Goal: Task Accomplishment & Management: Manage account settings

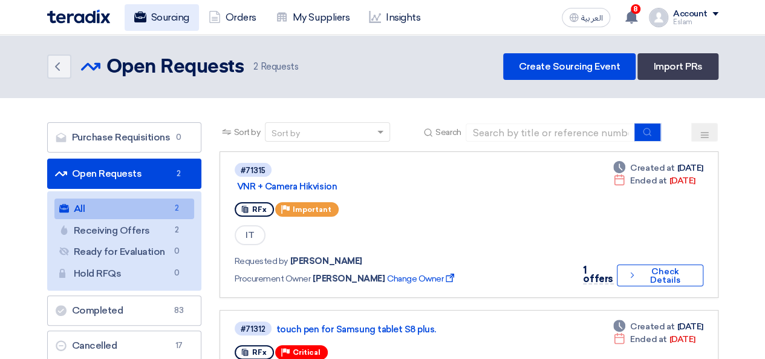
click at [194, 18] on link "Sourcing" at bounding box center [162, 17] width 74 height 27
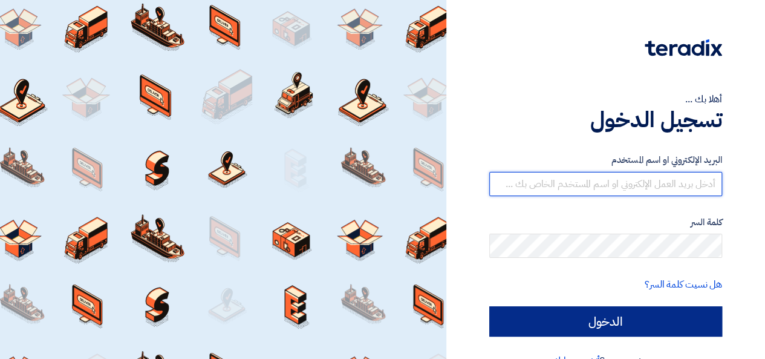
type input "[EMAIL_ADDRESS][DOMAIN_NAME]"
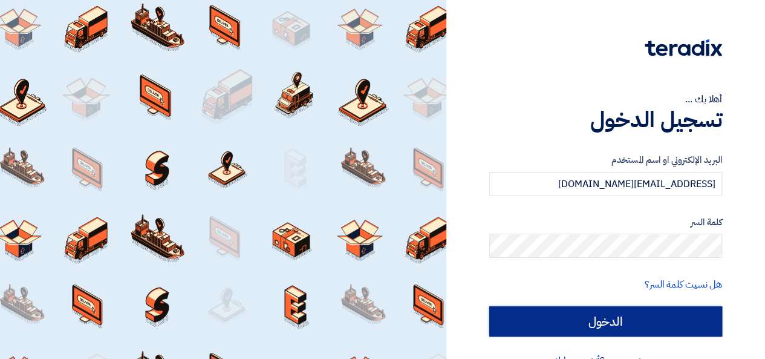
click at [606, 315] on input "الدخول" at bounding box center [606, 321] width 233 height 30
type input "Sign in"
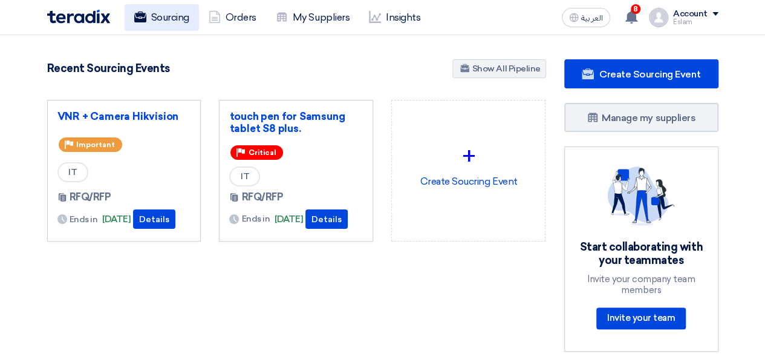
click at [146, 19] on link "Sourcing" at bounding box center [162, 17] width 74 height 27
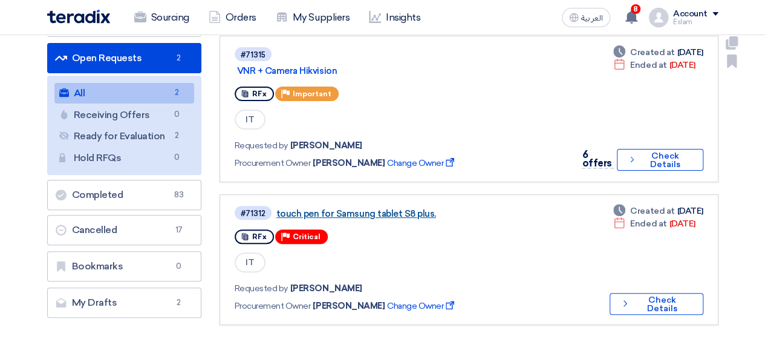
scroll to position [121, 0]
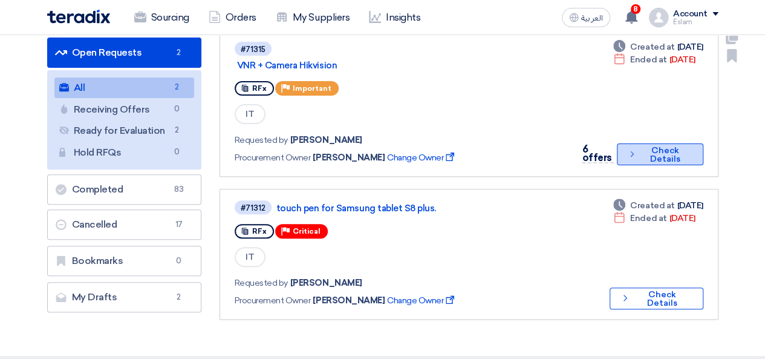
click at [666, 145] on button "Check details Check Details" at bounding box center [660, 154] width 86 height 22
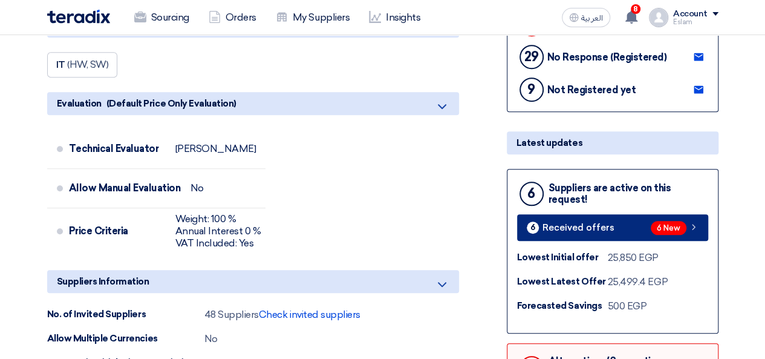
click at [620, 229] on link "6 Received offers 6 New" at bounding box center [612, 227] width 191 height 27
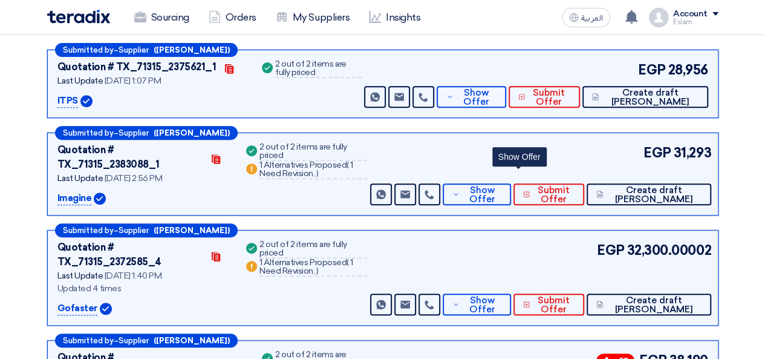
scroll to position [126, 0]
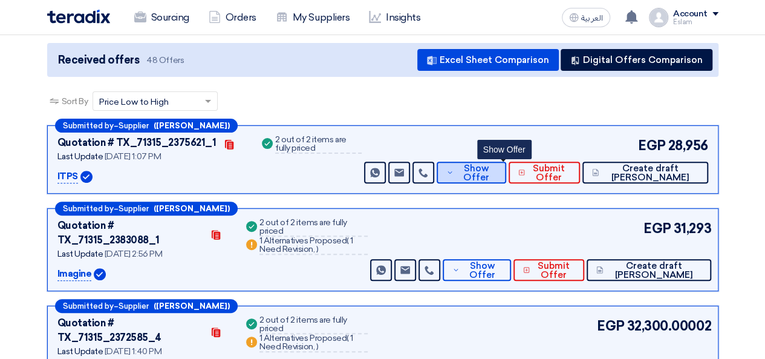
click at [497, 172] on span "Show Offer" at bounding box center [477, 173] width 40 height 18
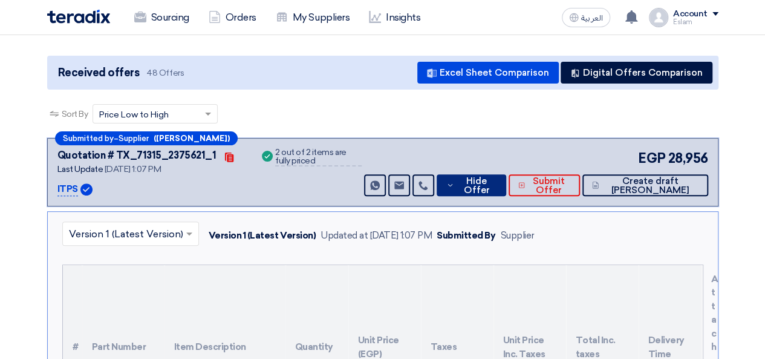
scroll to position [65, 0]
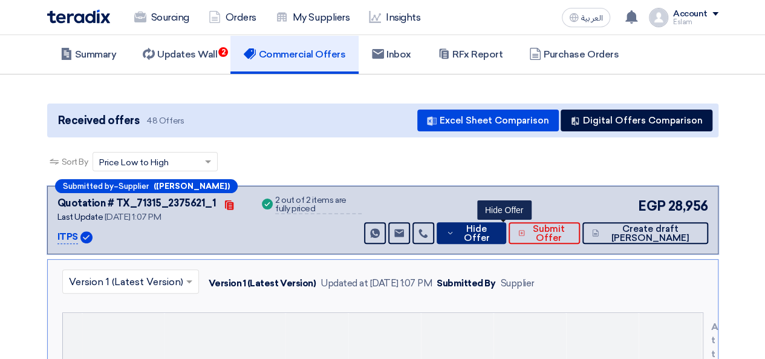
click at [497, 232] on span "Hide Offer" at bounding box center [476, 233] width 39 height 18
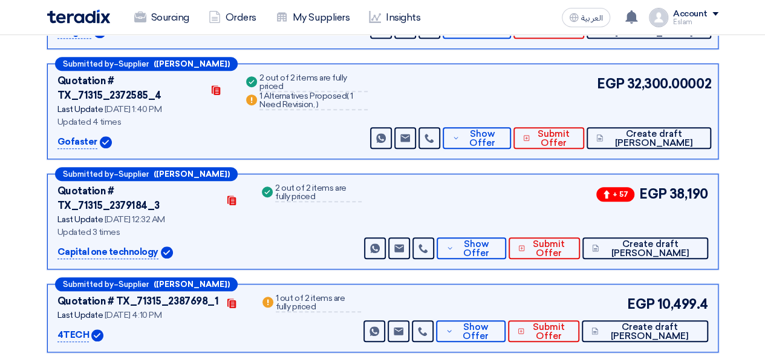
scroll to position [428, 0]
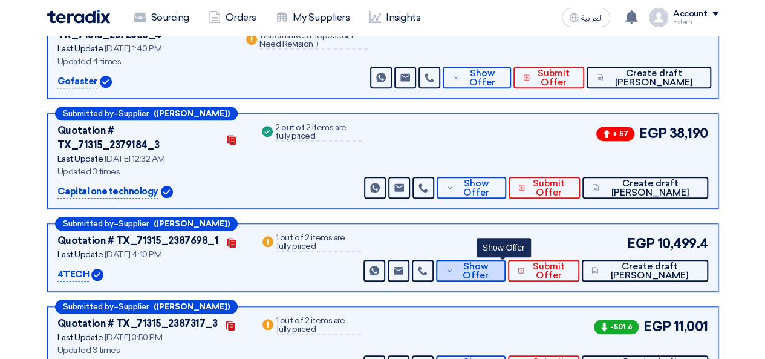
click at [496, 262] on span "Show Offer" at bounding box center [476, 271] width 40 height 18
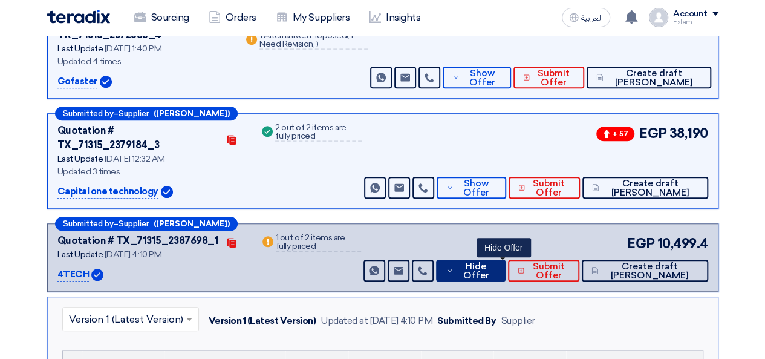
click at [496, 262] on span "Hide Offer" at bounding box center [476, 271] width 39 height 18
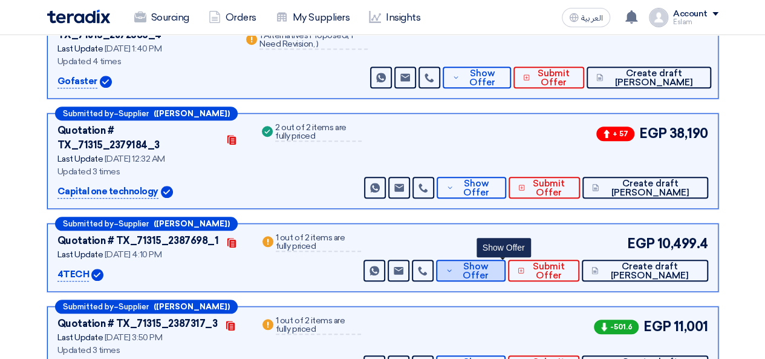
scroll to position [489, 0]
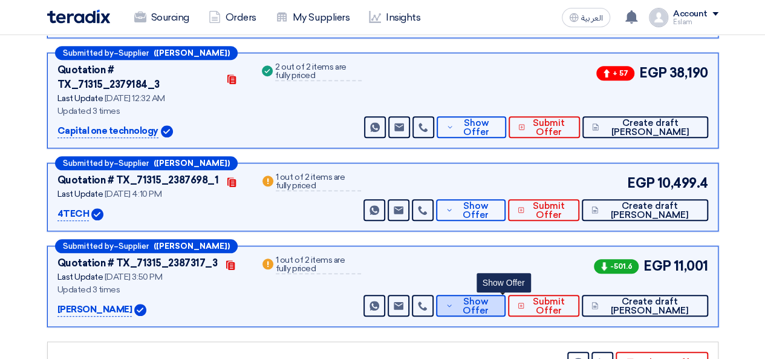
click at [496, 297] on span "Show Offer" at bounding box center [476, 306] width 40 height 18
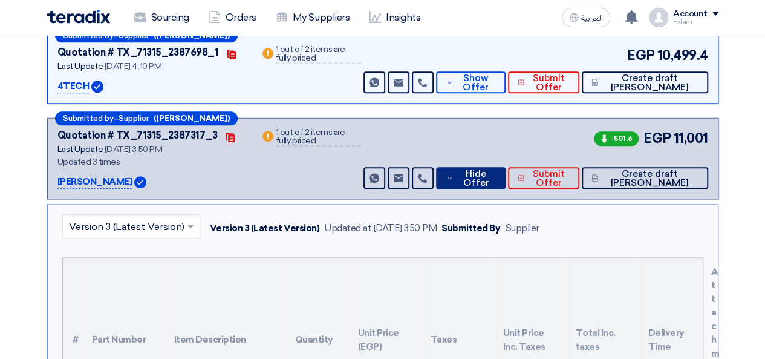
scroll to position [610, 0]
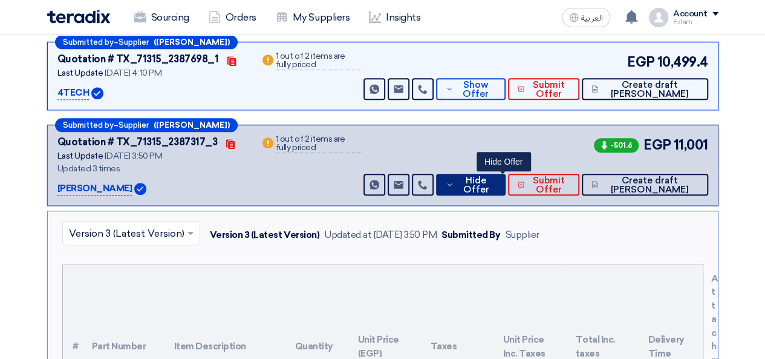
click at [497, 174] on button "Hide Offer" at bounding box center [471, 185] width 70 height 22
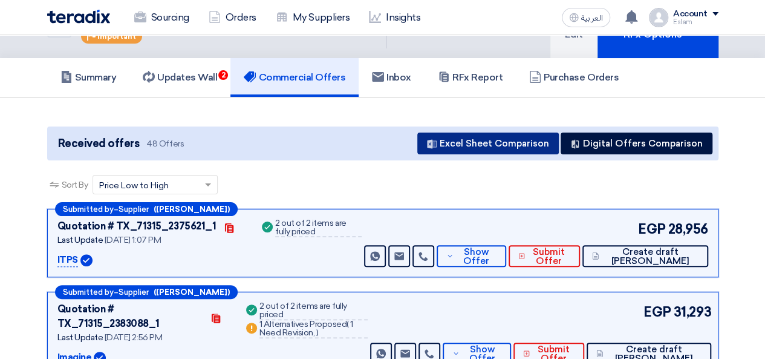
scroll to position [61, 0]
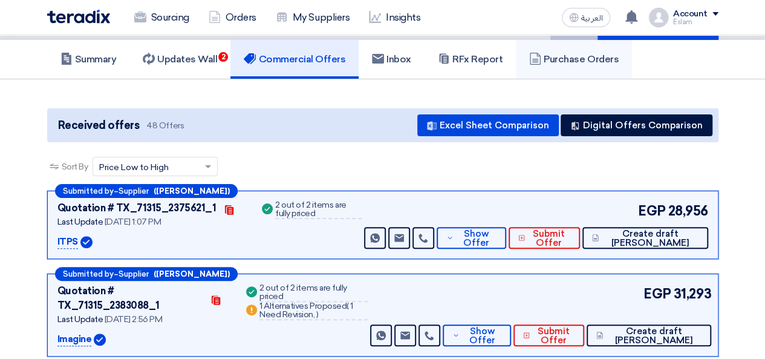
drag, startPoint x: 565, startPoint y: 38, endPoint x: 567, endPoint y: 45, distance: 7.5
click at [570, 53] on h5 "Purchase Orders" at bounding box center [574, 59] width 90 height 12
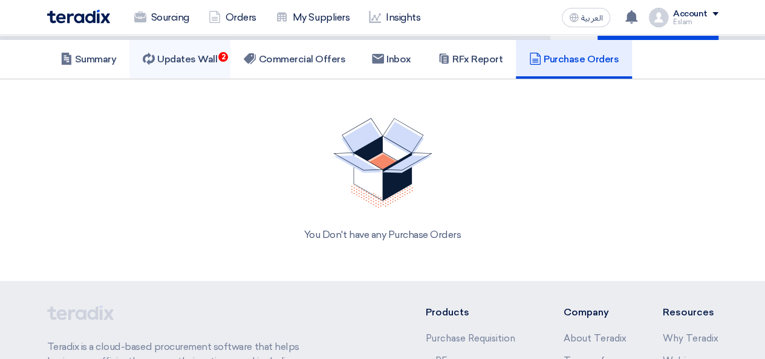
click at [179, 57] on h5 "Updates Wall 2" at bounding box center [180, 59] width 74 height 12
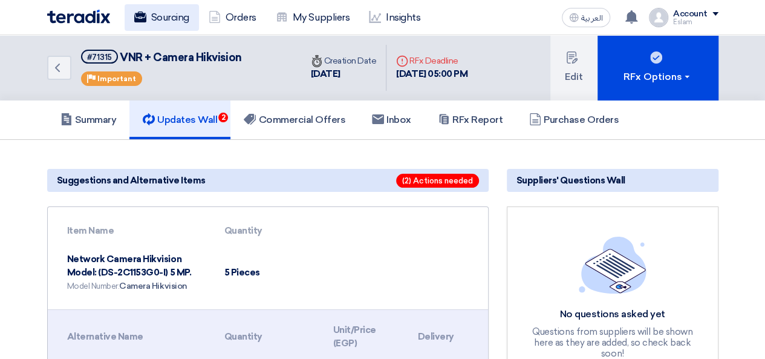
click at [140, 27] on link "Sourcing" at bounding box center [162, 17] width 74 height 27
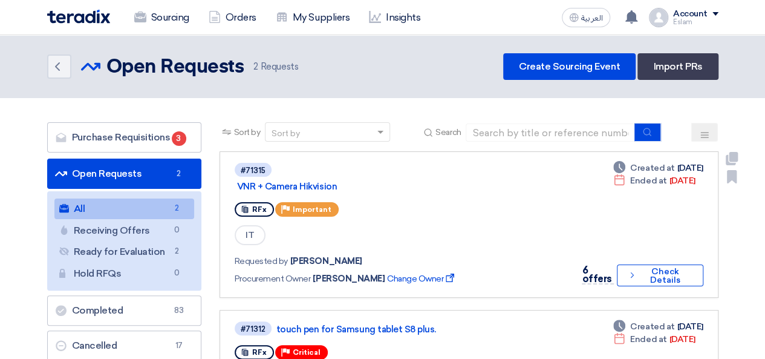
click at [616, 272] on div "6 offers Check details Check Details" at bounding box center [638, 275] width 129 height 24
click at [633, 273] on use at bounding box center [632, 274] width 3 height 5
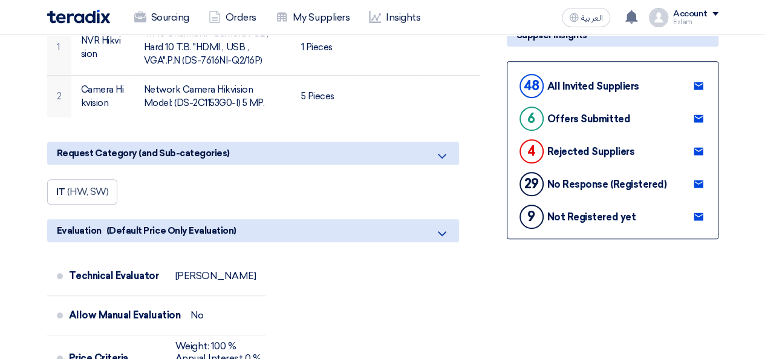
scroll to position [242, 0]
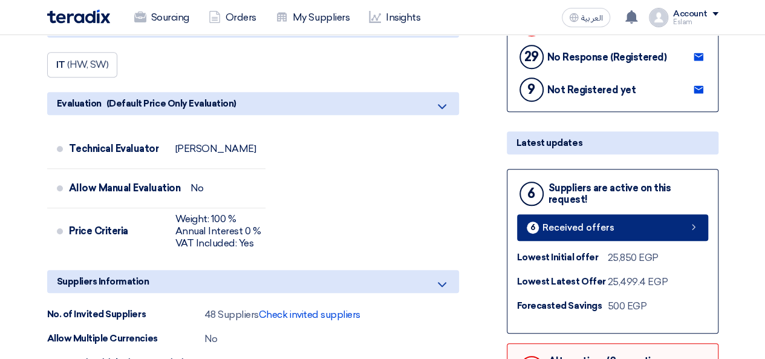
click at [589, 228] on span "Received offers" at bounding box center [579, 227] width 72 height 9
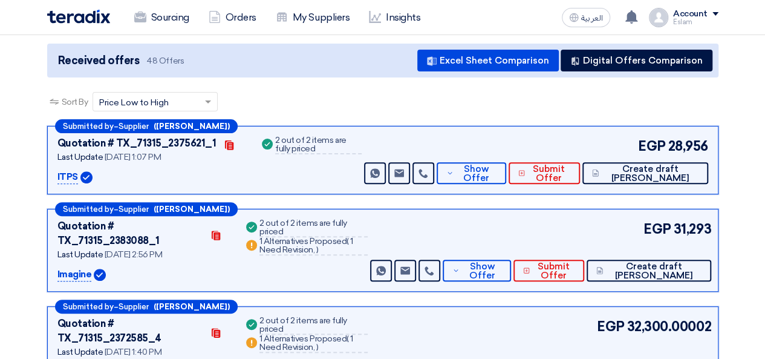
scroll to position [126, 0]
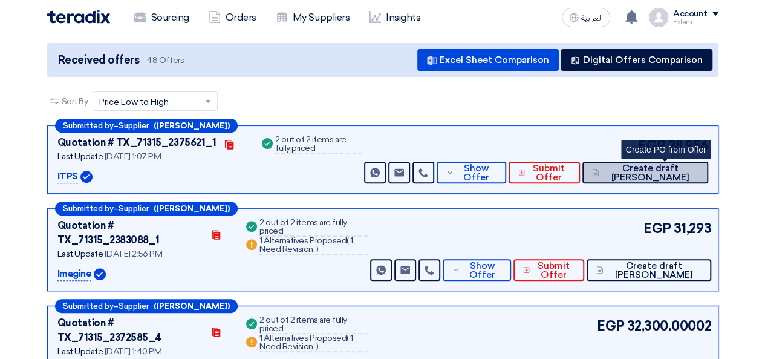
click at [599, 172] on icon at bounding box center [595, 173] width 7 height 10
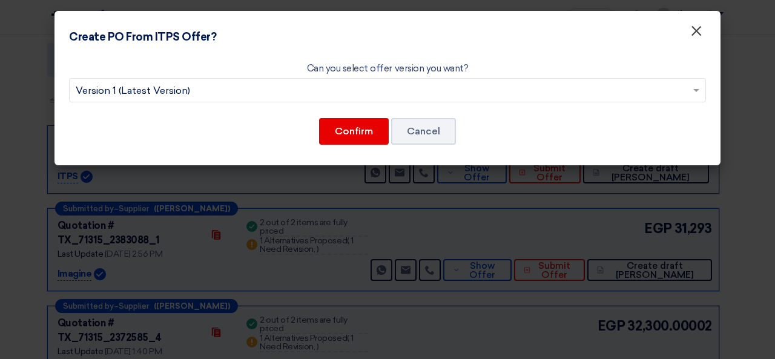
click at [700, 33] on span "×" at bounding box center [696, 34] width 12 height 24
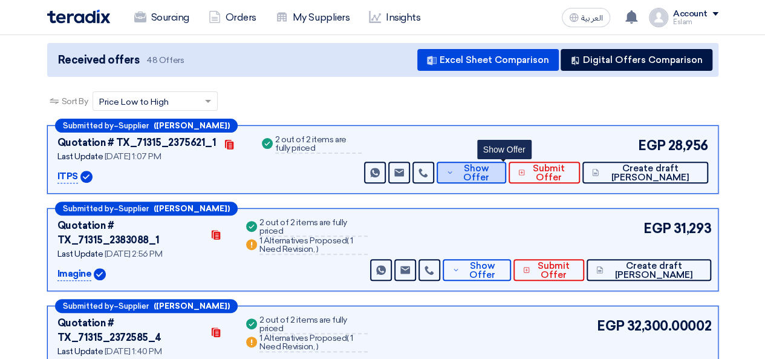
click at [497, 172] on span "Show Offer" at bounding box center [477, 173] width 40 height 18
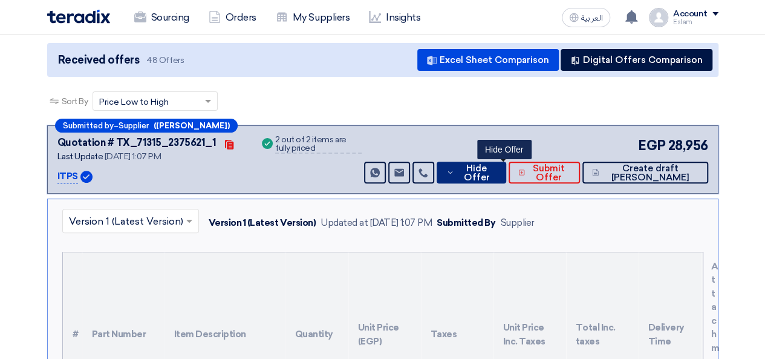
click at [497, 171] on span "Hide Offer" at bounding box center [476, 173] width 39 height 18
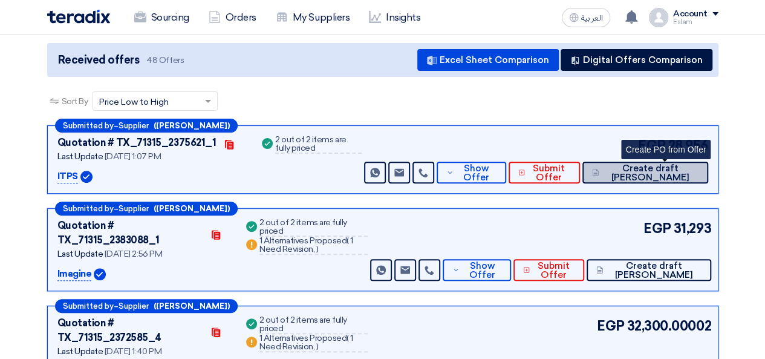
click at [660, 178] on span "Create draft [PERSON_NAME]" at bounding box center [650, 173] width 97 height 18
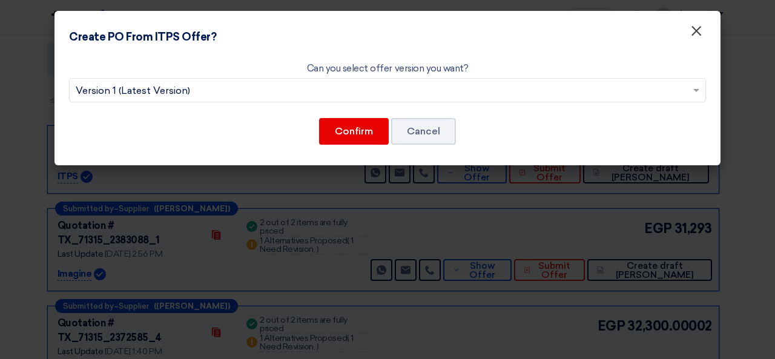
click at [700, 30] on span "×" at bounding box center [696, 34] width 12 height 24
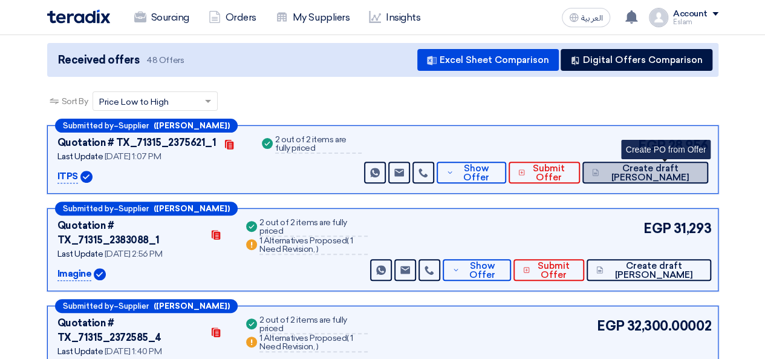
click at [642, 166] on button "Create draft [PERSON_NAME]" at bounding box center [646, 173] width 126 height 22
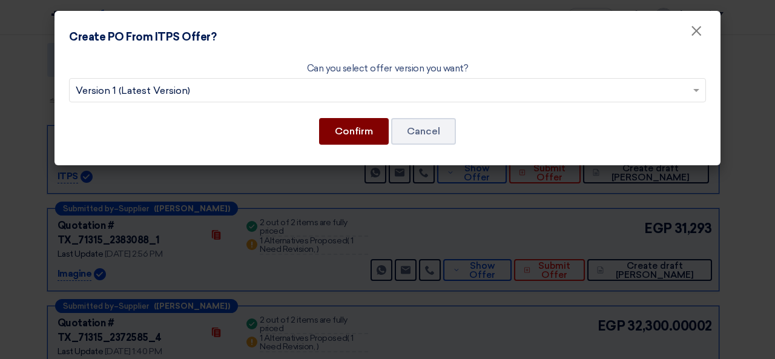
click at [361, 129] on button "Confirm" at bounding box center [354, 131] width 70 height 27
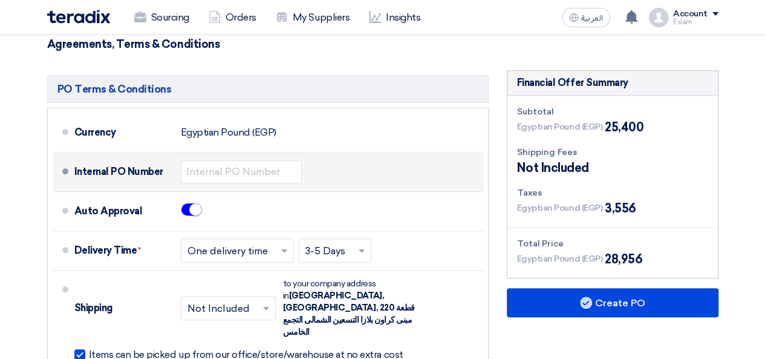
scroll to position [484, 0]
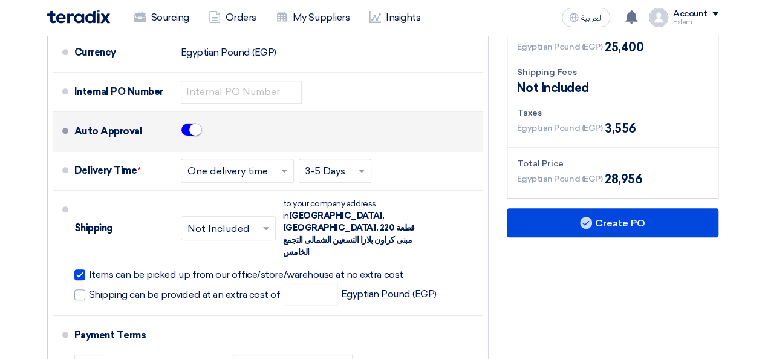
click at [195, 126] on small at bounding box center [195, 129] width 12 height 12
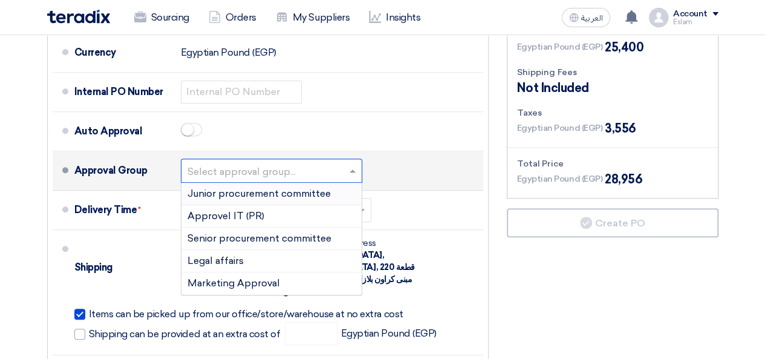
click at [289, 175] on input "text" at bounding box center [272, 172] width 169 height 18
click at [261, 195] on span "Junior procurement committee" at bounding box center [259, 193] width 143 height 11
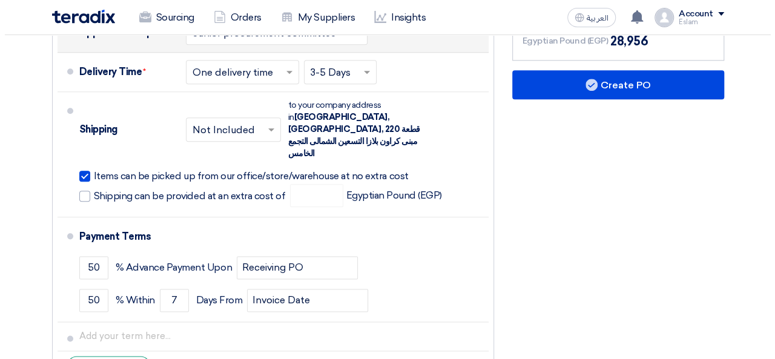
scroll to position [605, 0]
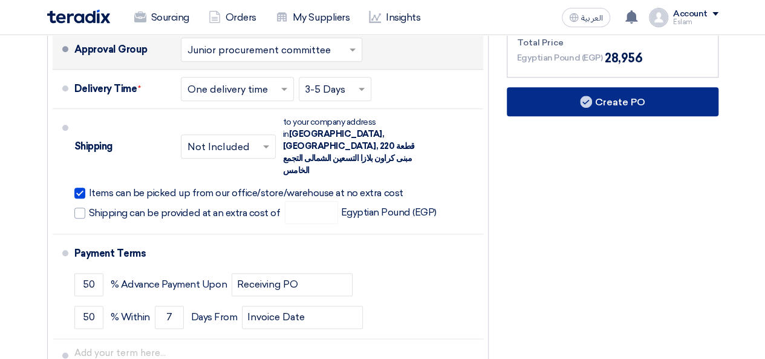
click at [615, 102] on button "Create PO" at bounding box center [613, 101] width 212 height 29
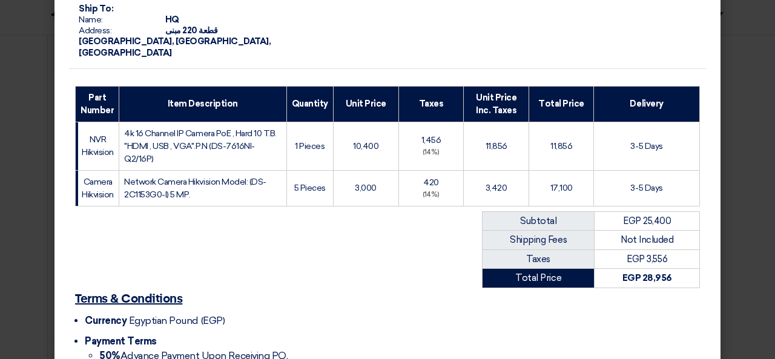
scroll to position [285, 0]
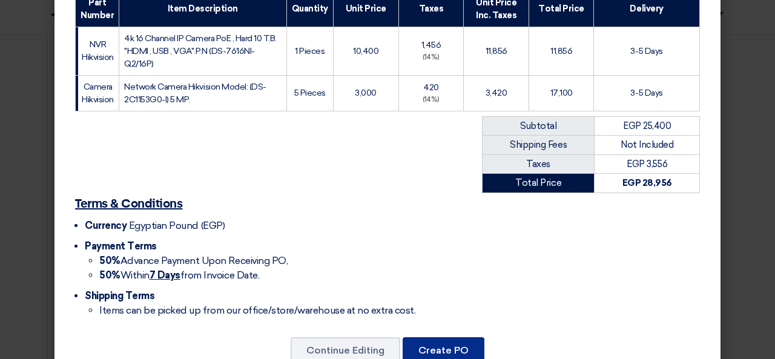
click at [470, 337] on button "Create PO" at bounding box center [443, 350] width 82 height 27
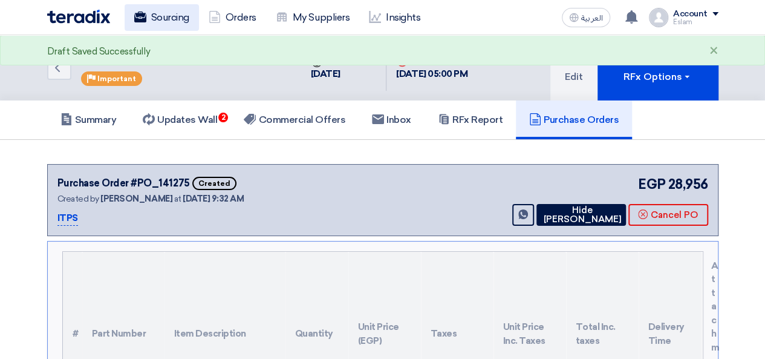
click at [146, 16] on link "Sourcing" at bounding box center [162, 17] width 74 height 27
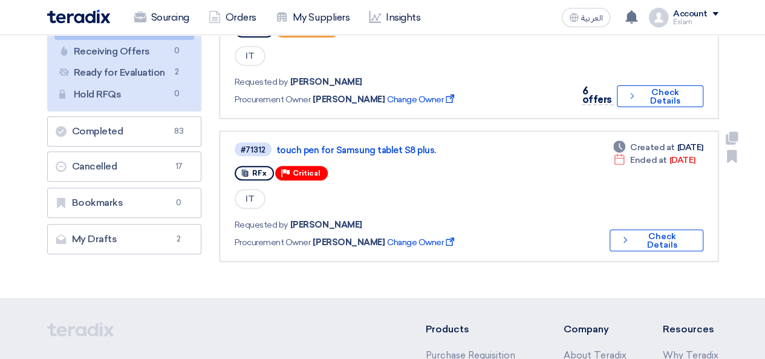
scroll to position [182, 0]
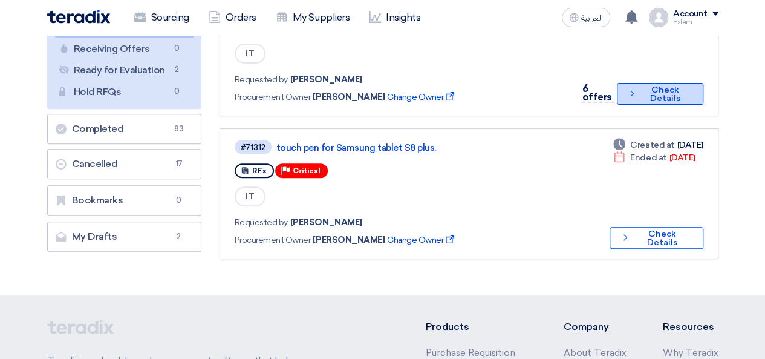
click at [638, 99] on button "Check details Check Details" at bounding box center [660, 94] width 86 height 22
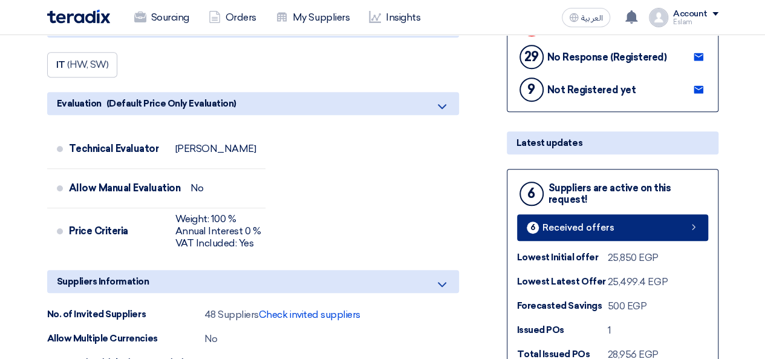
click at [585, 232] on link "6 Received offers" at bounding box center [612, 227] width 191 height 27
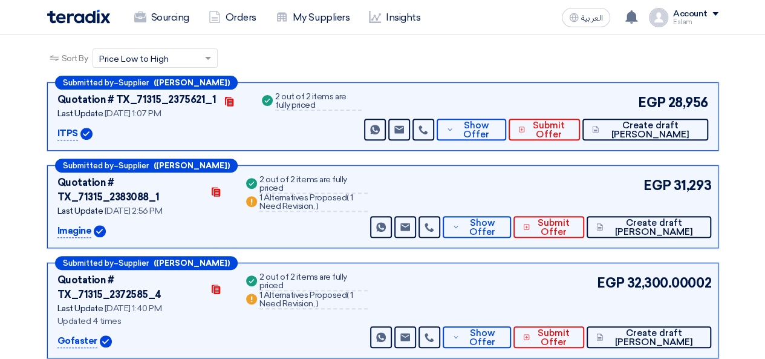
scroll to position [368, 0]
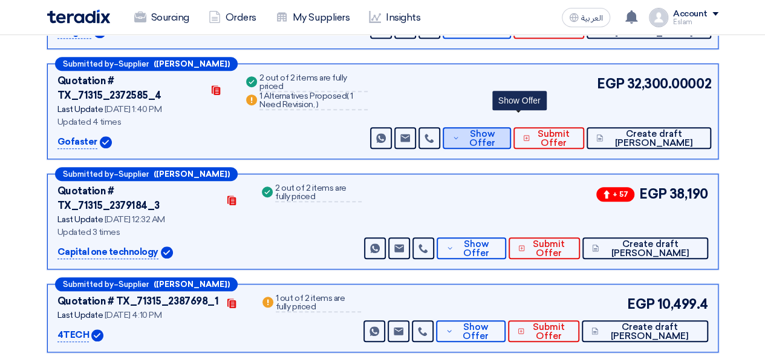
click at [502, 129] on span "Show Offer" at bounding box center [482, 138] width 39 height 18
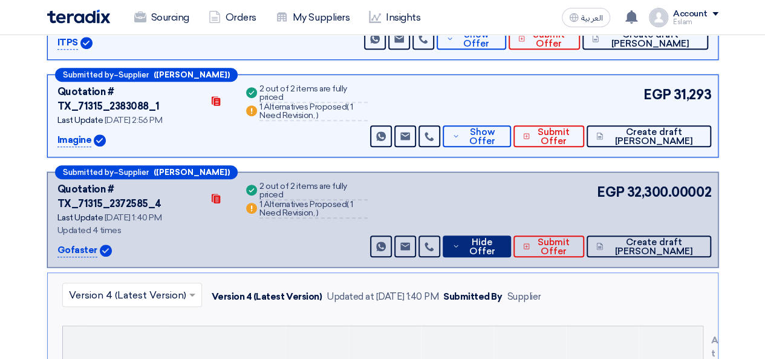
scroll to position [247, 0]
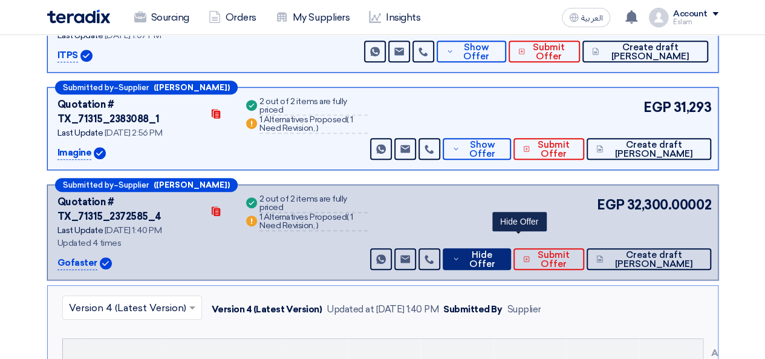
click at [502, 251] on span "Hide Offer" at bounding box center [482, 260] width 39 height 18
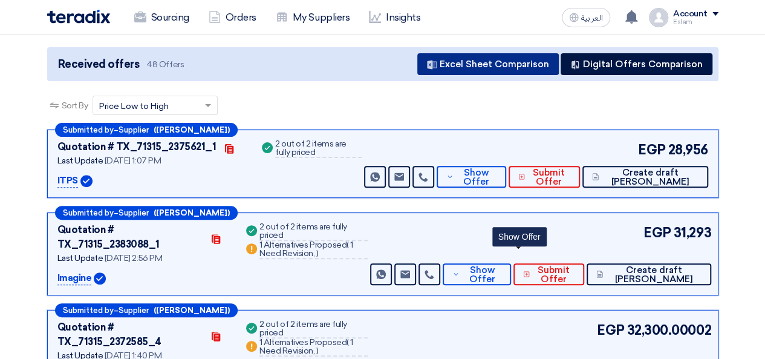
scroll to position [0, 0]
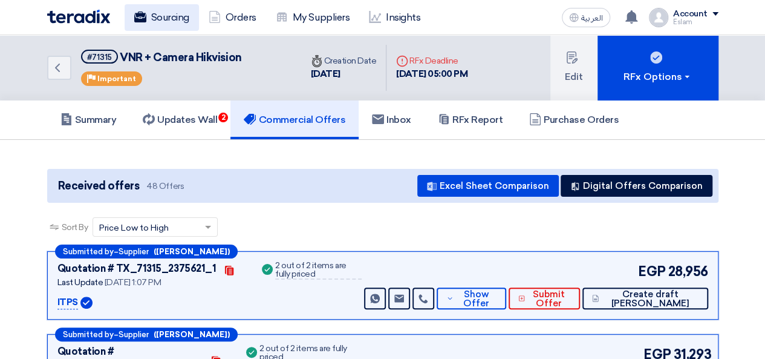
click at [147, 18] on link "Sourcing" at bounding box center [162, 17] width 74 height 27
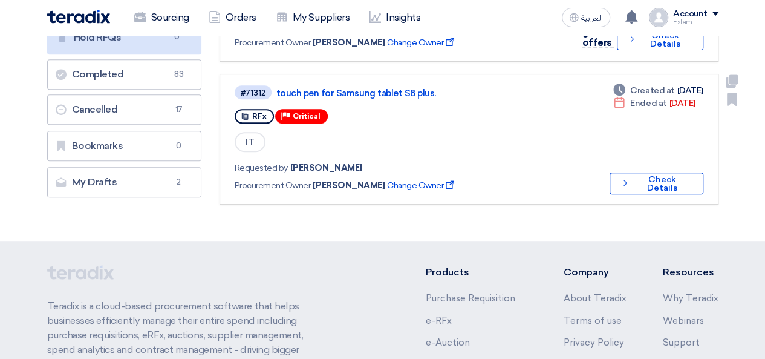
scroll to position [242, 0]
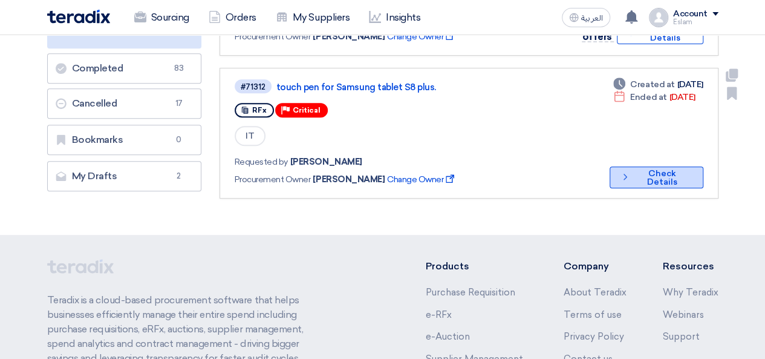
click at [640, 177] on button "Check details Check Details" at bounding box center [657, 177] width 94 height 22
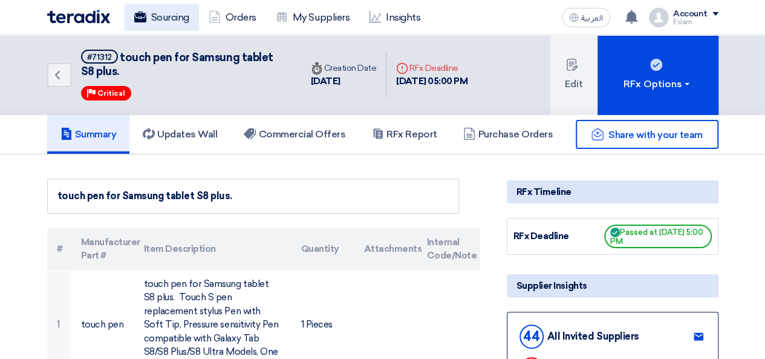
click at [154, 26] on link "Sourcing" at bounding box center [162, 17] width 74 height 27
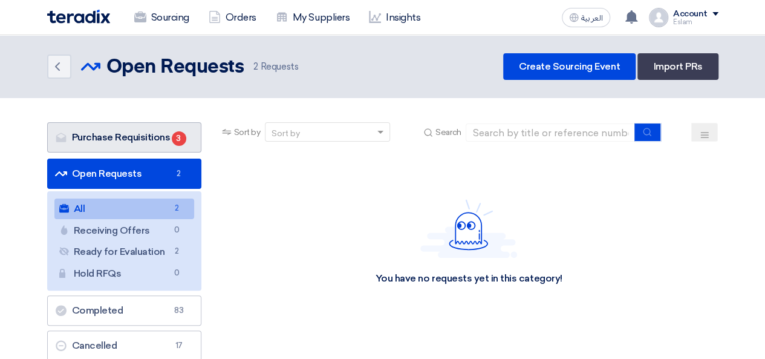
click at [134, 137] on link "Purchase Requisitions Purchase Requisitions 3" at bounding box center [124, 137] width 154 height 30
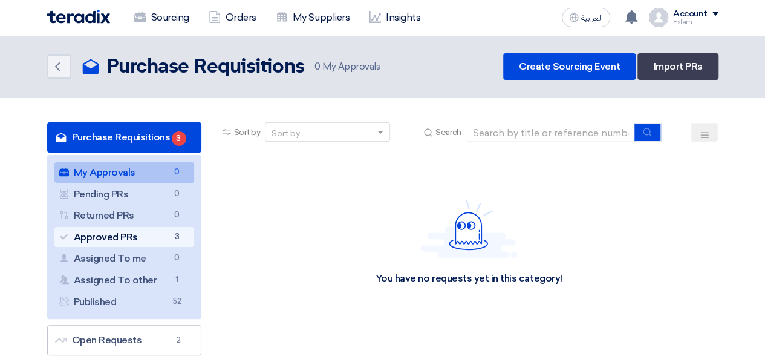
click at [144, 230] on link "Approved PRs Approved PRs 3" at bounding box center [124, 237] width 140 height 21
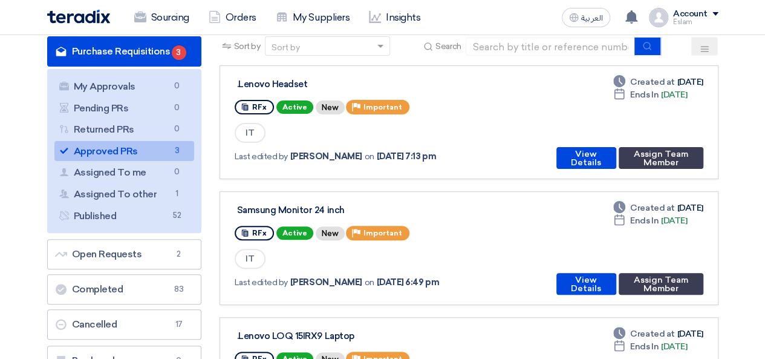
scroll to position [61, 0]
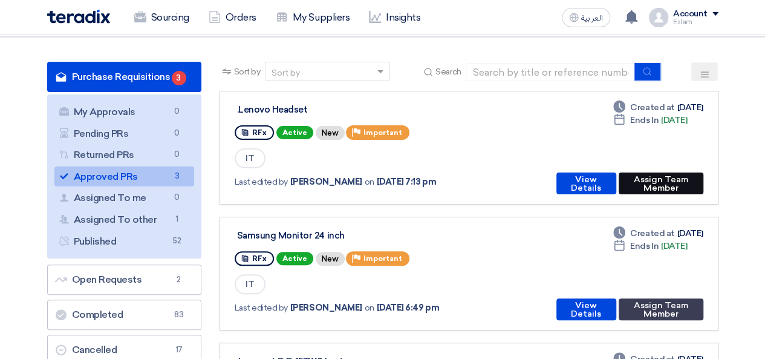
click at [682, 177] on button "Assign Team Member" at bounding box center [661, 183] width 85 height 22
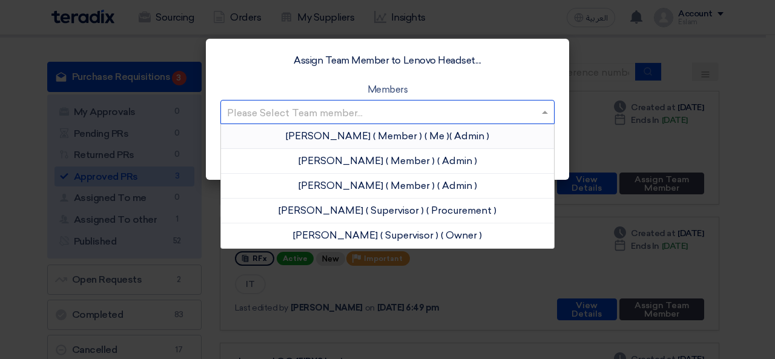
click at [433, 105] on input "text" at bounding box center [381, 113] width 309 height 20
click at [404, 139] on span "( Member )" at bounding box center [397, 135] width 49 height 11
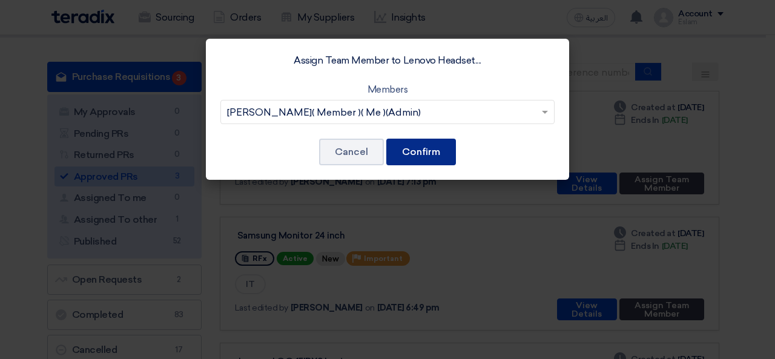
click at [416, 152] on button "Confirm" at bounding box center [421, 152] width 70 height 27
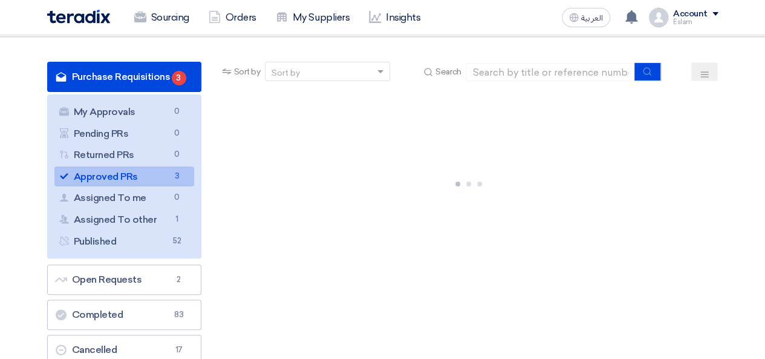
scroll to position [0, 0]
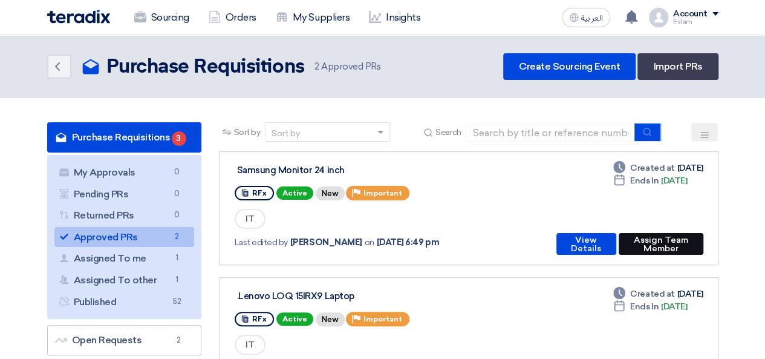
click at [647, 246] on button "Assign Team Member" at bounding box center [661, 244] width 85 height 22
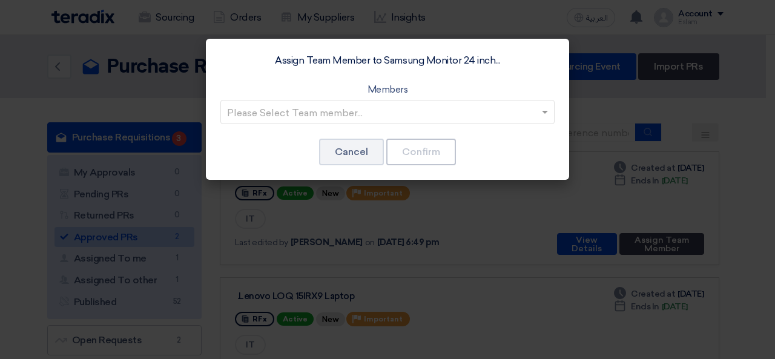
click at [401, 116] on input "text" at bounding box center [381, 113] width 309 height 20
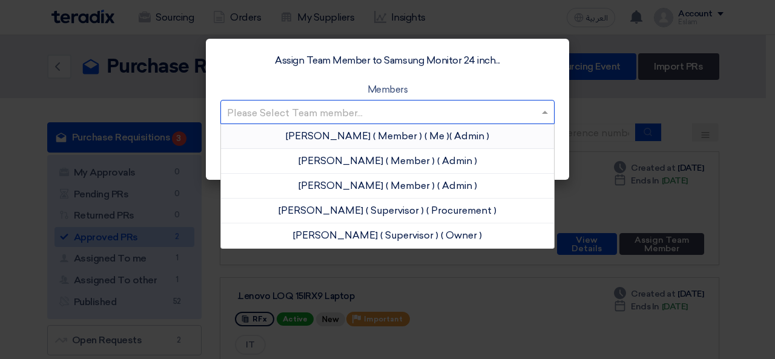
click at [397, 140] on span "( Member )" at bounding box center [397, 135] width 49 height 11
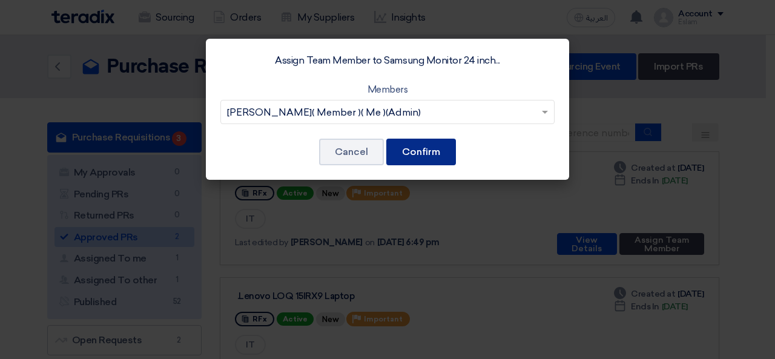
click at [418, 155] on button "Confirm" at bounding box center [421, 152] width 70 height 27
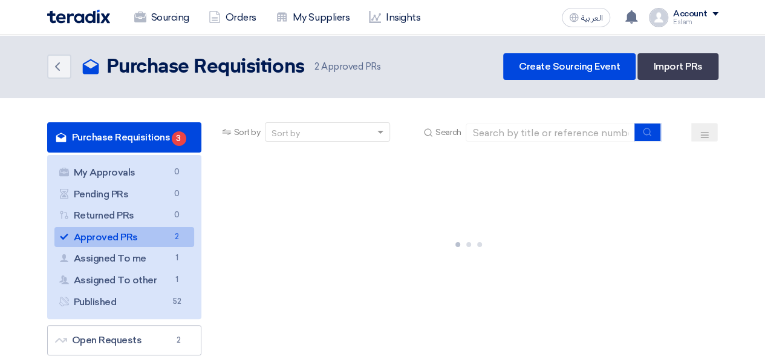
click at [188, 139] on link "Purchase Requisitions Purchase Requisitions 3" at bounding box center [124, 137] width 154 height 30
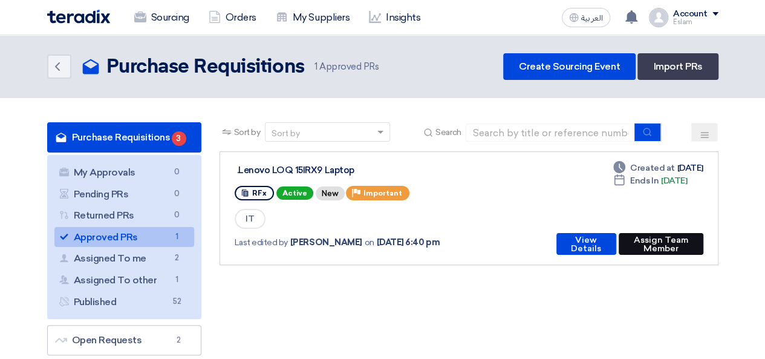
click at [646, 240] on button "Assign Team Member" at bounding box center [661, 244] width 85 height 22
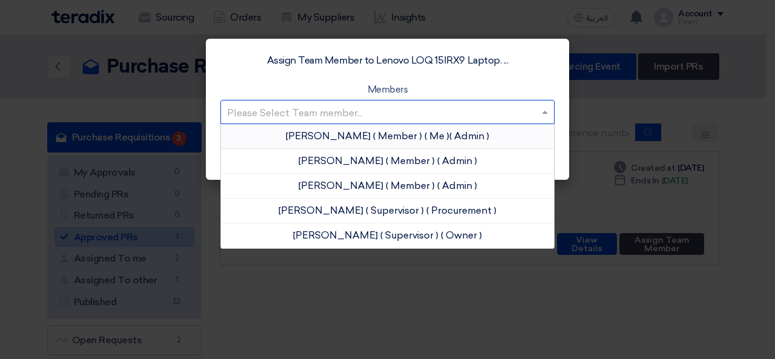
click at [459, 108] on input "text" at bounding box center [381, 113] width 309 height 20
click at [458, 140] on app-roles "Admin" at bounding box center [468, 135] width 35 height 11
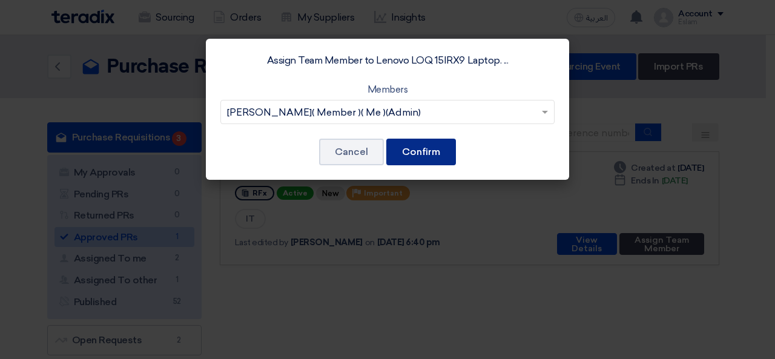
click at [430, 154] on button "Confirm" at bounding box center [421, 152] width 70 height 27
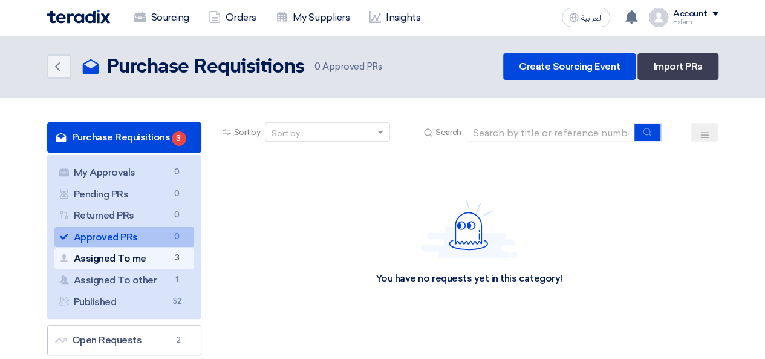
click at [148, 255] on link "Assigned To me Assigned To me 3" at bounding box center [124, 258] width 140 height 21
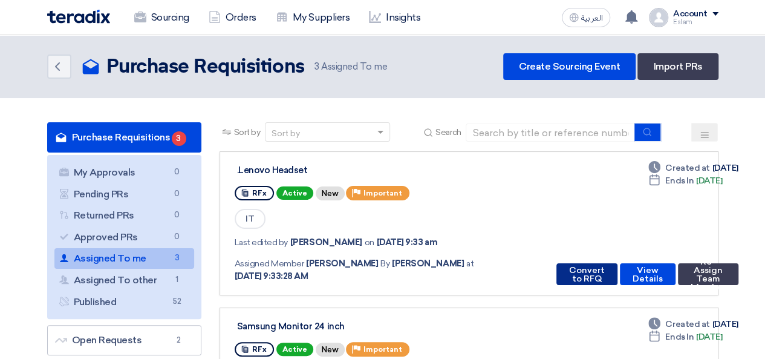
click at [575, 270] on button "Convert to RFQ" at bounding box center [587, 274] width 61 height 22
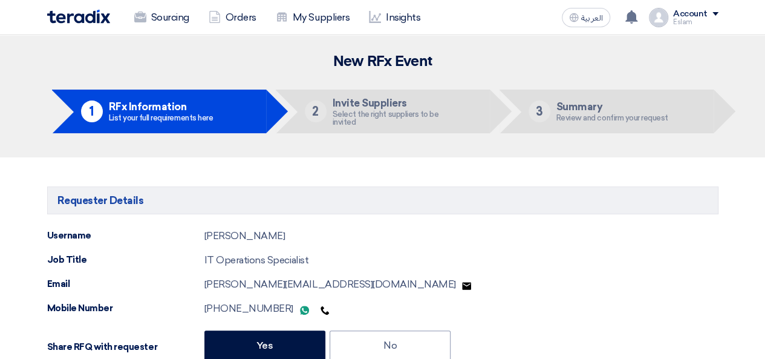
type input "[DATE]"
type input "05"
type input "00"
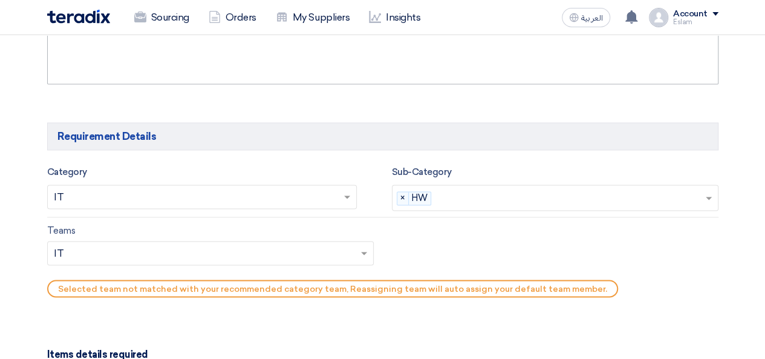
scroll to position [968, 0]
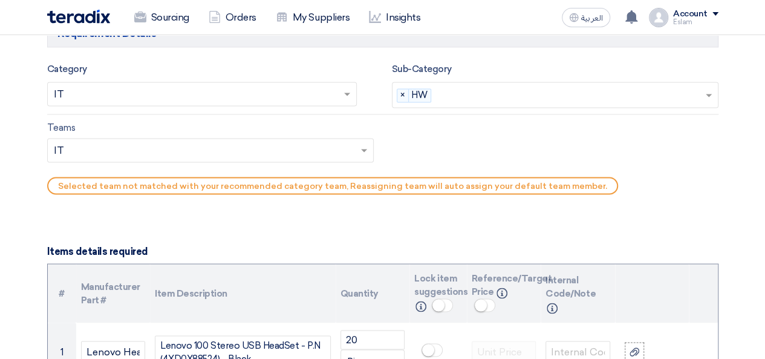
click at [517, 96] on input "text" at bounding box center [570, 96] width 269 height 20
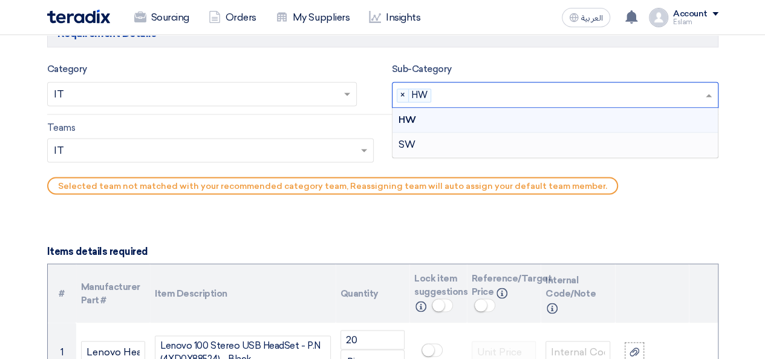
click at [495, 140] on div "SW" at bounding box center [556, 145] width 326 height 24
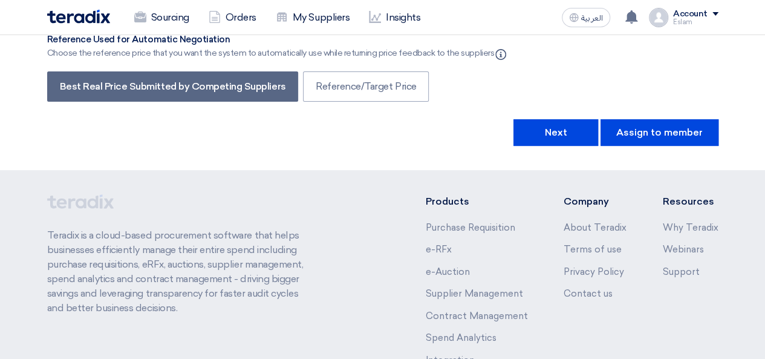
scroll to position [2322, 0]
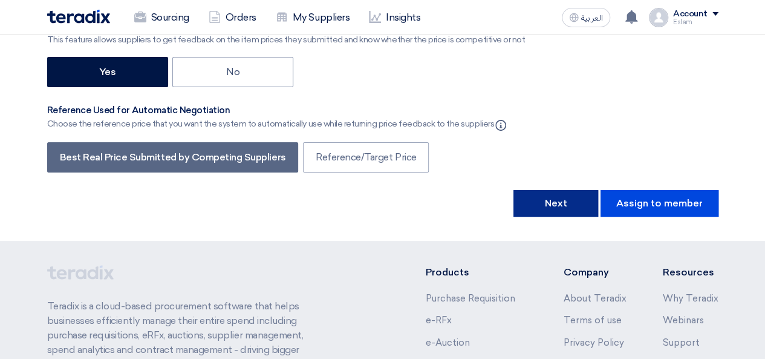
click at [563, 190] on button "Next" at bounding box center [556, 203] width 85 height 27
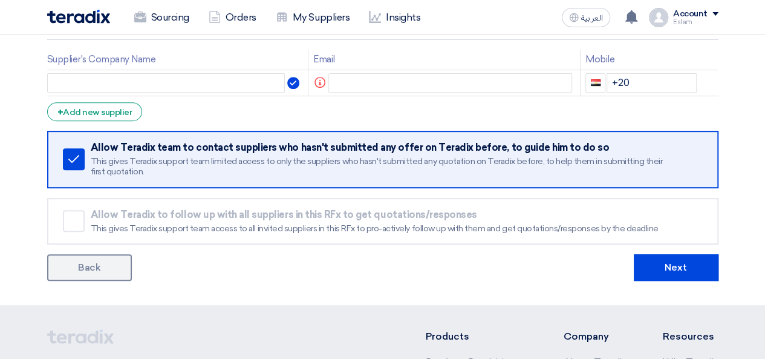
scroll to position [182, 0]
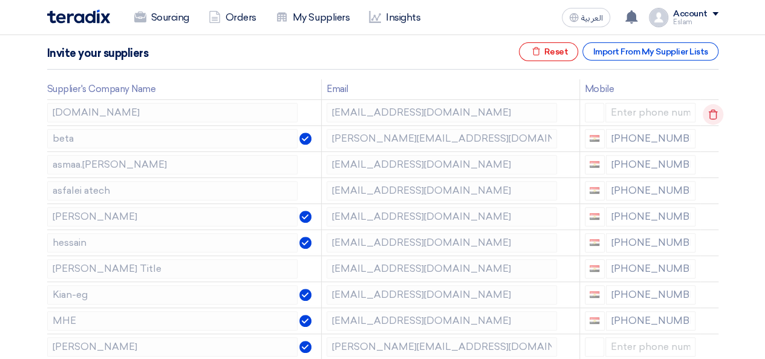
click at [712, 113] on icon at bounding box center [713, 114] width 21 height 21
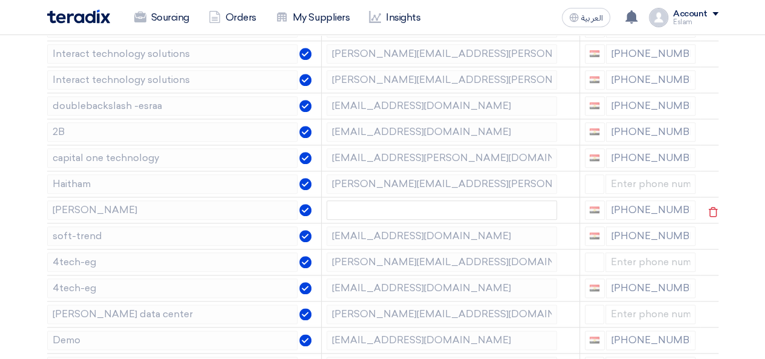
scroll to position [605, 0]
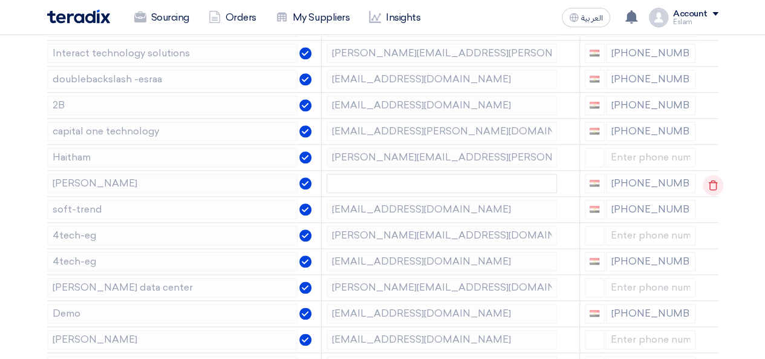
click at [709, 180] on use at bounding box center [713, 185] width 9 height 10
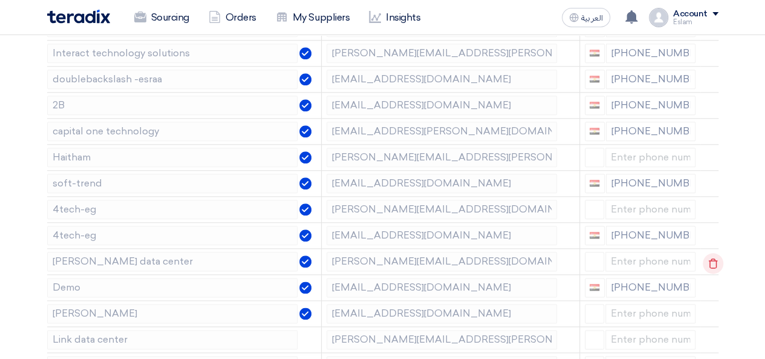
click at [711, 258] on icon at bounding box center [713, 263] width 21 height 21
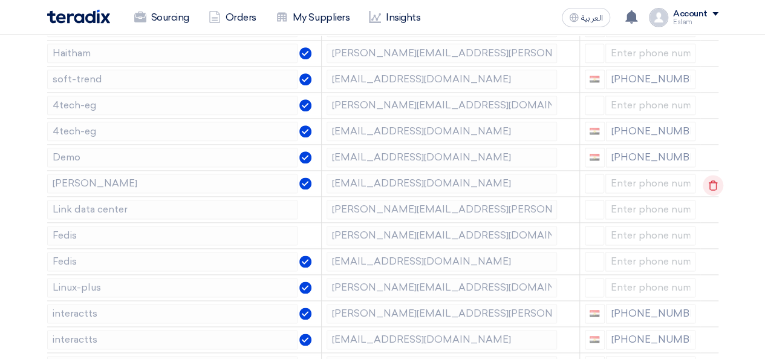
scroll to position [726, 0]
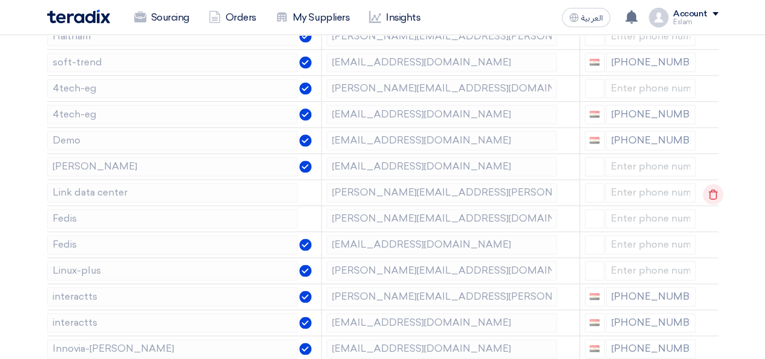
click at [716, 192] on icon at bounding box center [713, 194] width 21 height 21
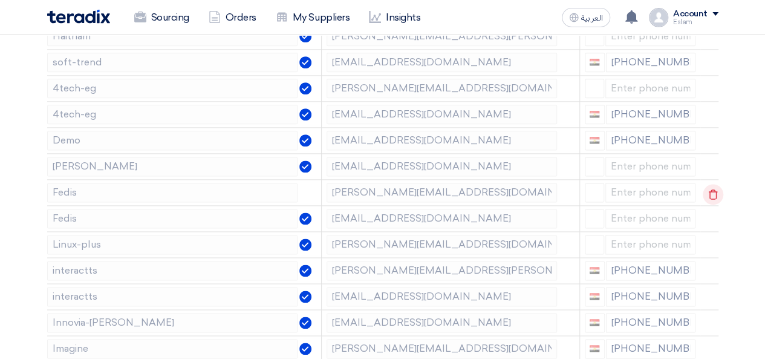
click at [716, 191] on icon at bounding box center [713, 194] width 21 height 21
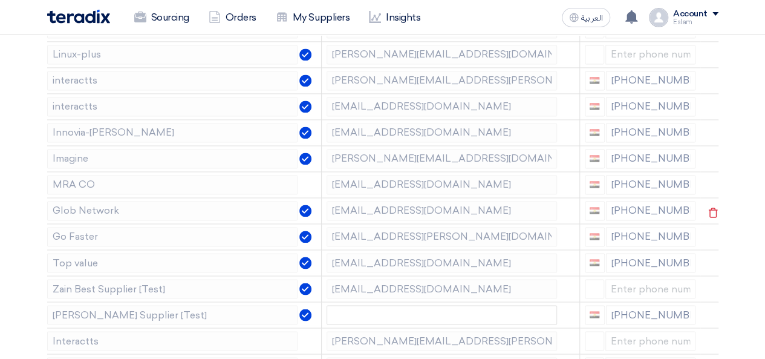
scroll to position [908, 0]
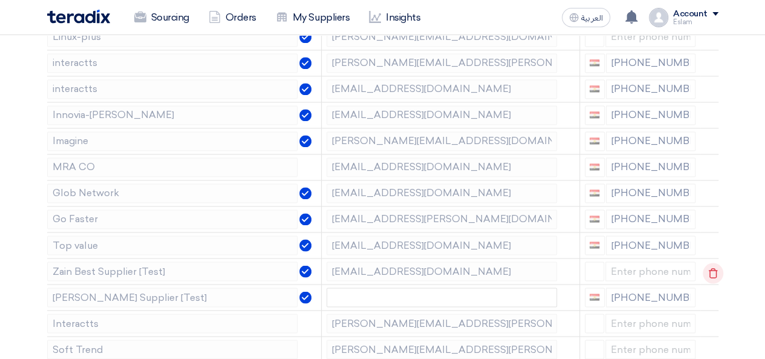
click at [712, 270] on use at bounding box center [713, 272] width 9 height 10
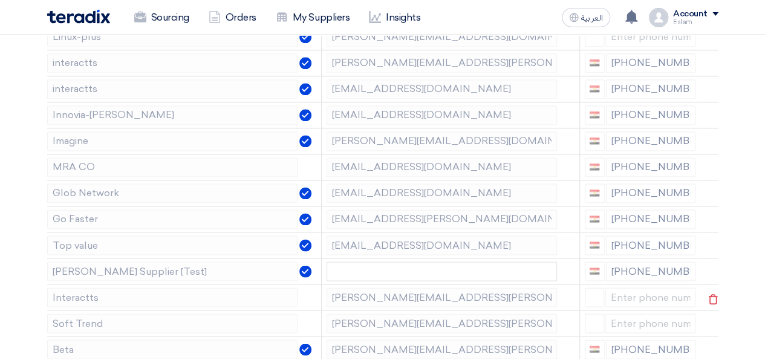
click at [0, 0] on use at bounding box center [0, 0] width 0 height 0
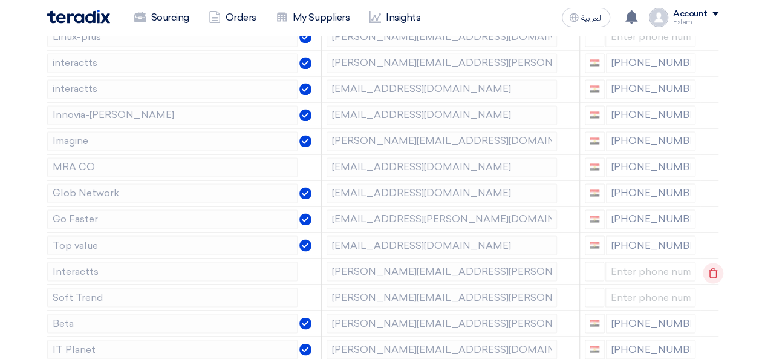
click at [706, 264] on icon at bounding box center [713, 273] width 21 height 21
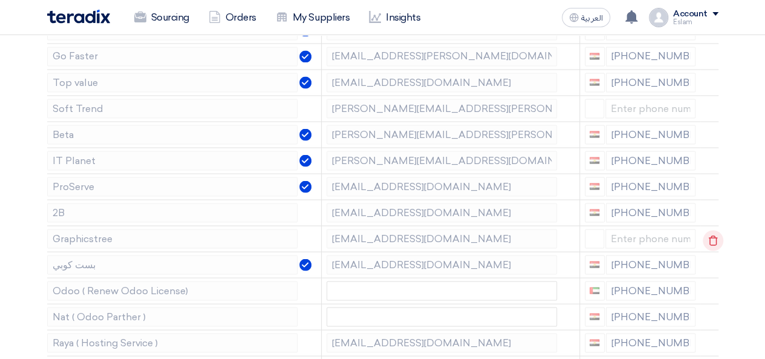
scroll to position [1089, 0]
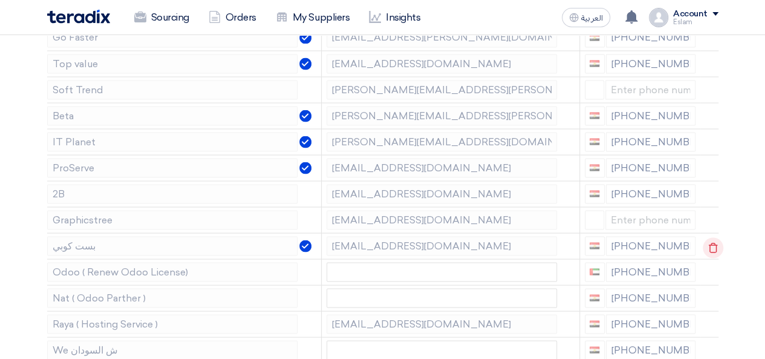
click at [709, 243] on use at bounding box center [713, 247] width 9 height 10
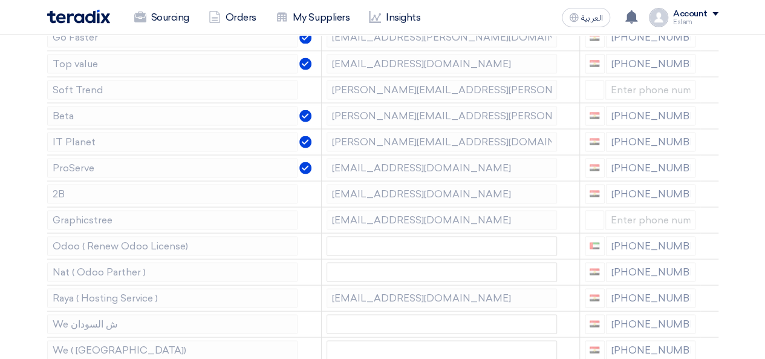
click at [0, 0] on use at bounding box center [0, 0] width 0 height 0
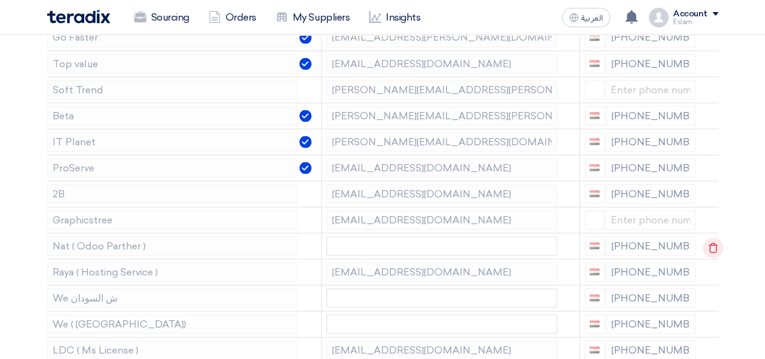
click at [709, 243] on use at bounding box center [713, 247] width 9 height 10
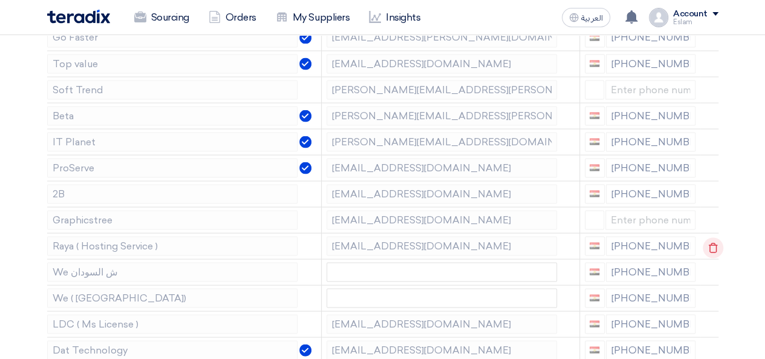
click at [709, 243] on use at bounding box center [713, 247] width 9 height 10
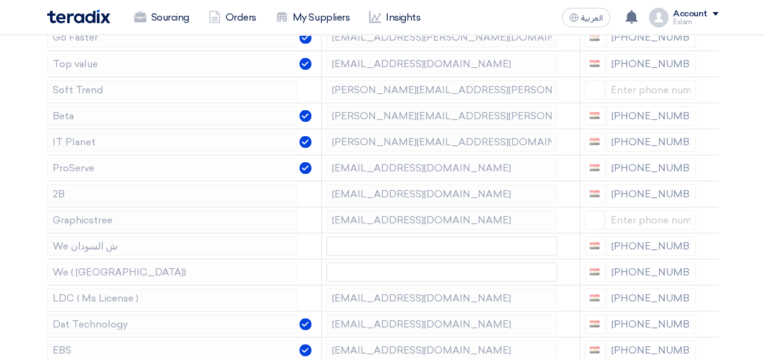
click at [0, 0] on use at bounding box center [0, 0] width 0 height 0
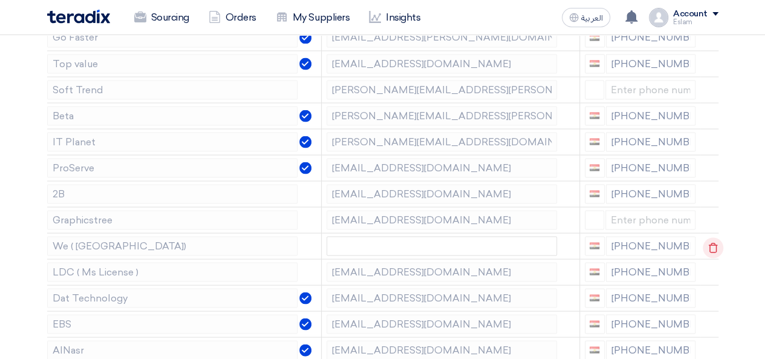
click at [709, 243] on use at bounding box center [713, 247] width 9 height 10
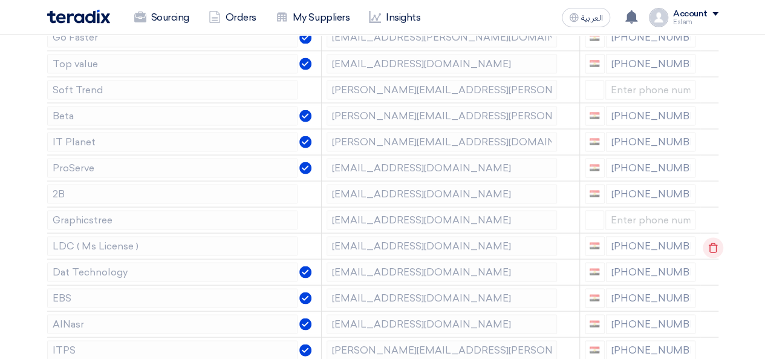
click at [709, 243] on use at bounding box center [713, 247] width 9 height 10
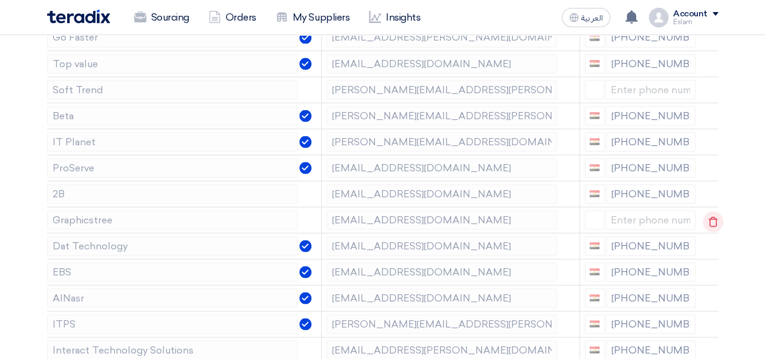
click at [712, 217] on use at bounding box center [713, 221] width 9 height 10
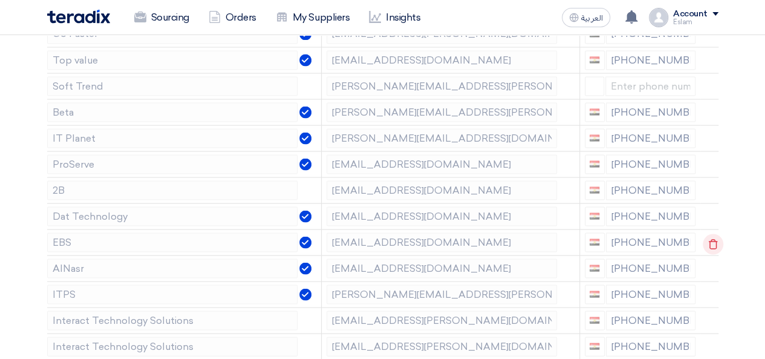
scroll to position [1150, 0]
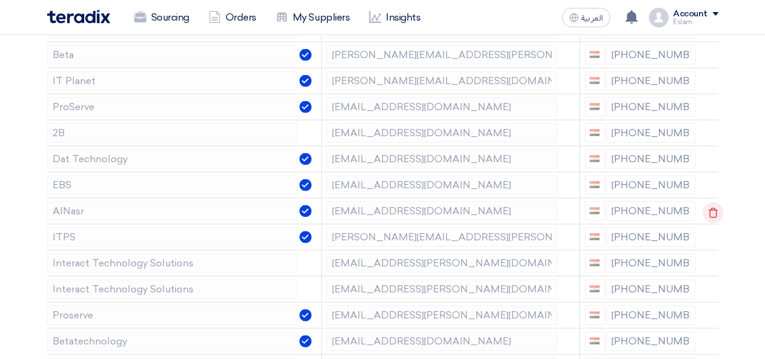
click at [709, 208] on use at bounding box center [713, 213] width 9 height 10
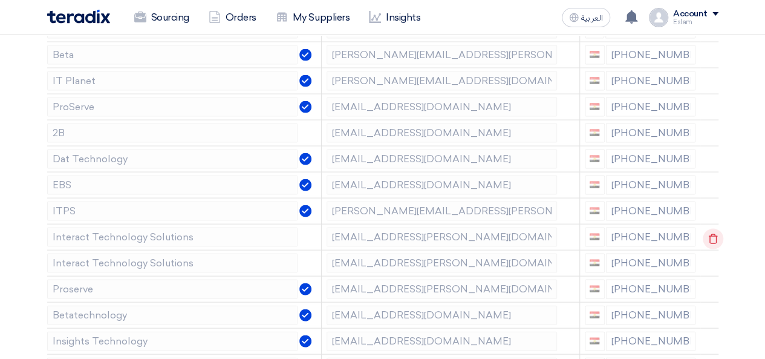
click at [708, 231] on icon at bounding box center [713, 239] width 21 height 21
click at [709, 234] on use at bounding box center [713, 239] width 9 height 10
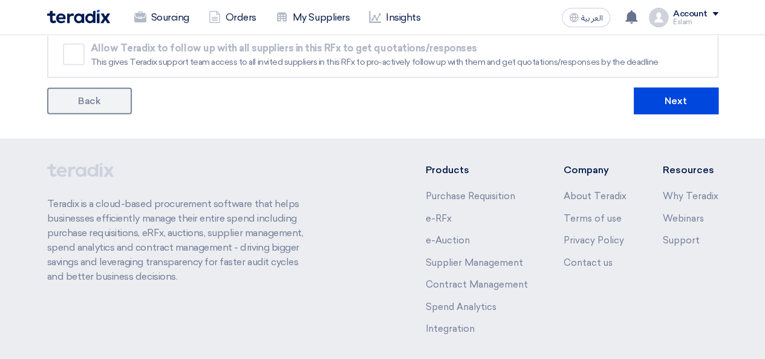
scroll to position [1531, 0]
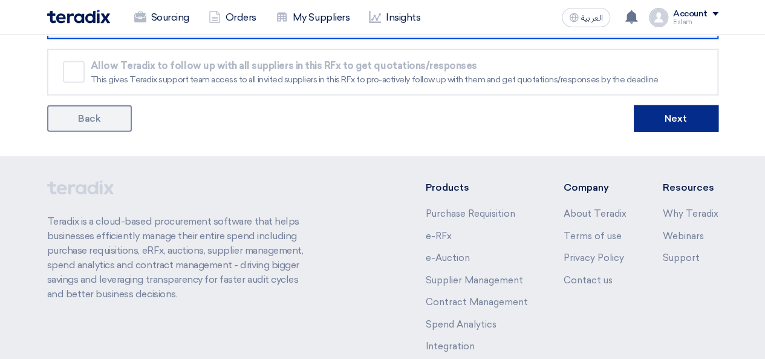
click at [690, 117] on button "Next" at bounding box center [676, 118] width 85 height 27
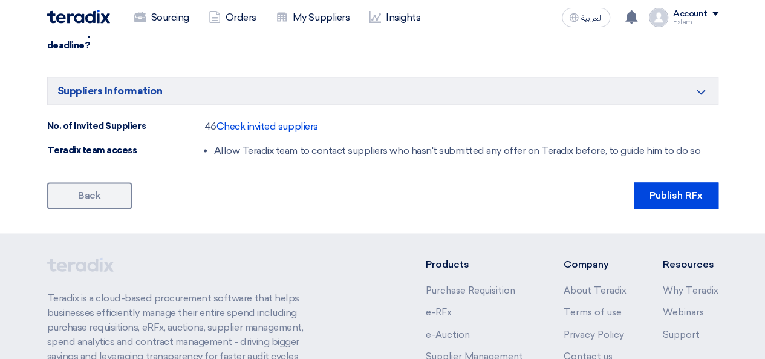
scroll to position [847, 0]
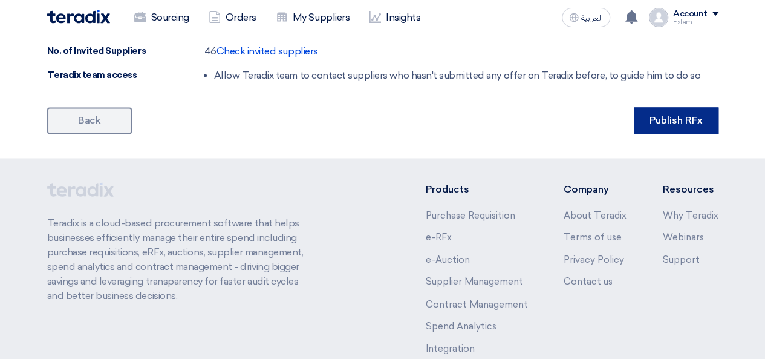
click at [695, 124] on button "Publish RFx" at bounding box center [676, 120] width 85 height 27
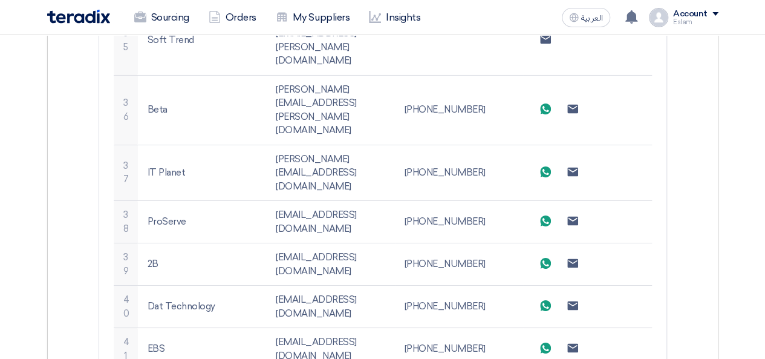
scroll to position [2101, 0]
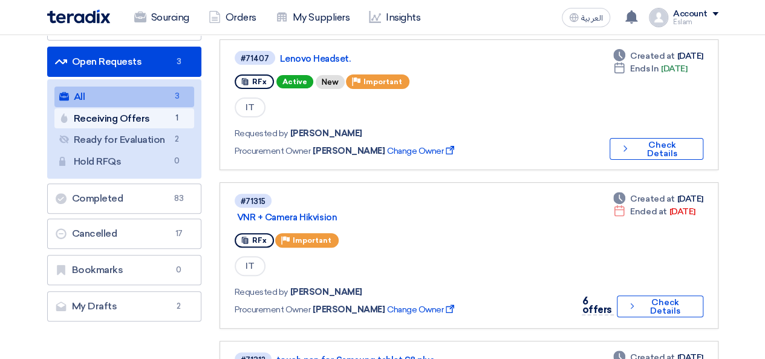
scroll to position [61, 0]
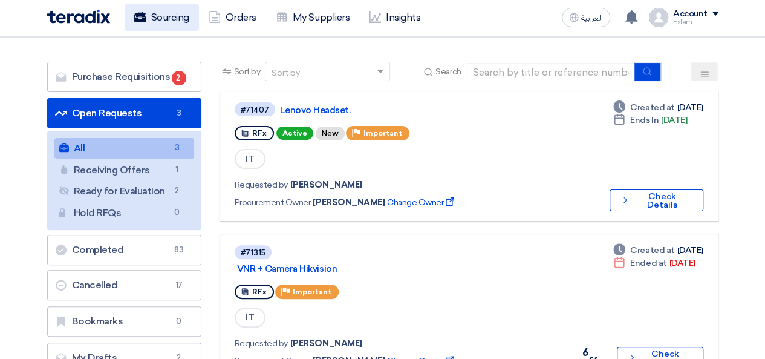
click at [140, 10] on link "Sourcing" at bounding box center [162, 17] width 74 height 27
click at [168, 22] on link "Sourcing" at bounding box center [162, 17] width 74 height 27
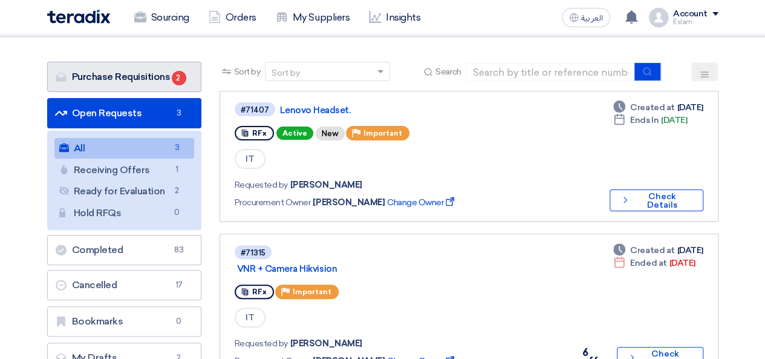
click at [149, 76] on link "Purchase Requisitions Purchase Requisitions 2" at bounding box center [124, 77] width 154 height 30
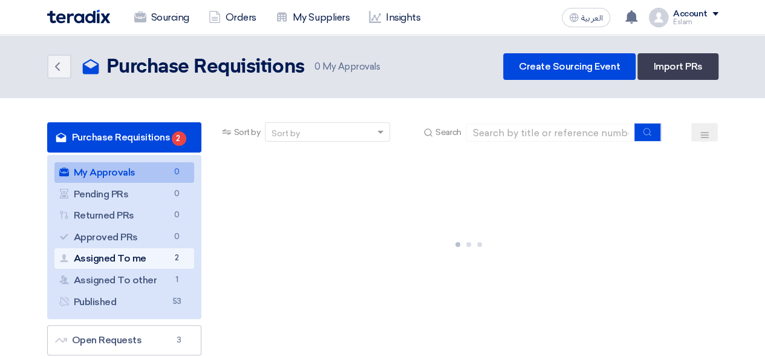
click at [154, 255] on link "Assigned To me Assigned To me 2" at bounding box center [124, 258] width 140 height 21
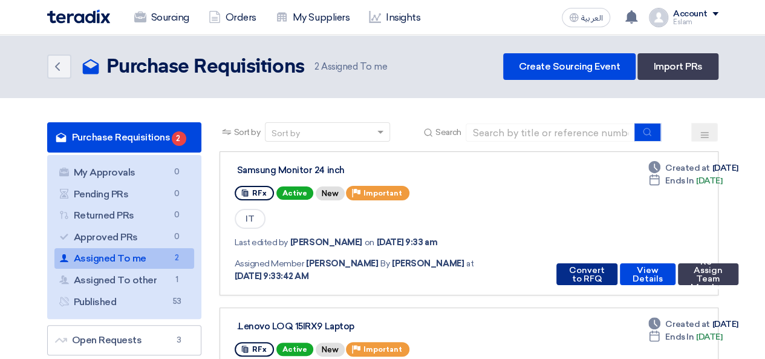
click at [589, 274] on button "Convert to RFQ" at bounding box center [587, 274] width 61 height 22
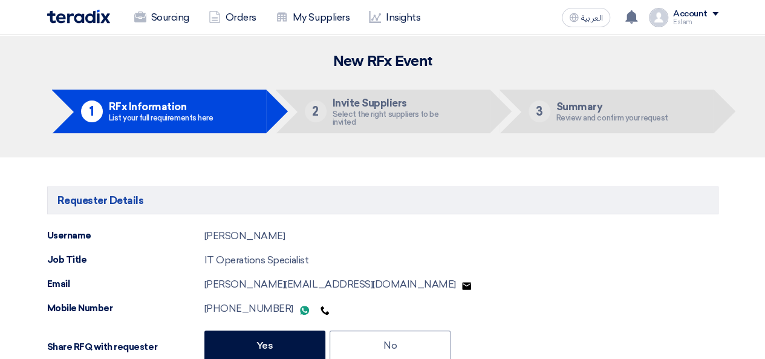
radio input "true"
type input "[DATE]"
type input "05"
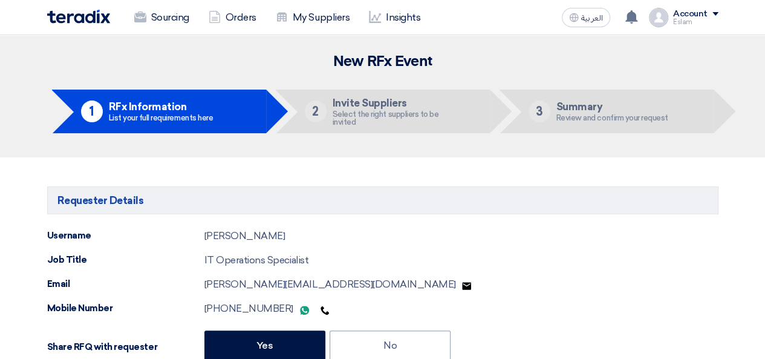
type input "00"
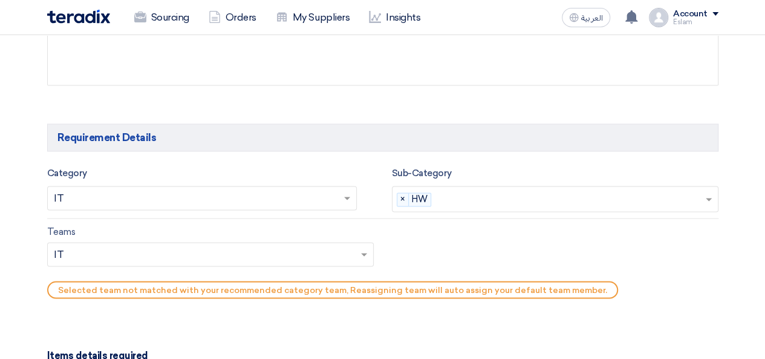
scroll to position [847, 0]
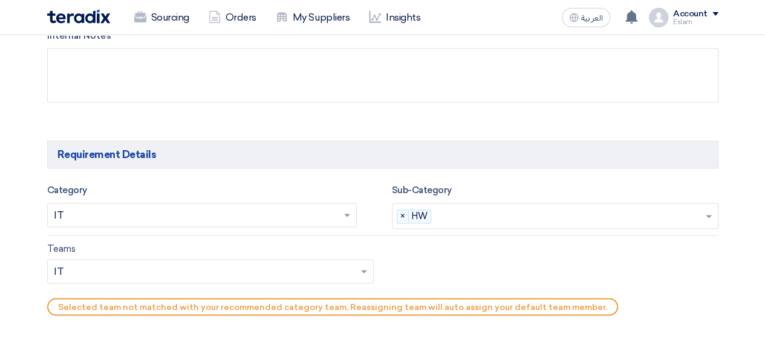
click at [459, 216] on input "text" at bounding box center [570, 217] width 269 height 20
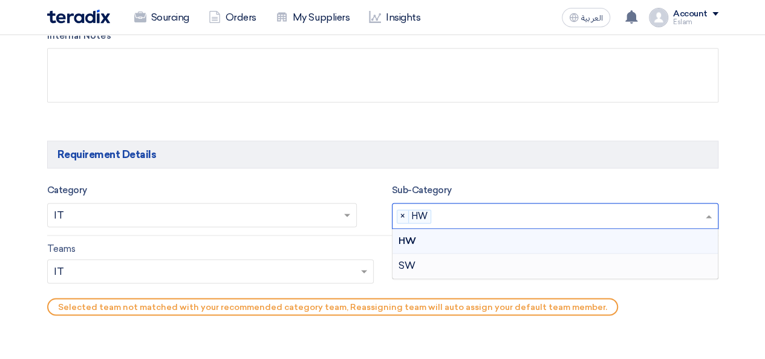
click at [442, 262] on div "SW" at bounding box center [556, 266] width 326 height 24
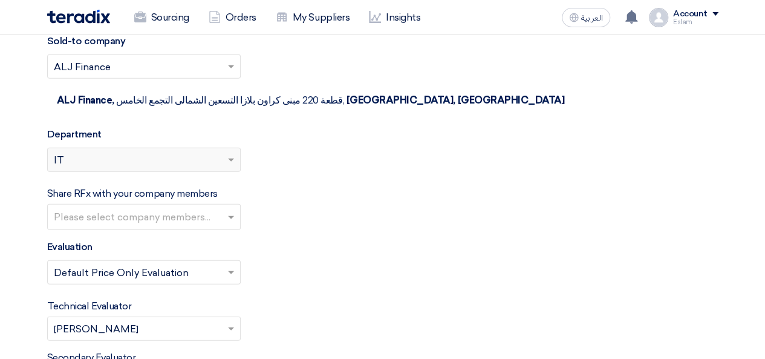
scroll to position [1634, 0]
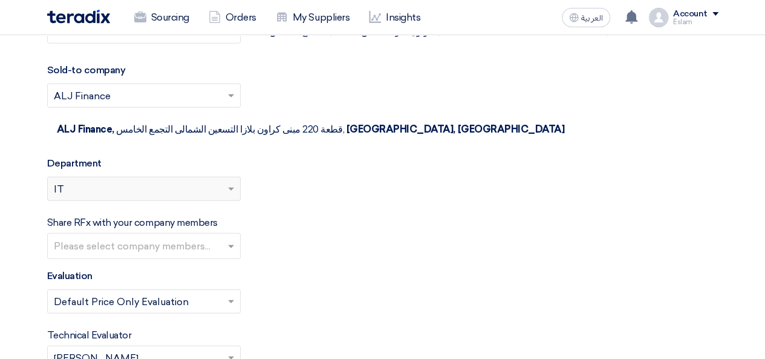
click at [133, 237] on input "text" at bounding box center [145, 247] width 183 height 20
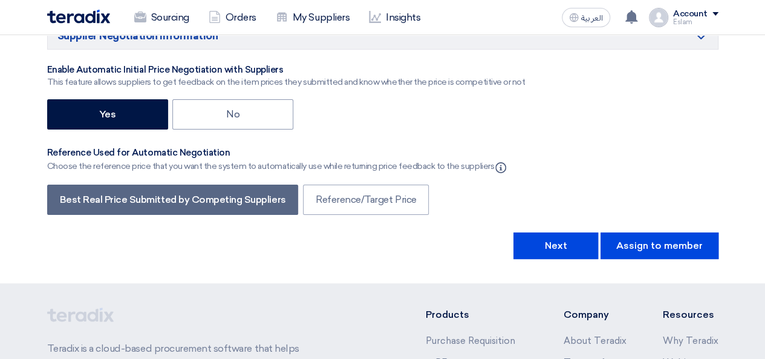
scroll to position [2261, 0]
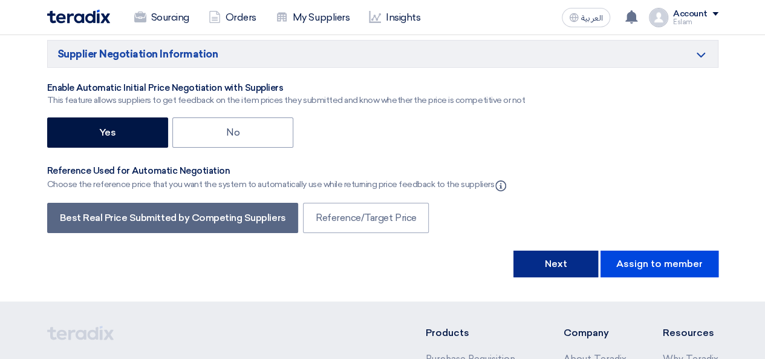
click at [572, 251] on button "Next" at bounding box center [556, 264] width 85 height 27
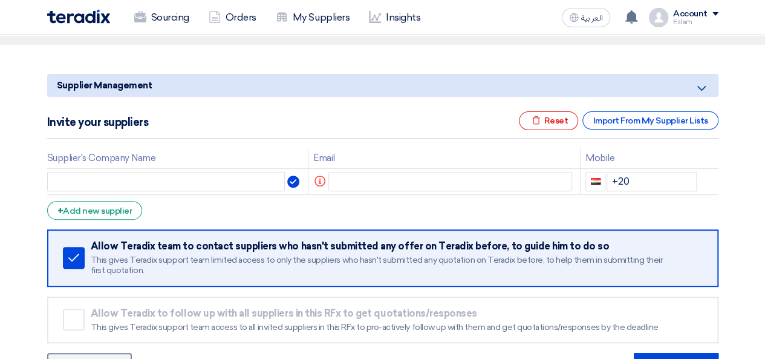
scroll to position [121, 0]
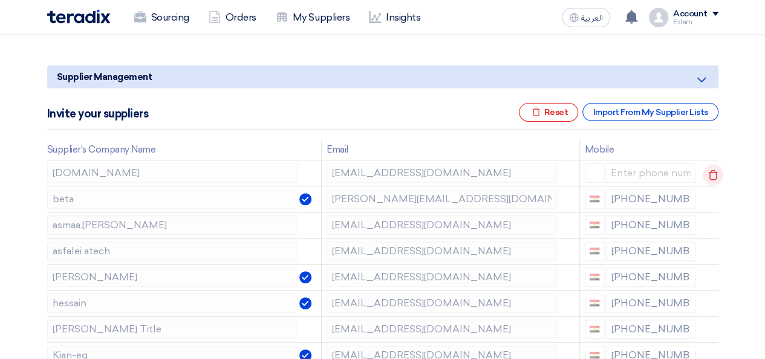
click at [714, 180] on icon at bounding box center [713, 175] width 21 height 21
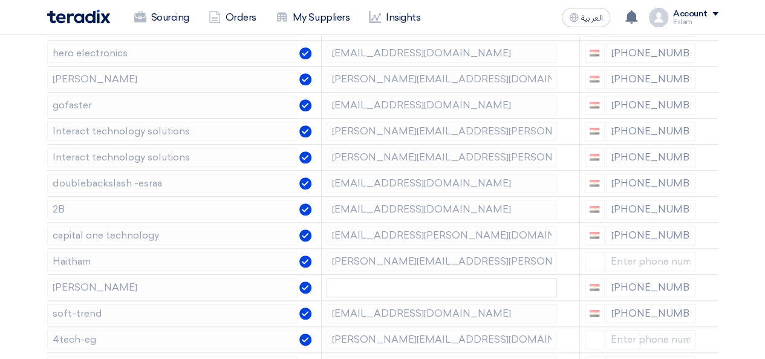
scroll to position [545, 0]
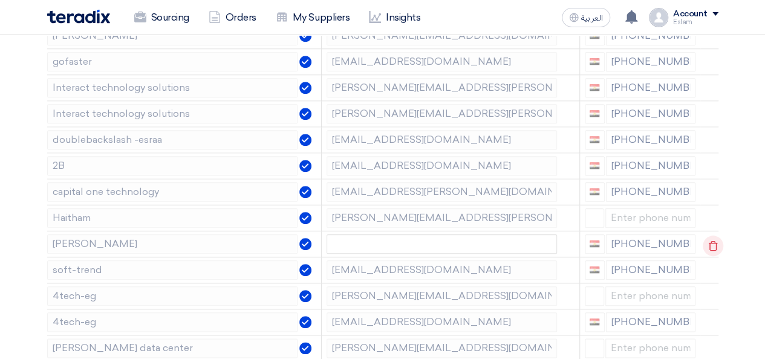
click at [706, 240] on icon at bounding box center [713, 245] width 21 height 21
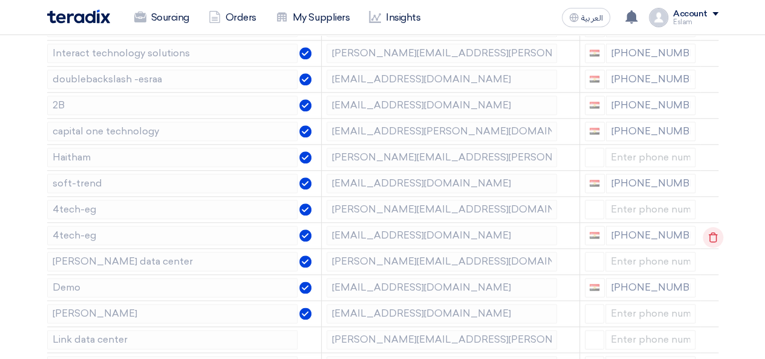
scroll to position [666, 0]
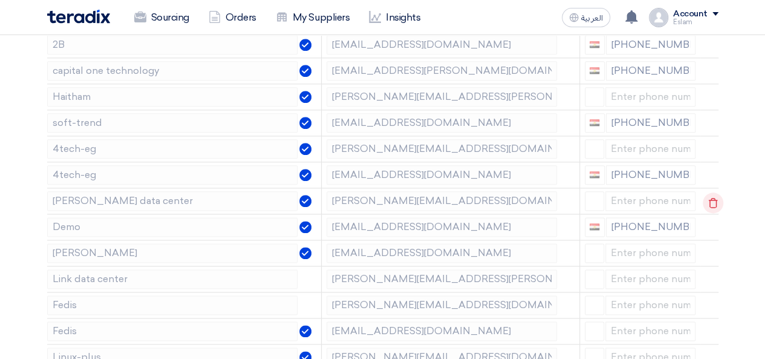
click at [705, 198] on icon at bounding box center [713, 202] width 21 height 21
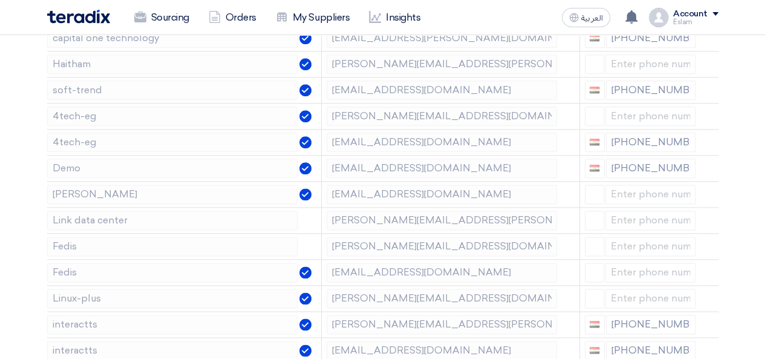
scroll to position [726, 0]
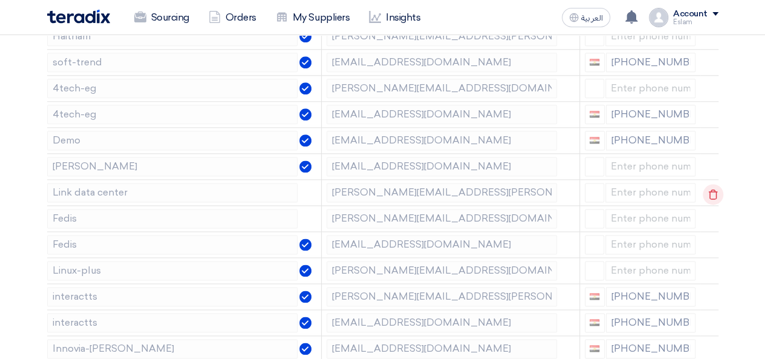
click at [707, 194] on icon at bounding box center [713, 194] width 21 height 21
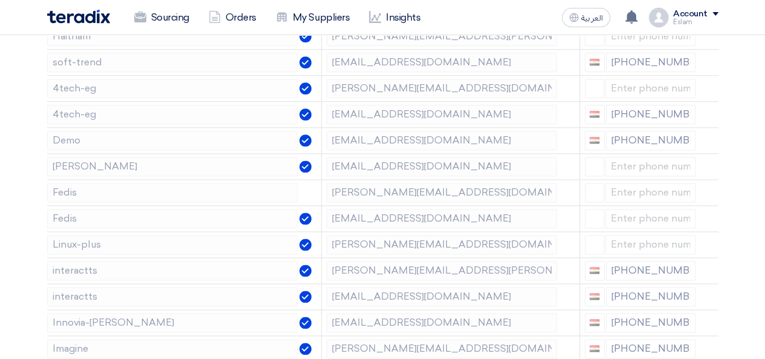
click at [0, 0] on icon at bounding box center [0, 0] width 0 height 0
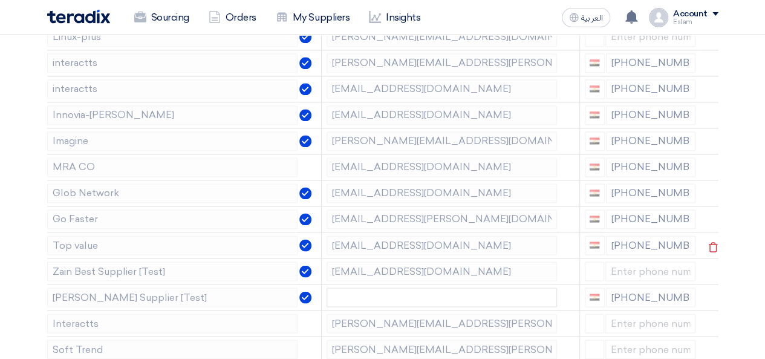
scroll to position [968, 0]
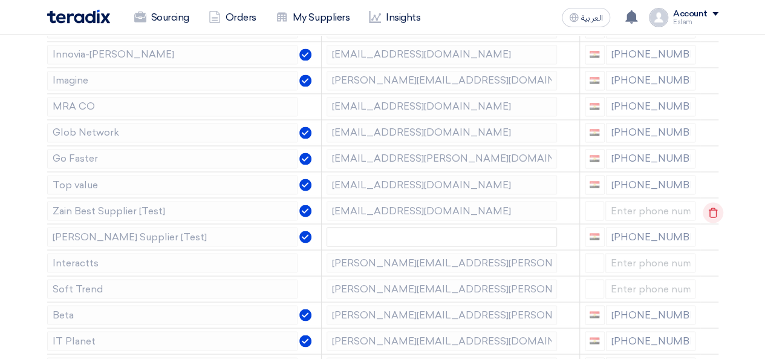
click at [710, 203] on icon at bounding box center [713, 212] width 21 height 21
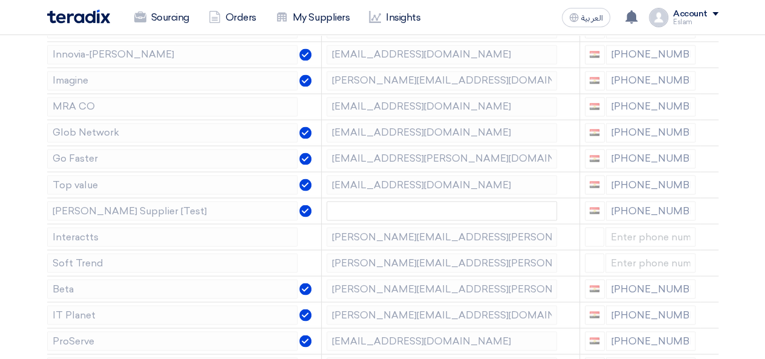
click at [0, 0] on icon at bounding box center [0, 0] width 0 height 0
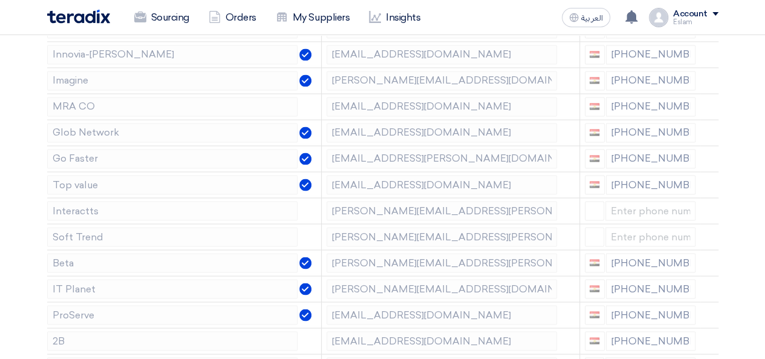
click at [0, 0] on icon at bounding box center [0, 0] width 0 height 0
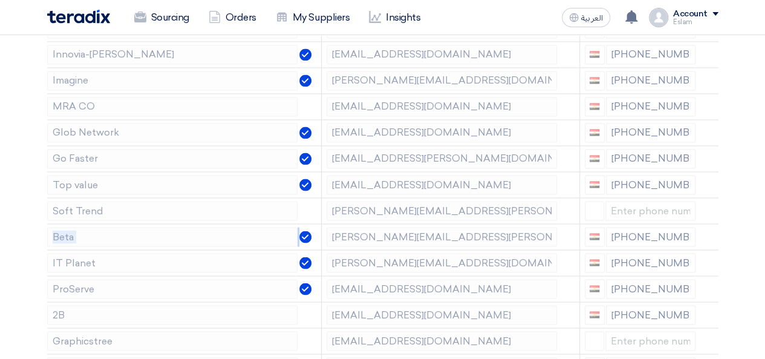
click at [0, 0] on icon at bounding box center [0, 0] width 0 height 0
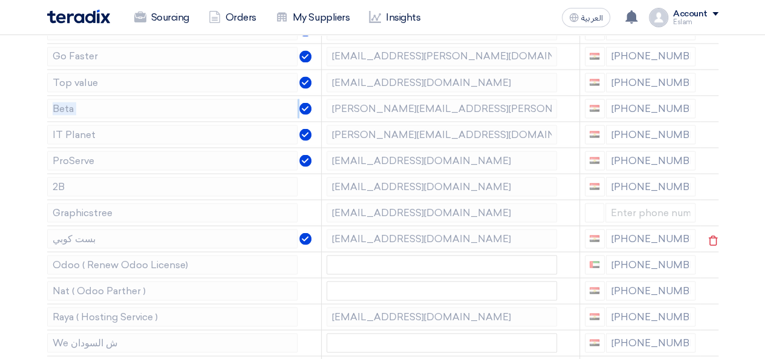
scroll to position [1089, 0]
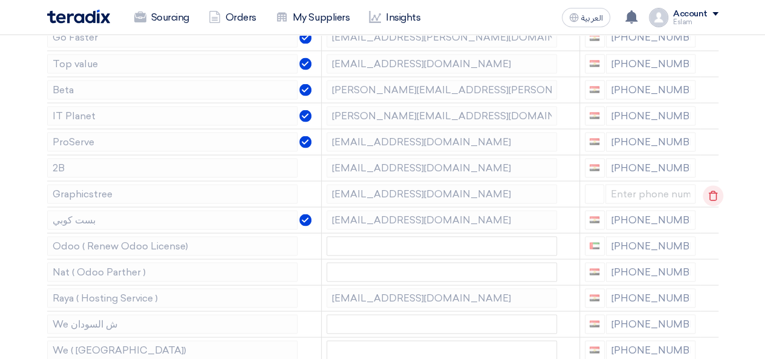
click at [709, 190] on use at bounding box center [713, 195] width 9 height 10
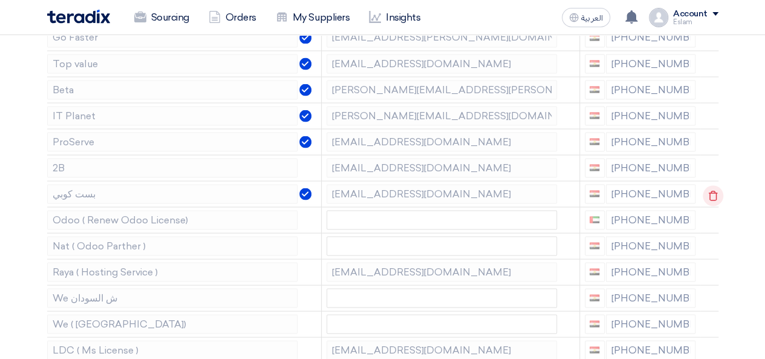
click at [709, 190] on use at bounding box center [713, 195] width 9 height 10
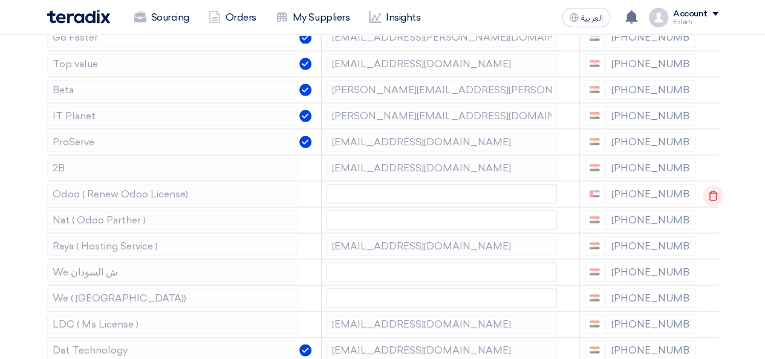
click at [709, 190] on use at bounding box center [713, 195] width 9 height 10
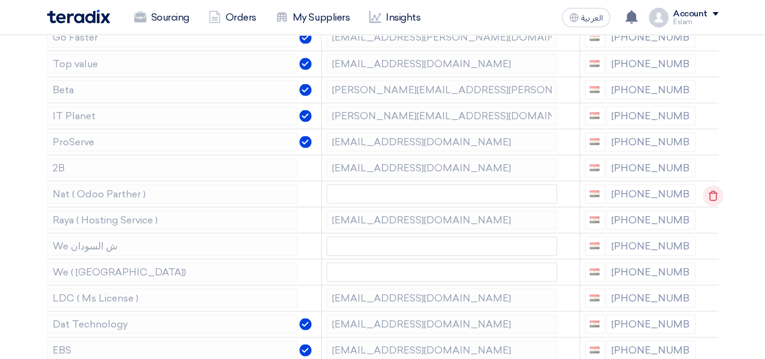
click at [709, 190] on use at bounding box center [713, 195] width 9 height 10
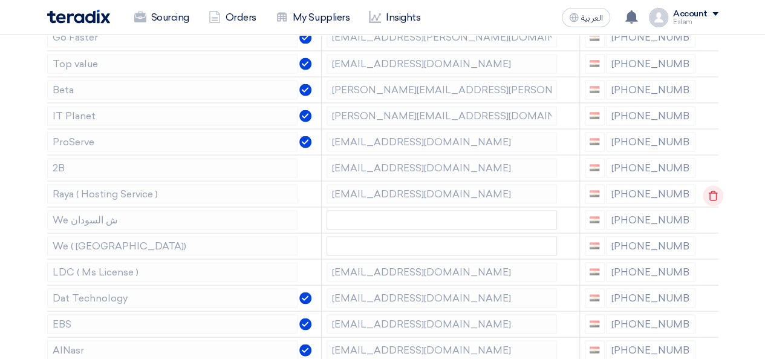
click at [709, 190] on use at bounding box center [713, 195] width 9 height 10
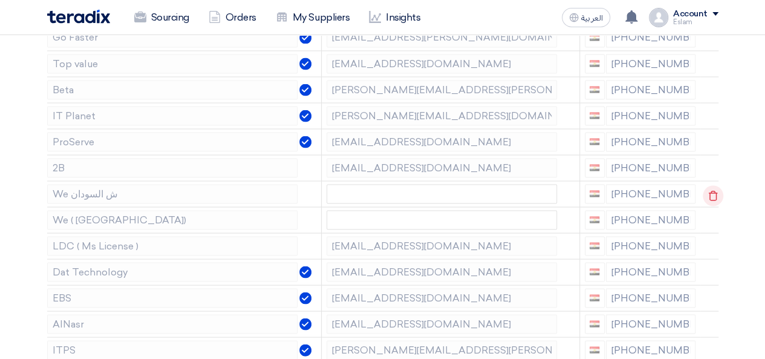
click at [709, 190] on use at bounding box center [713, 195] width 9 height 10
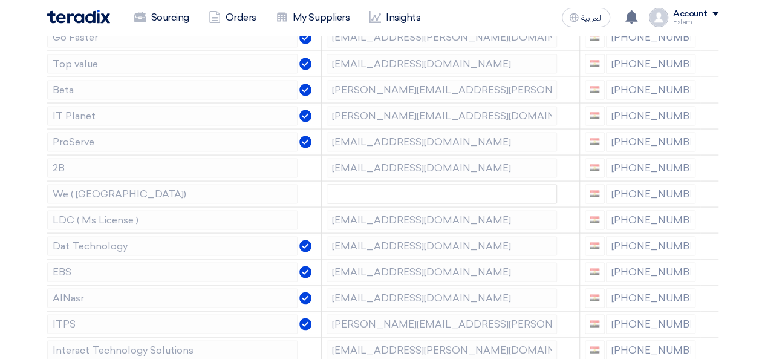
click at [0, 0] on use at bounding box center [0, 0] width 0 height 0
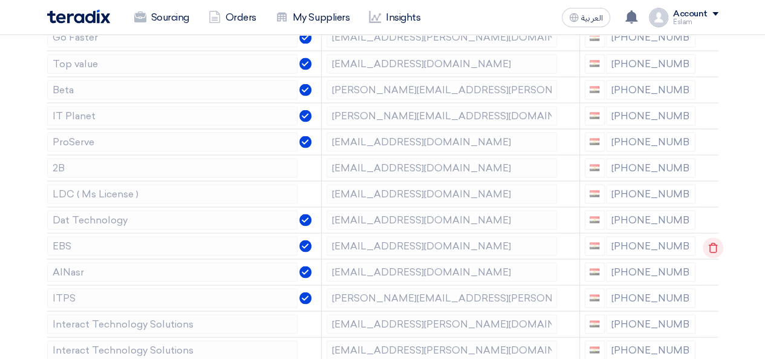
scroll to position [1150, 0]
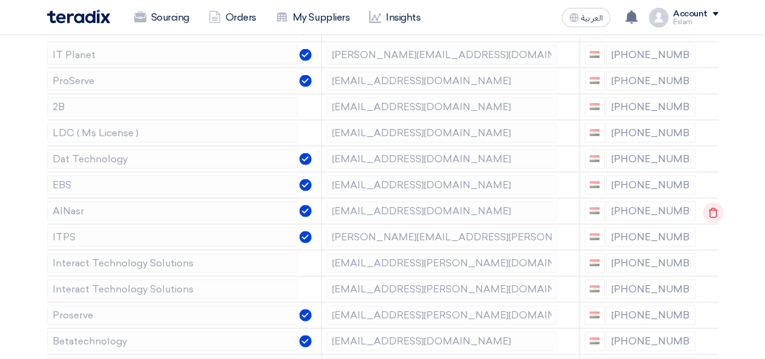
click at [713, 203] on icon at bounding box center [713, 213] width 21 height 21
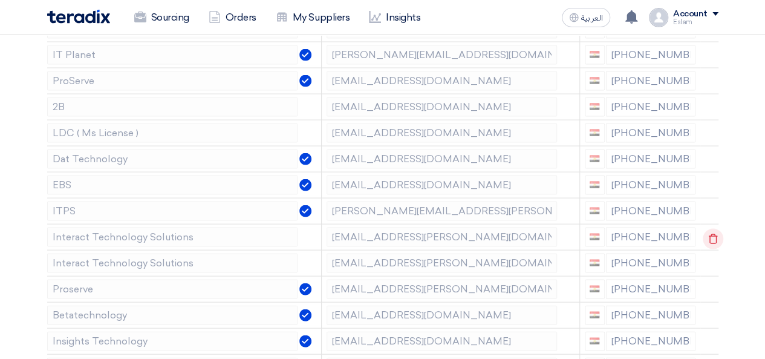
click at [707, 229] on icon at bounding box center [713, 239] width 21 height 21
click at [0, 0] on icon at bounding box center [0, 0] width 0 height 0
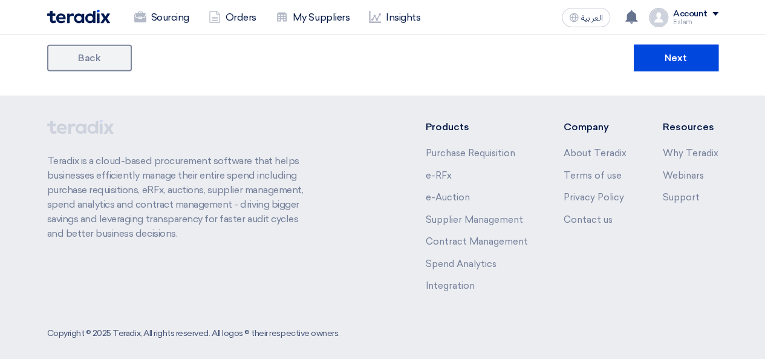
scroll to position [1349, 0]
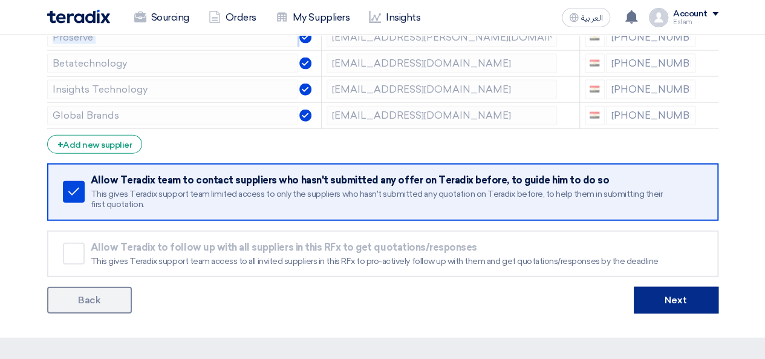
click at [678, 291] on button "Next" at bounding box center [676, 300] width 85 height 27
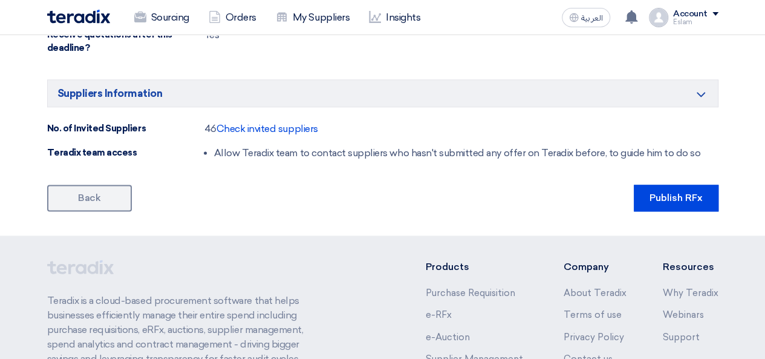
scroll to position [787, 0]
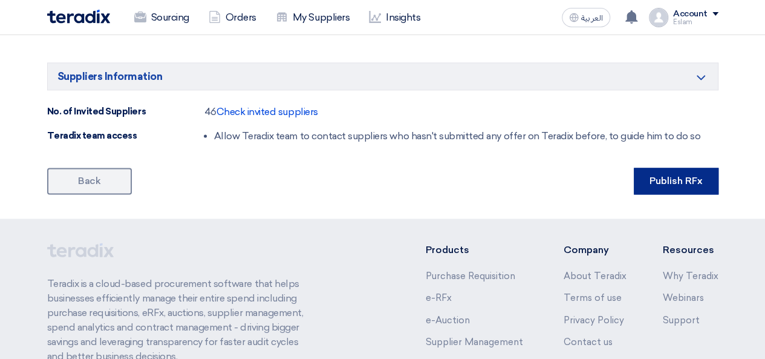
click at [667, 193] on button "Publish RFx" at bounding box center [676, 181] width 85 height 27
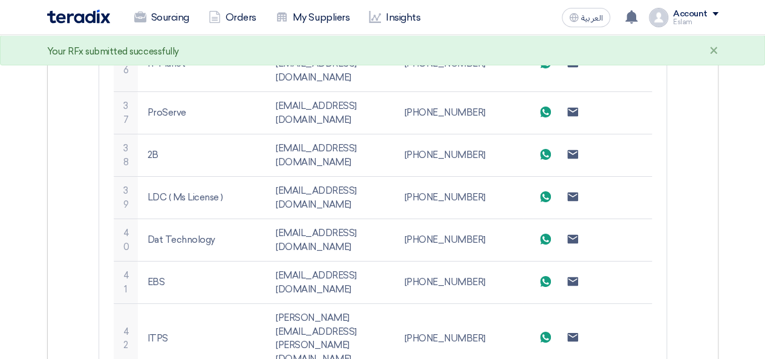
scroll to position [2161, 0]
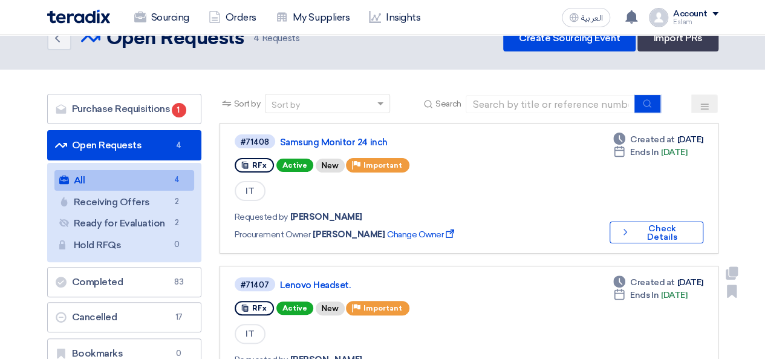
scroll to position [10, 0]
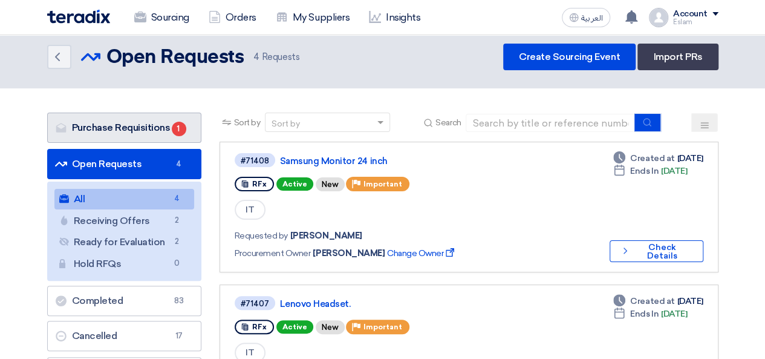
click at [142, 133] on link "Purchase Requisitions Purchase Requisitions 1" at bounding box center [124, 128] width 154 height 30
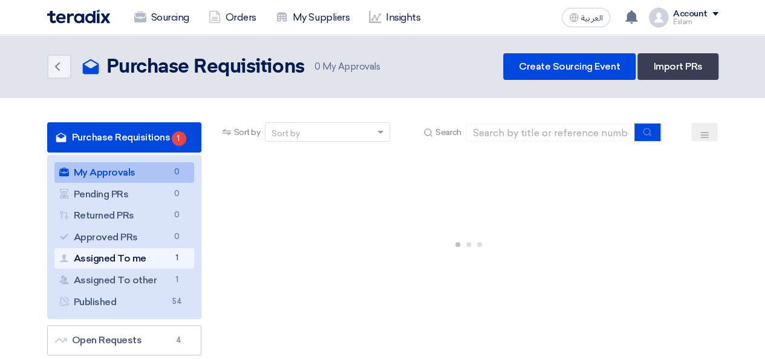
click at [163, 257] on link "Assigned To me Assigned To me 1" at bounding box center [124, 258] width 140 height 21
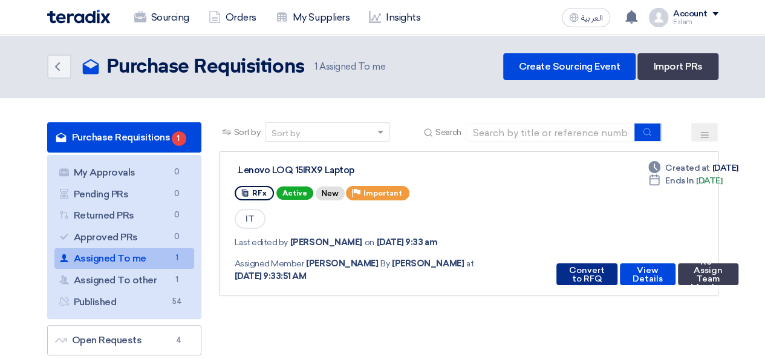
click at [597, 279] on button "Convert to RFQ" at bounding box center [587, 274] width 61 height 22
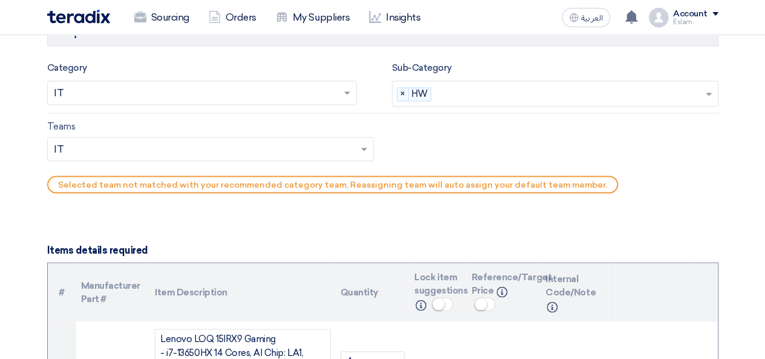
scroll to position [968, 0]
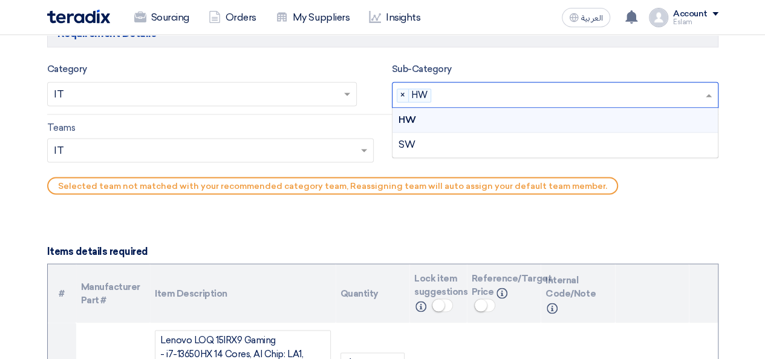
click at [501, 99] on input "text" at bounding box center [570, 96] width 269 height 20
click at [487, 140] on div "SW" at bounding box center [556, 145] width 326 height 24
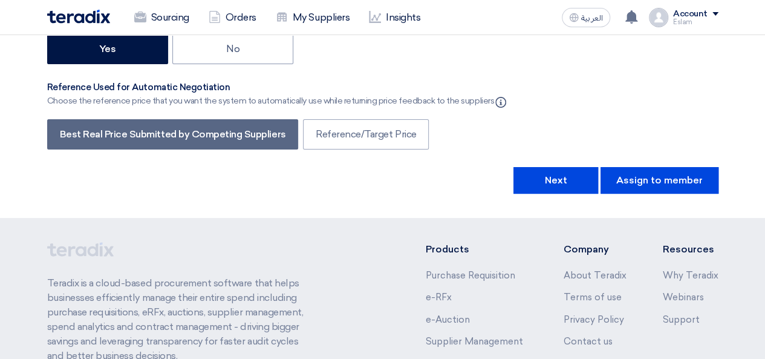
scroll to position [2481, 0]
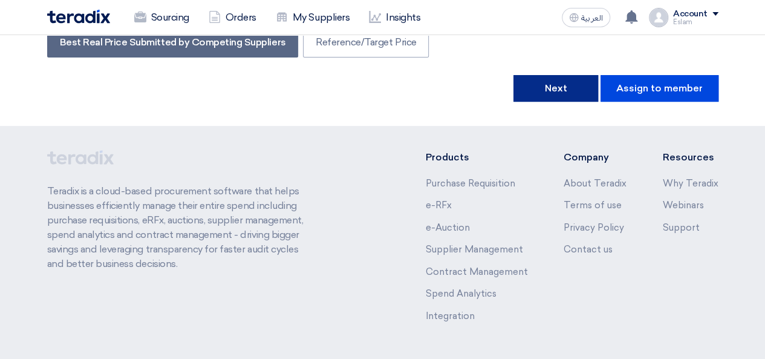
click at [555, 75] on button "Next" at bounding box center [556, 88] width 85 height 27
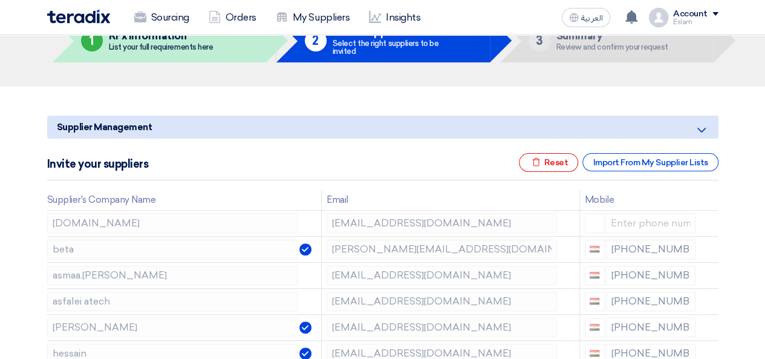
scroll to position [121, 0]
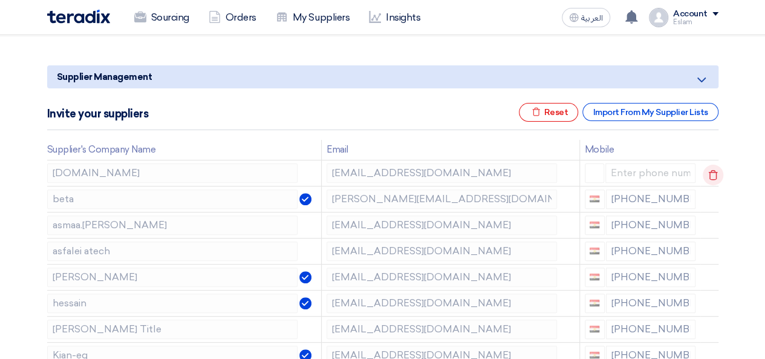
click at [713, 175] on icon at bounding box center [713, 175] width 21 height 21
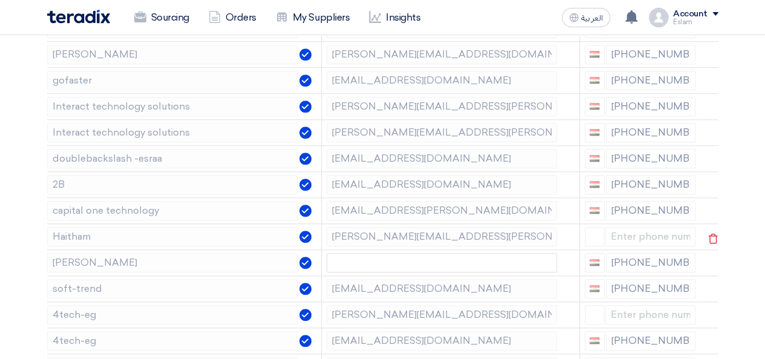
scroll to position [545, 0]
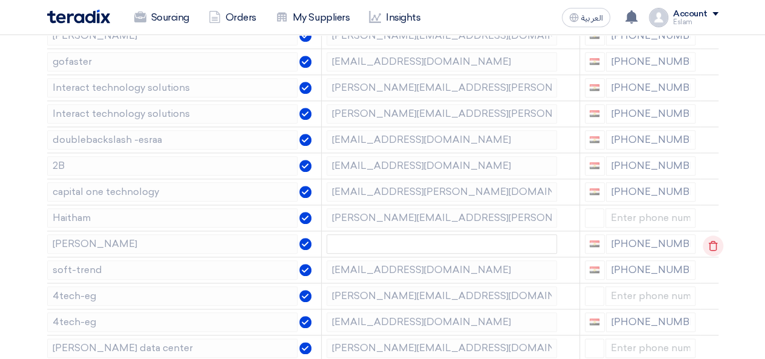
click at [712, 243] on icon at bounding box center [713, 245] width 21 height 21
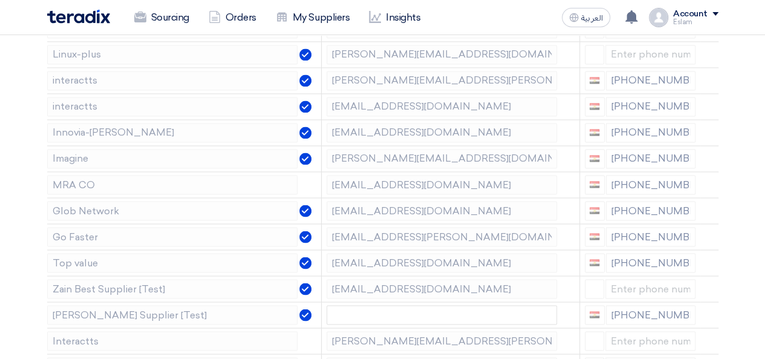
scroll to position [1029, 0]
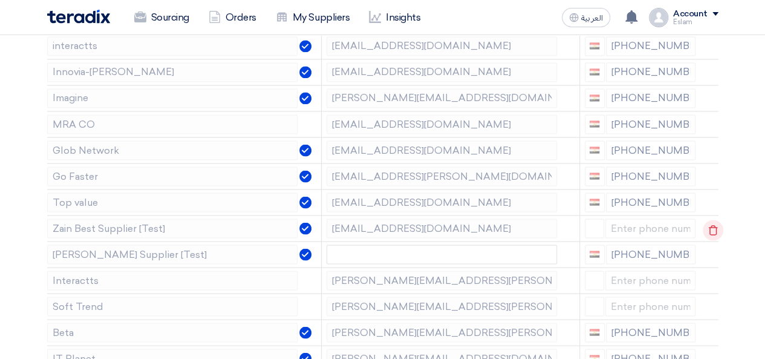
click at [709, 224] on use at bounding box center [713, 229] width 9 height 10
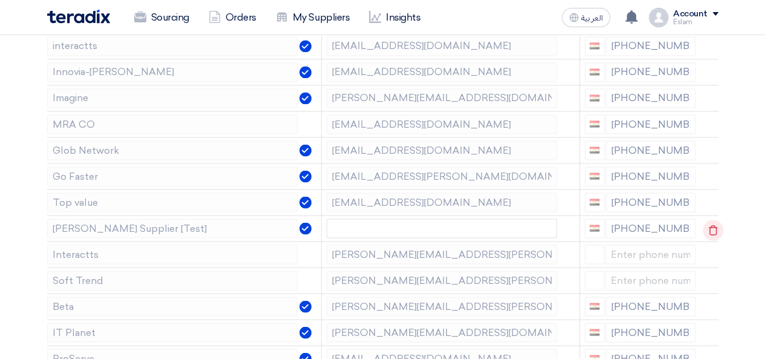
click at [709, 224] on use at bounding box center [713, 229] width 9 height 10
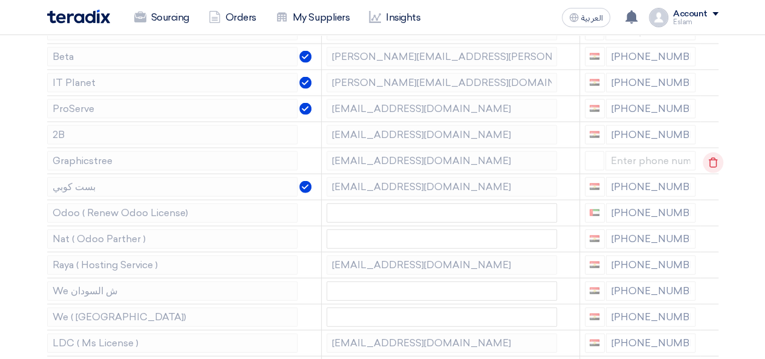
scroll to position [1271, 0]
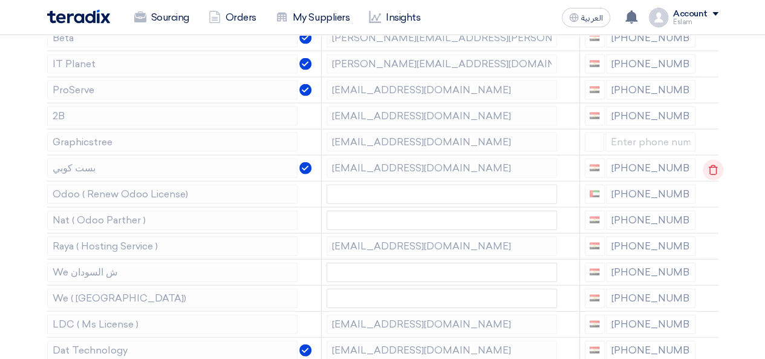
click at [709, 165] on use at bounding box center [713, 170] width 9 height 10
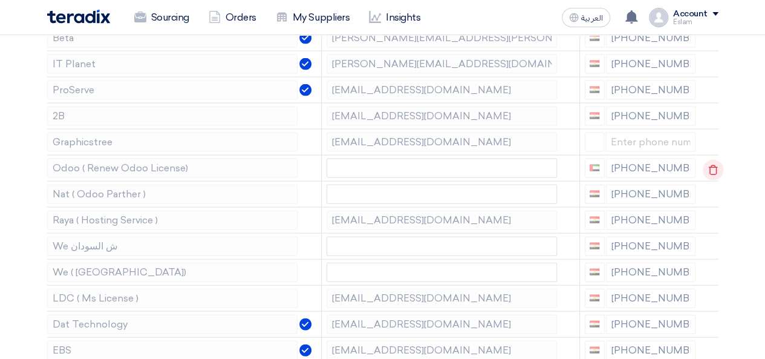
click at [709, 165] on use at bounding box center [713, 170] width 9 height 10
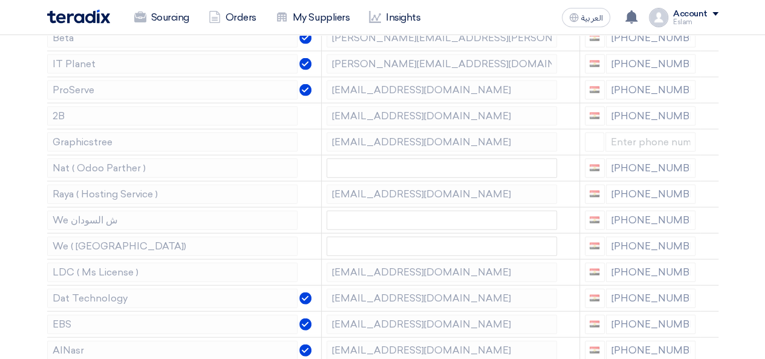
click at [0, 0] on use at bounding box center [0, 0] width 0 height 0
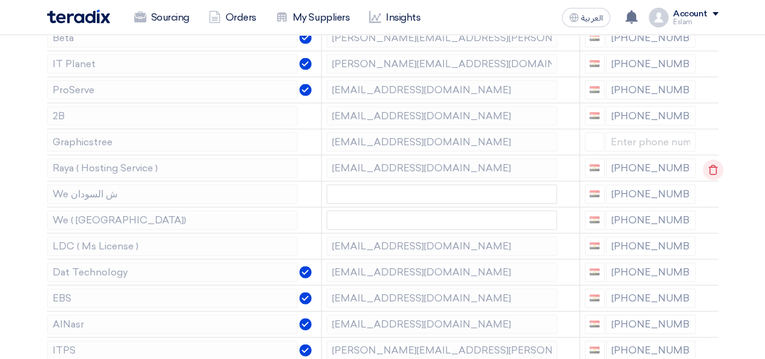
click at [709, 165] on use at bounding box center [713, 170] width 9 height 10
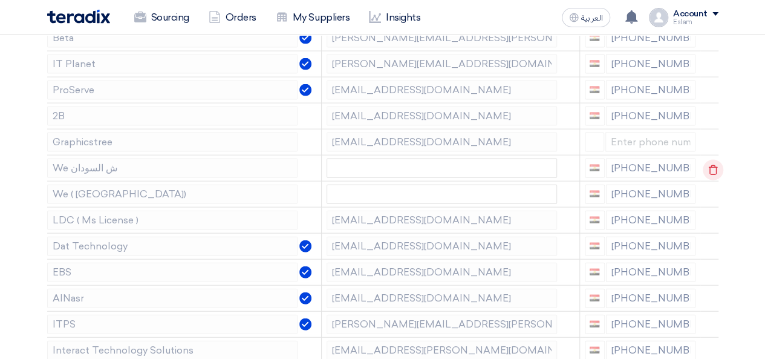
click at [709, 165] on use at bounding box center [713, 170] width 9 height 10
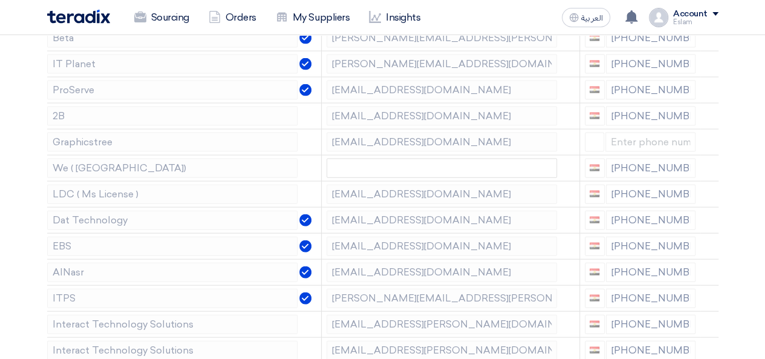
click at [0, 0] on use at bounding box center [0, 0] width 0 height 0
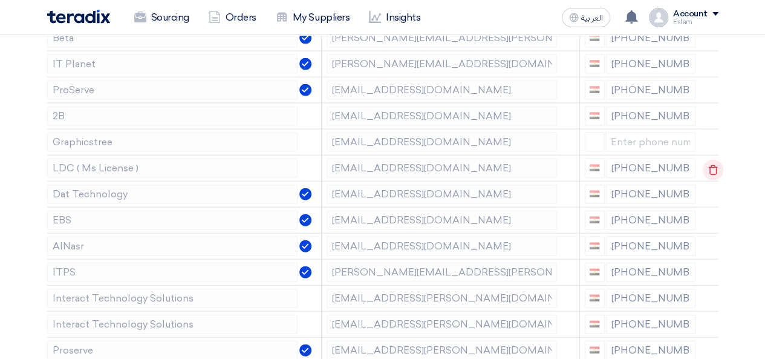
click at [709, 165] on use at bounding box center [713, 170] width 9 height 10
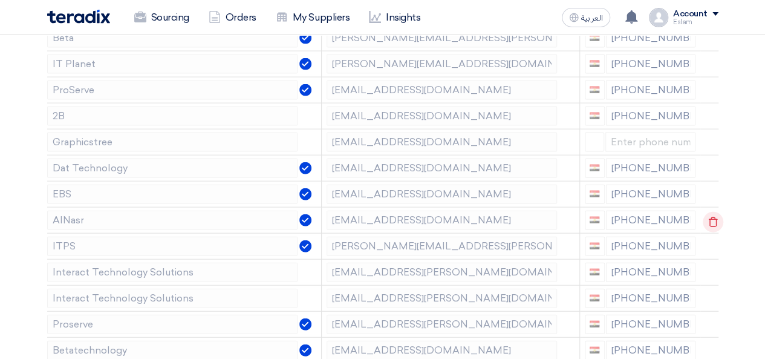
click at [707, 214] on icon at bounding box center [713, 222] width 21 height 21
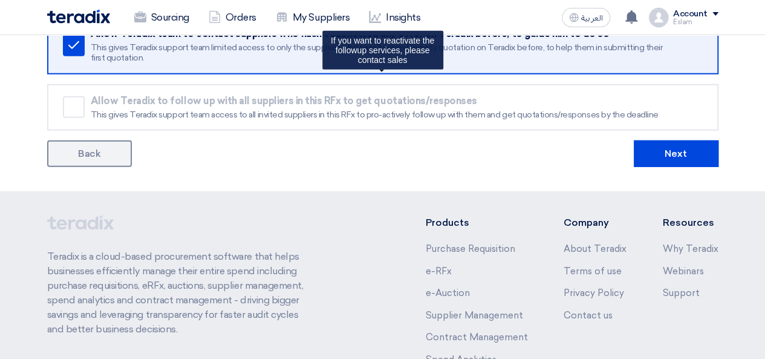
scroll to position [1755, 0]
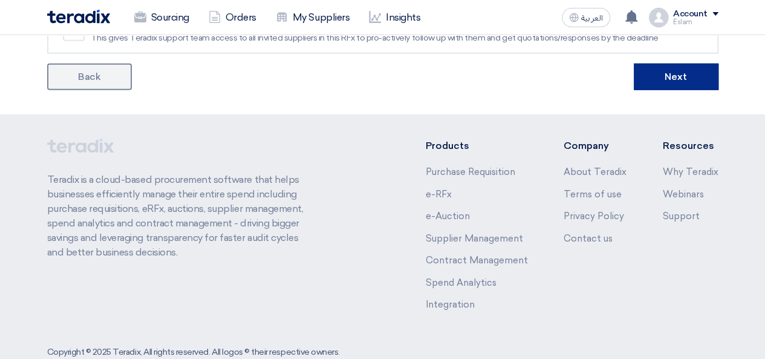
click at [661, 70] on button "Next" at bounding box center [676, 77] width 85 height 27
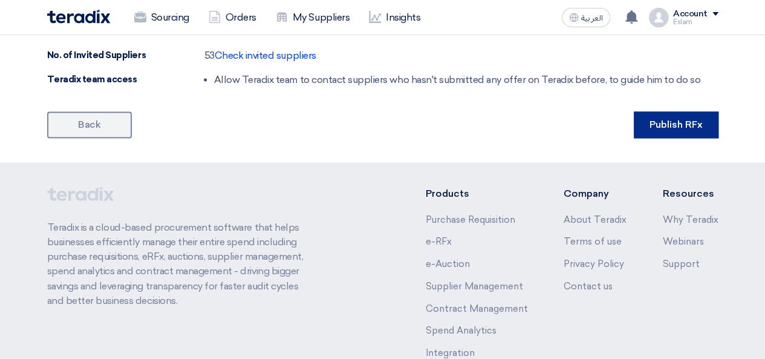
scroll to position [829, 0]
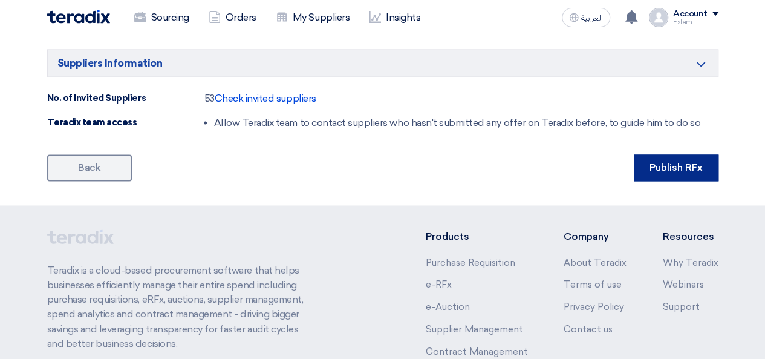
click at [685, 172] on button "Publish RFx" at bounding box center [676, 167] width 85 height 27
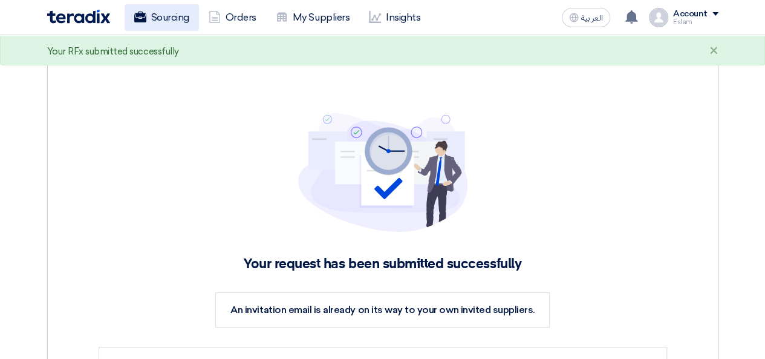
click at [177, 15] on link "Sourcing" at bounding box center [162, 17] width 74 height 27
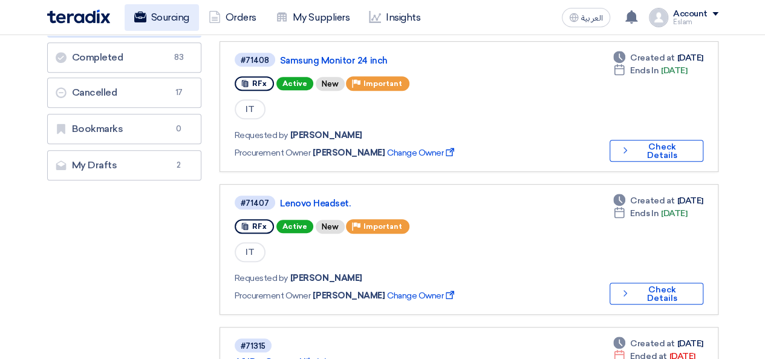
scroll to position [242, 0]
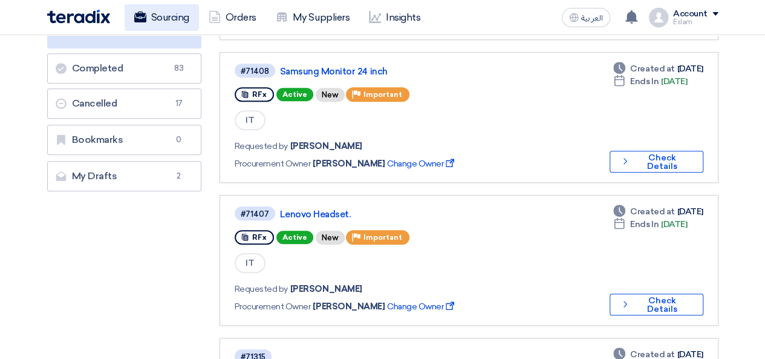
click at [186, 12] on link "Sourcing" at bounding box center [162, 17] width 74 height 27
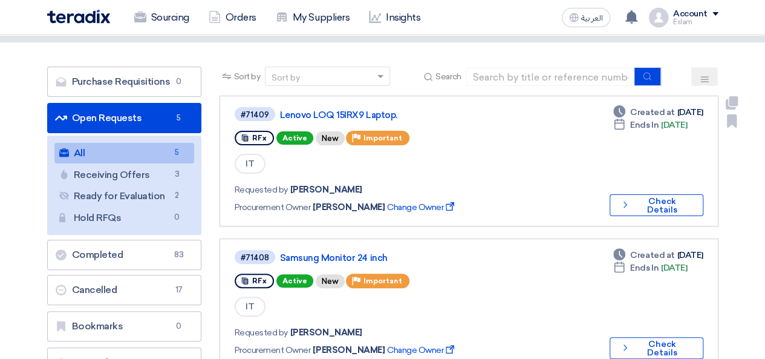
scroll to position [0, 0]
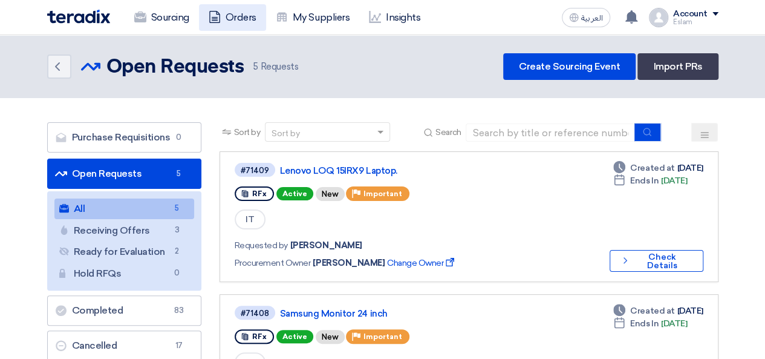
click at [234, 24] on link "Orders" at bounding box center [232, 17] width 67 height 27
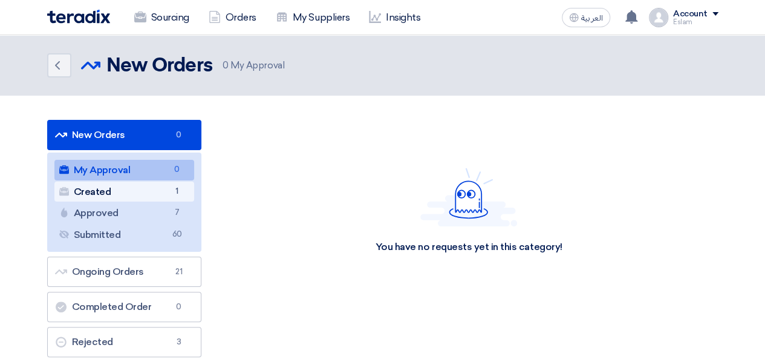
click at [148, 184] on link "Created Created 1" at bounding box center [124, 192] width 140 height 21
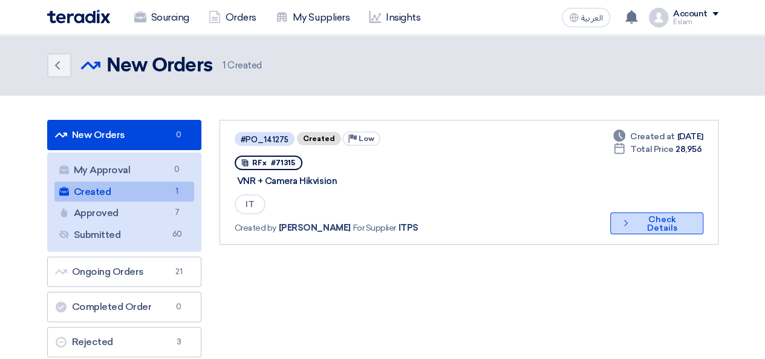
click at [631, 233] on button "Check details Check Details" at bounding box center [657, 223] width 93 height 22
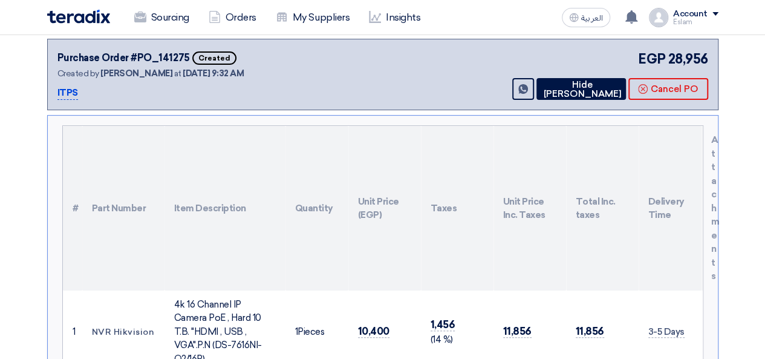
scroll to position [121, 0]
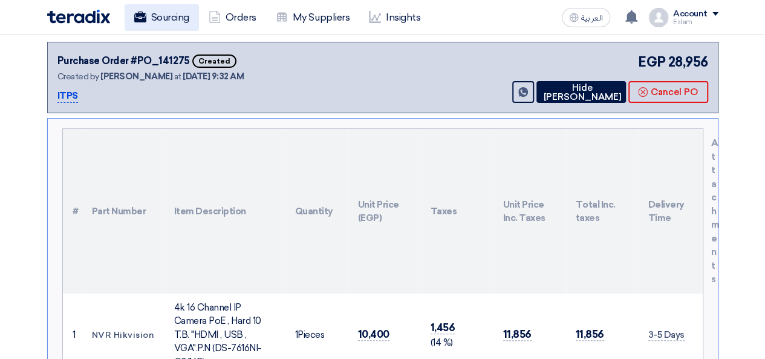
click at [179, 15] on link "Sourcing" at bounding box center [162, 17] width 74 height 27
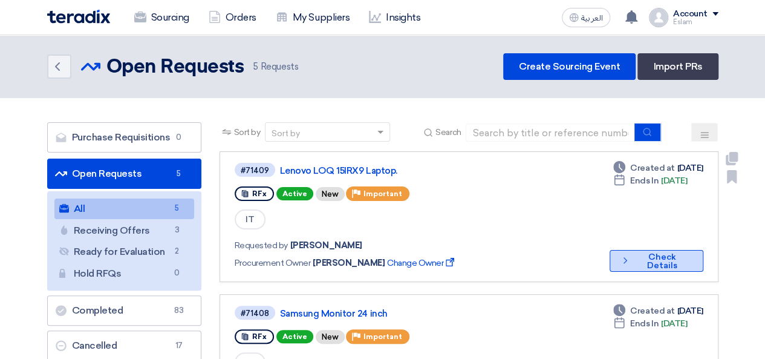
click at [624, 257] on use at bounding box center [626, 260] width 4 height 6
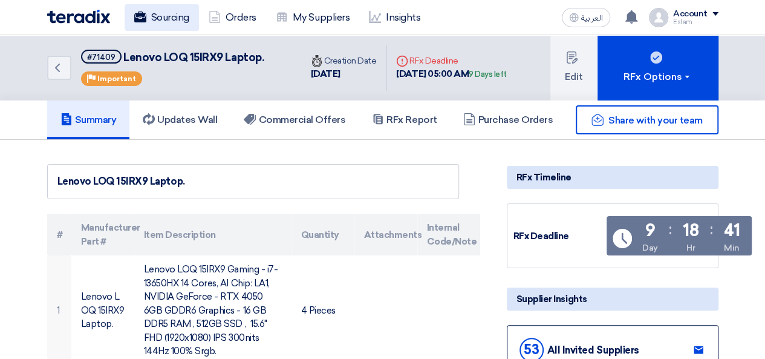
click at [151, 23] on link "Sourcing" at bounding box center [162, 17] width 74 height 27
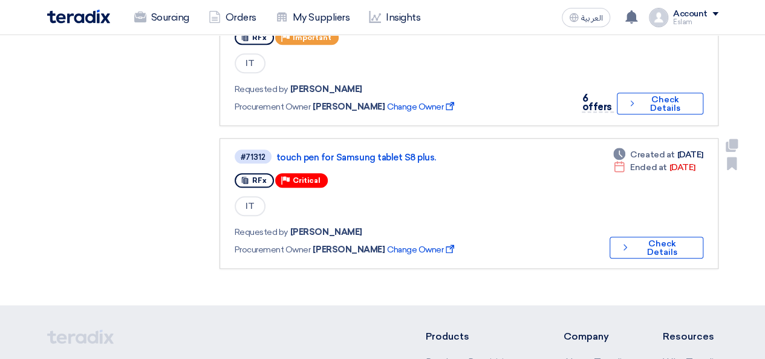
scroll to position [605, 0]
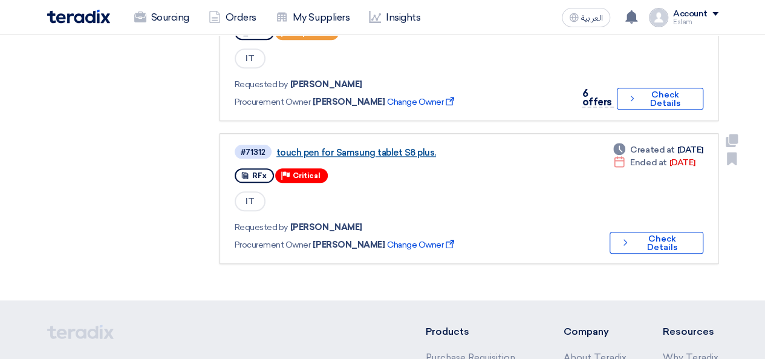
click at [354, 152] on link "touch pen for Samsung tablet S8 plus." at bounding box center [428, 152] width 303 height 11
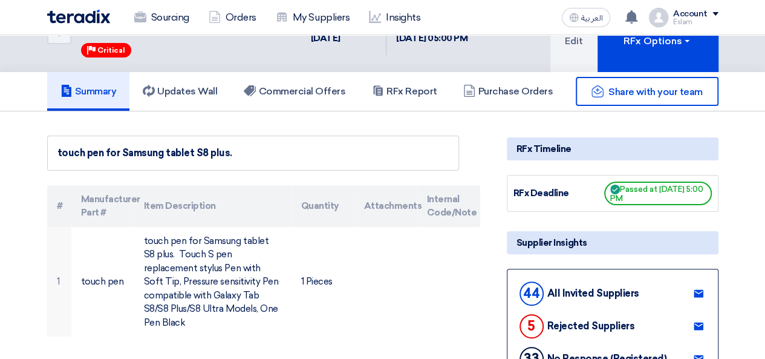
scroll to position [61, 0]
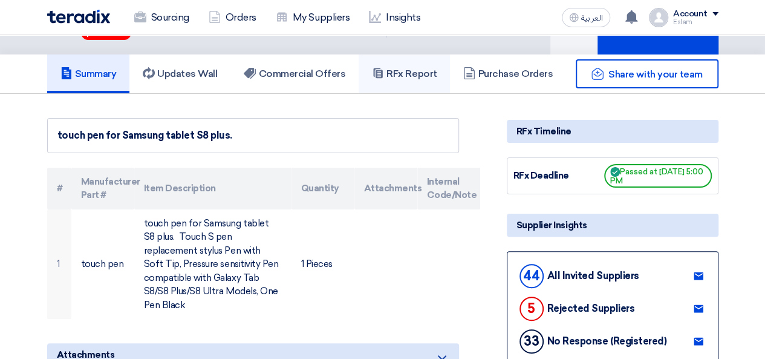
click at [418, 70] on h5 "RFx Report" at bounding box center [404, 74] width 65 height 12
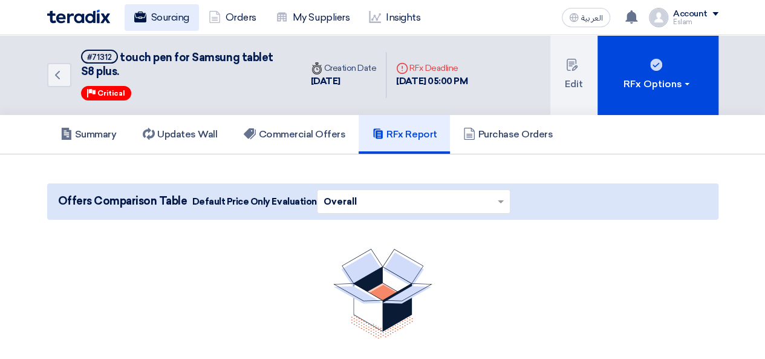
click at [159, 20] on link "Sourcing" at bounding box center [162, 17] width 74 height 27
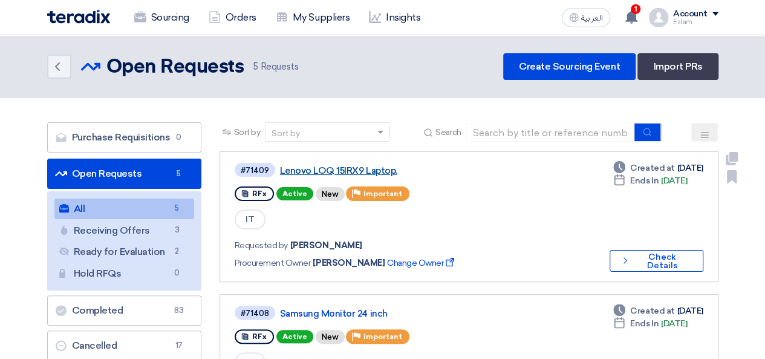
click at [327, 172] on link "Lenovo LOQ 15IRX9 Laptop." at bounding box center [431, 170] width 303 height 11
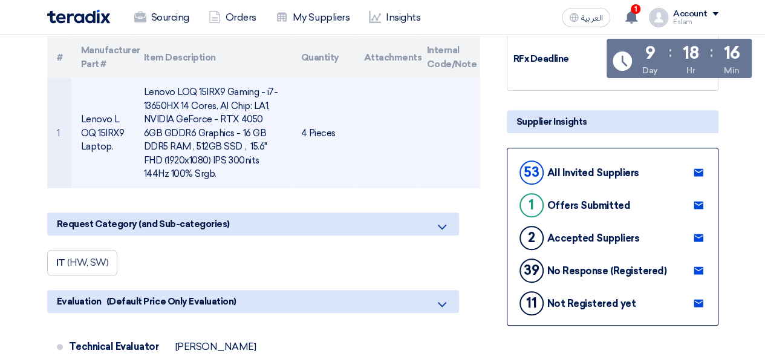
scroll to position [182, 0]
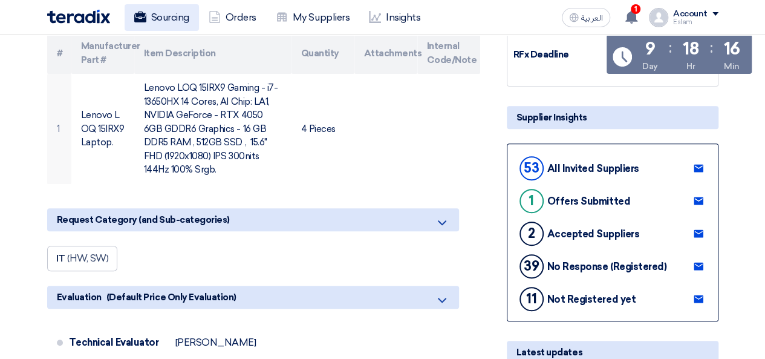
click at [162, 22] on link "Sourcing" at bounding box center [162, 17] width 74 height 27
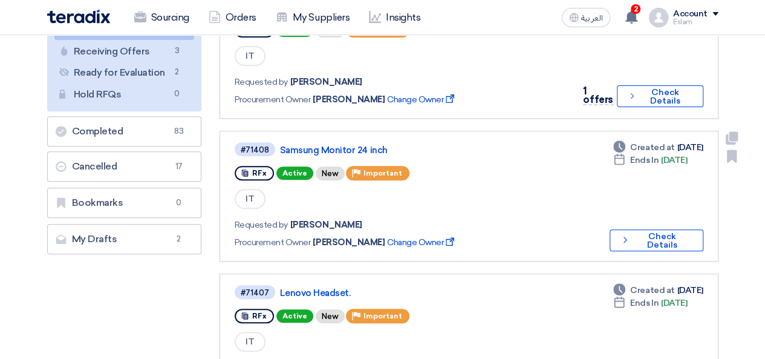
scroll to position [182, 0]
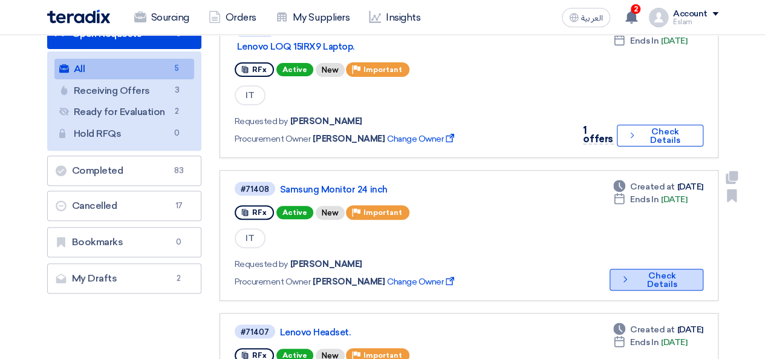
click at [651, 234] on div "Deadline Created at [DATE] Deadline Ends In [DATE] Check details Check Details" at bounding box center [654, 235] width 99 height 110
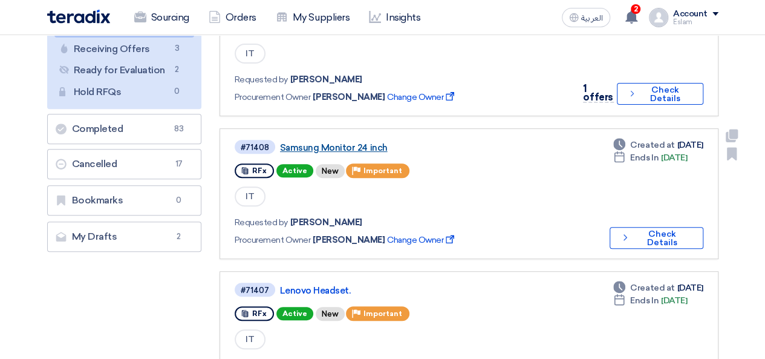
click at [318, 151] on link "Samsung Monitor 24 inch" at bounding box center [431, 147] width 303 height 11
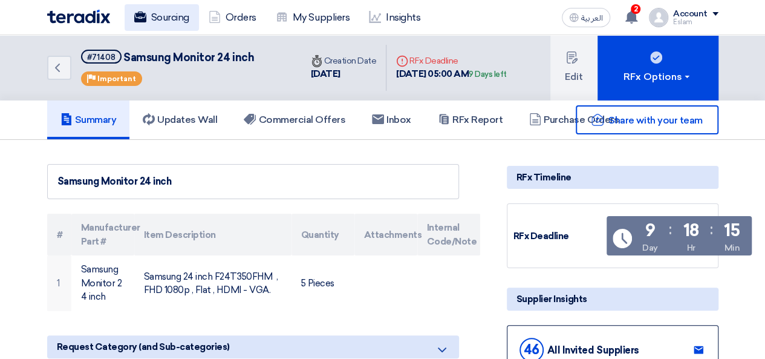
click at [166, 22] on link "Sourcing" at bounding box center [162, 17] width 74 height 27
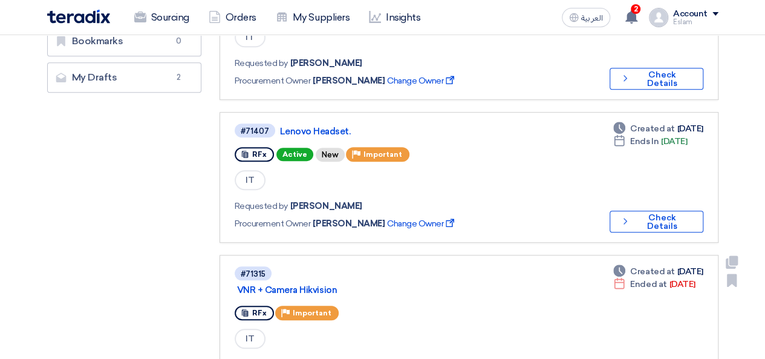
scroll to position [303, 0]
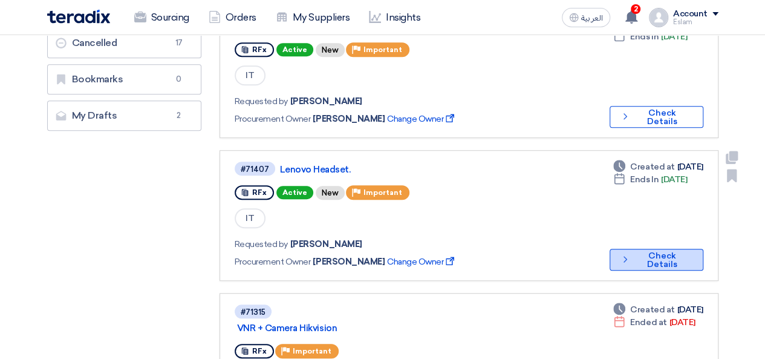
click at [644, 264] on button "Check details Check Details" at bounding box center [657, 260] width 94 height 22
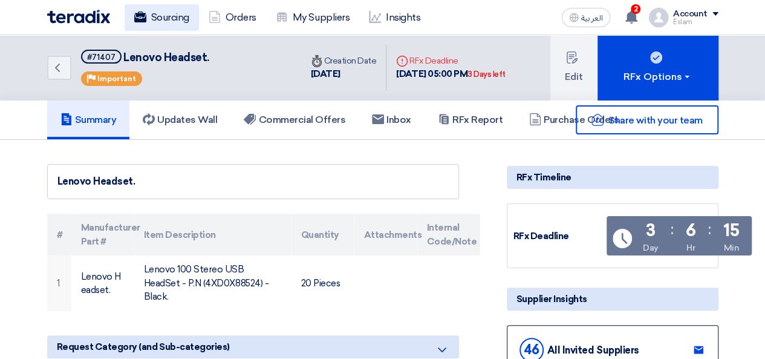
click at [171, 24] on link "Sourcing" at bounding box center [162, 17] width 74 height 27
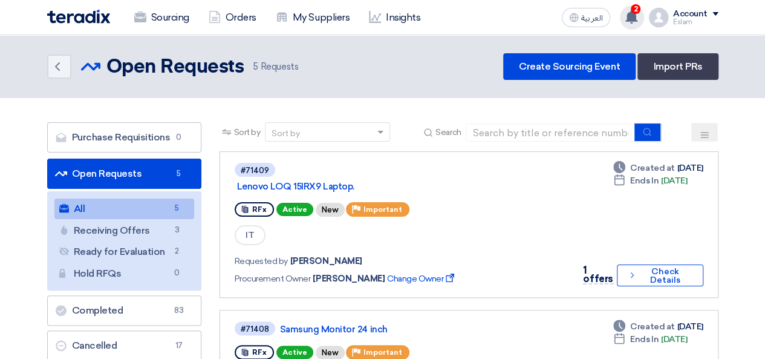
click at [640, 16] on div "2 You have a new offer for 'VNR + Camera Hikvision' request with total price '2…" at bounding box center [632, 17] width 24 height 24
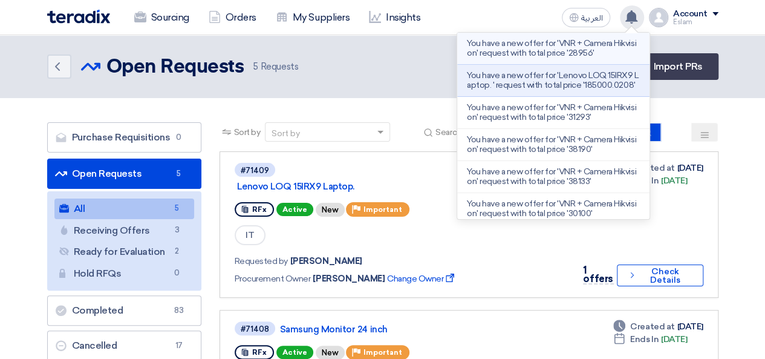
click at [558, 56] on p "You have a new offer for 'VNR + Camera Hikvision' request with total price '289…" at bounding box center [553, 48] width 173 height 19
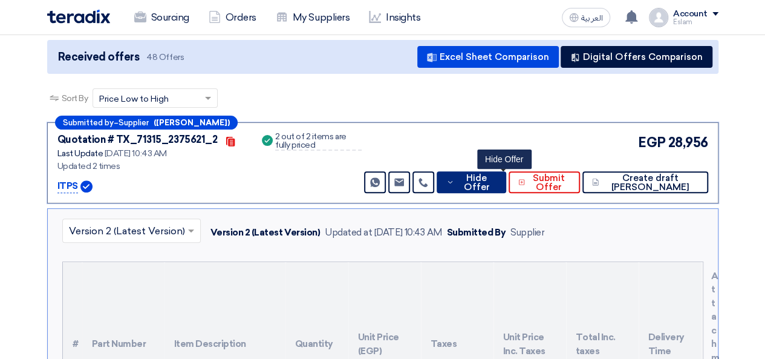
scroll to position [68, 0]
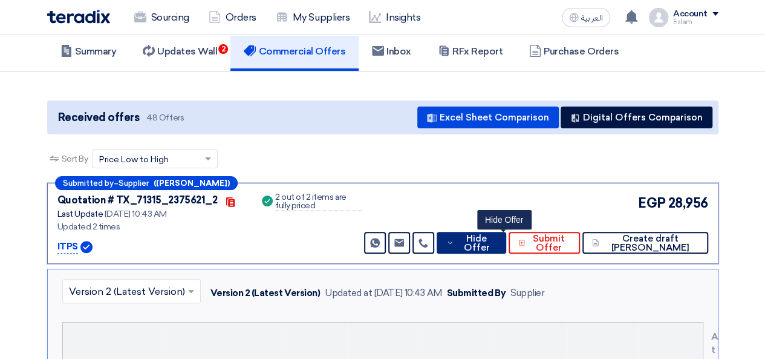
click at [506, 239] on button "Hide Offer" at bounding box center [472, 243] width 70 height 22
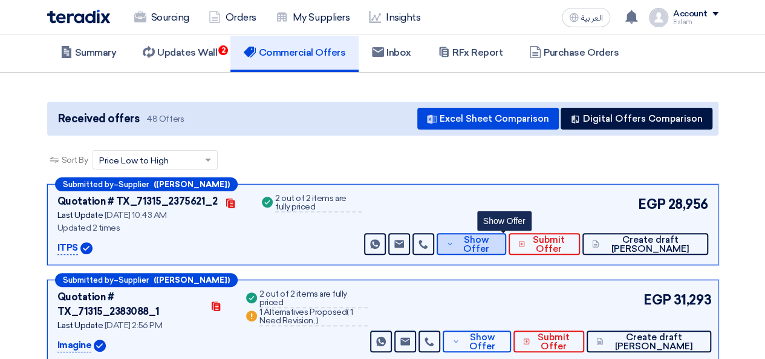
scroll to position [0, 0]
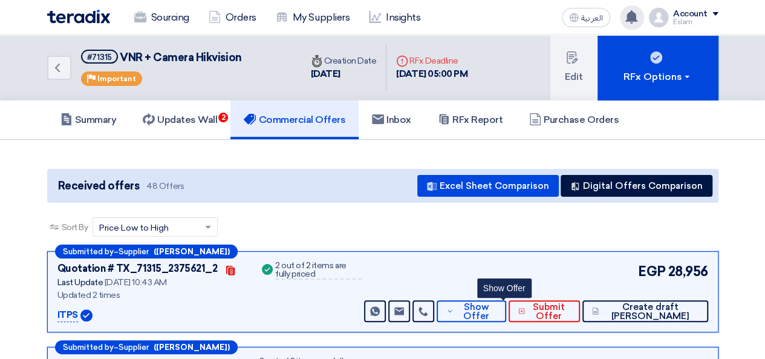
click at [638, 15] on use at bounding box center [632, 16] width 12 height 13
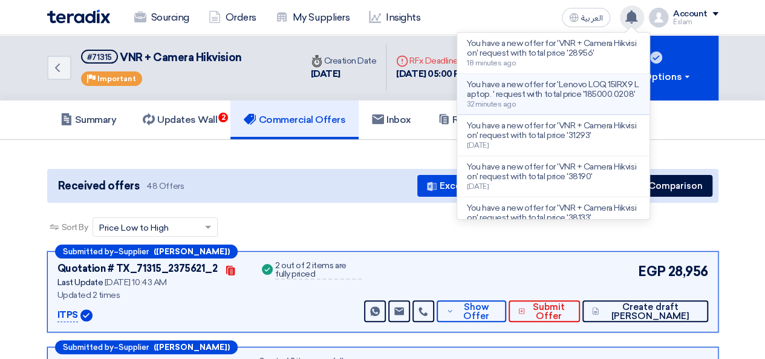
click at [535, 94] on p "You have a new offer for 'Lenovo LOQ 15IRX9 Laptop. ' request with total price …" at bounding box center [553, 89] width 173 height 19
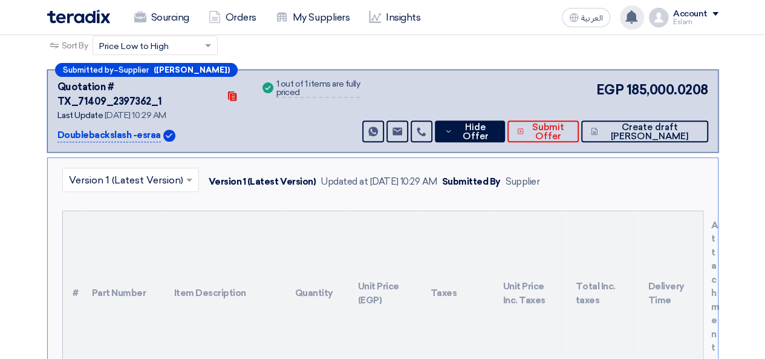
scroll to position [127, 0]
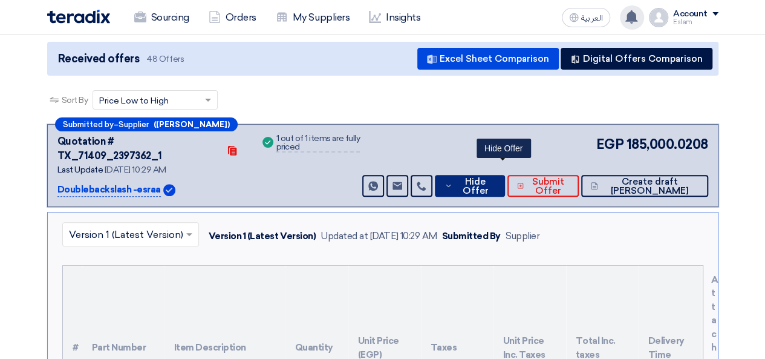
click at [495, 177] on span "Hide Offer" at bounding box center [475, 186] width 39 height 18
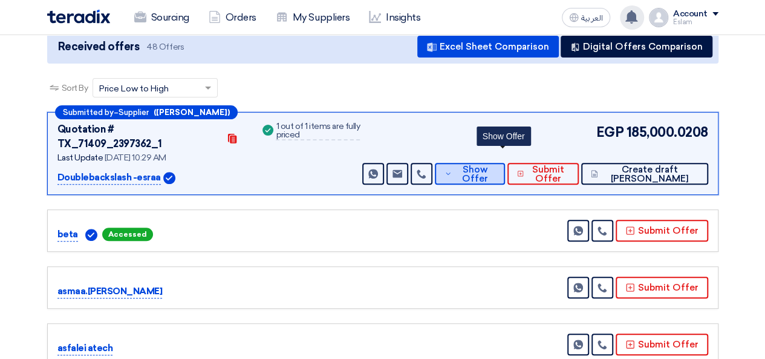
scroll to position [61, 0]
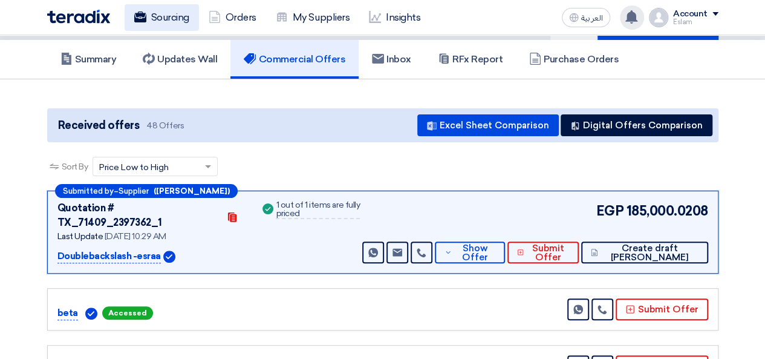
click at [165, 27] on link "Sourcing" at bounding box center [162, 17] width 74 height 27
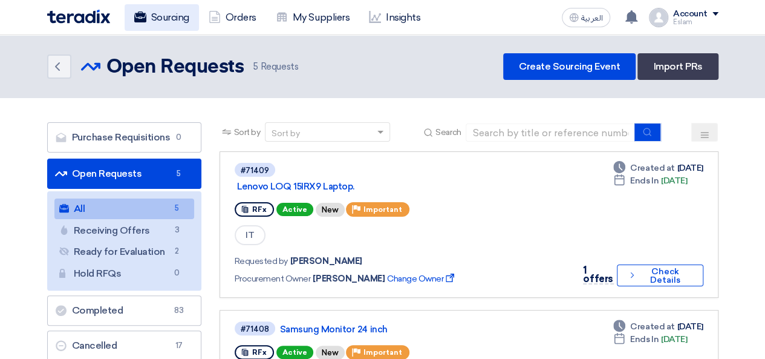
click at [142, 19] on use at bounding box center [140, 16] width 12 height 11
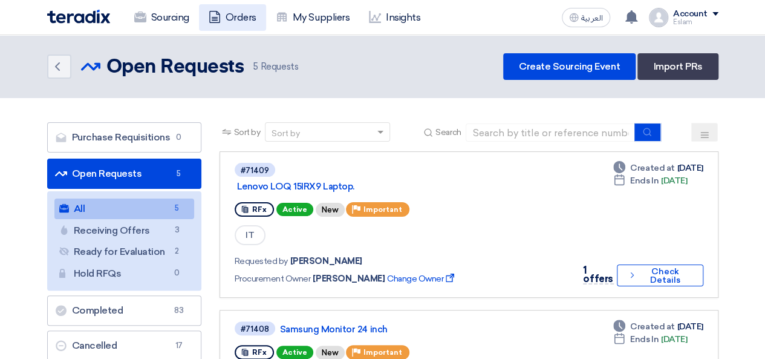
click at [257, 16] on link "Orders" at bounding box center [232, 17] width 67 height 27
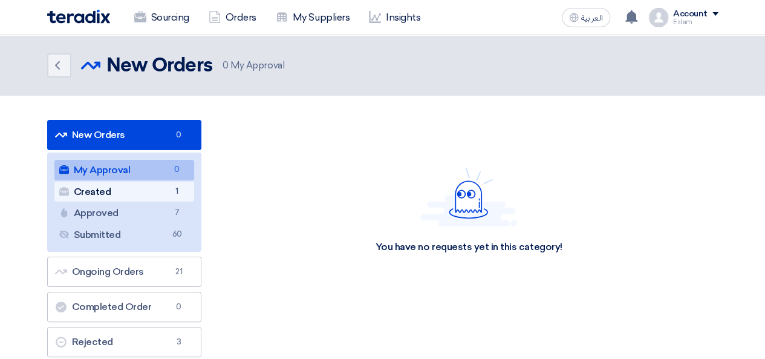
click at [150, 190] on link "Created Created 1" at bounding box center [124, 192] width 140 height 21
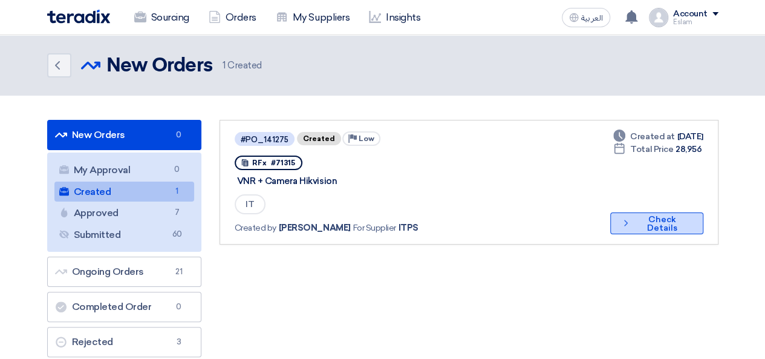
click at [645, 224] on button "Check details Check Details" at bounding box center [657, 223] width 93 height 22
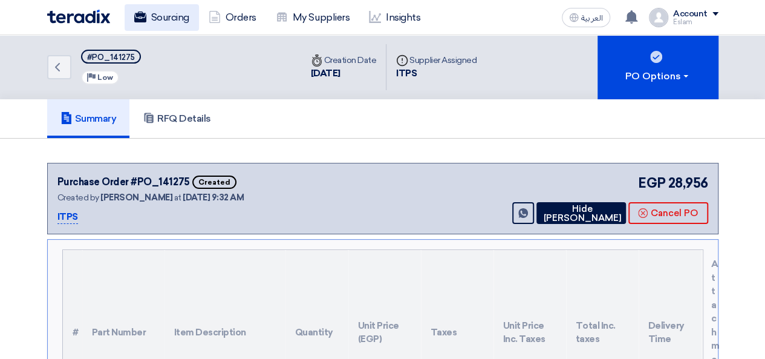
click at [145, 16] on icon at bounding box center [140, 17] width 12 height 12
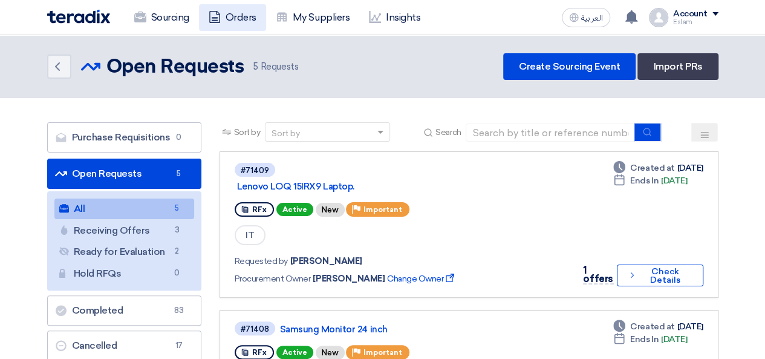
click at [226, 19] on link "Orders" at bounding box center [232, 17] width 67 height 27
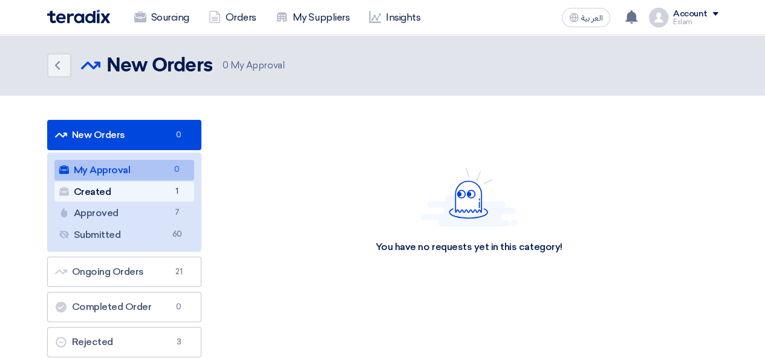
click at [150, 197] on link "Created Created 1" at bounding box center [124, 192] width 140 height 21
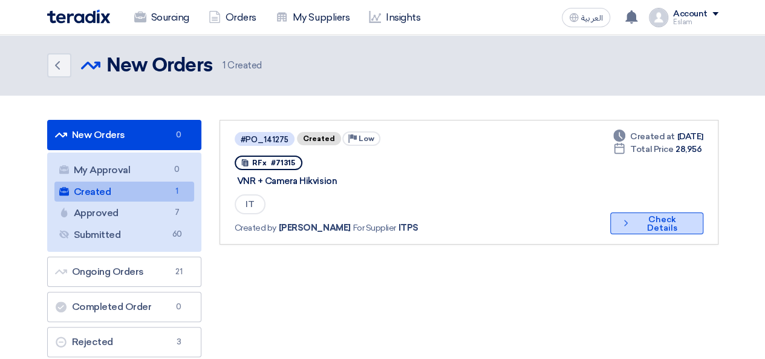
click at [619, 218] on button "Check details Check Details" at bounding box center [657, 223] width 93 height 22
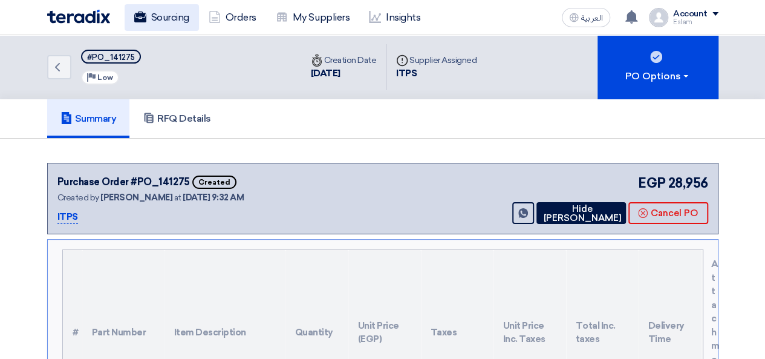
click at [140, 14] on use at bounding box center [140, 16] width 12 height 11
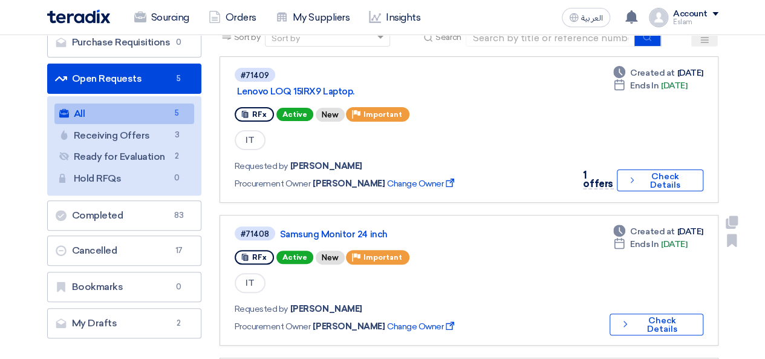
scroll to position [61, 0]
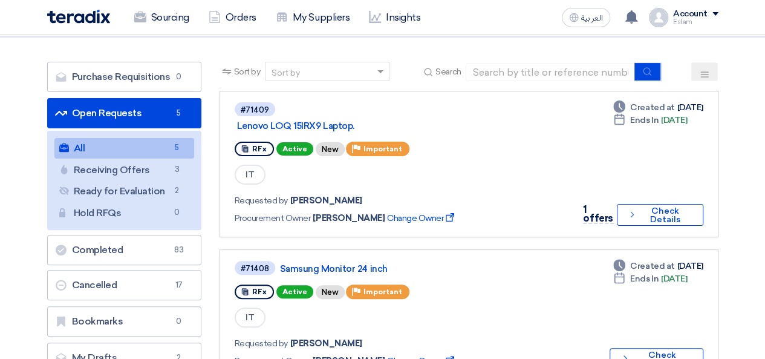
click at [402, 80] on div "Sort by Sort by Search" at bounding box center [469, 76] width 499 height 29
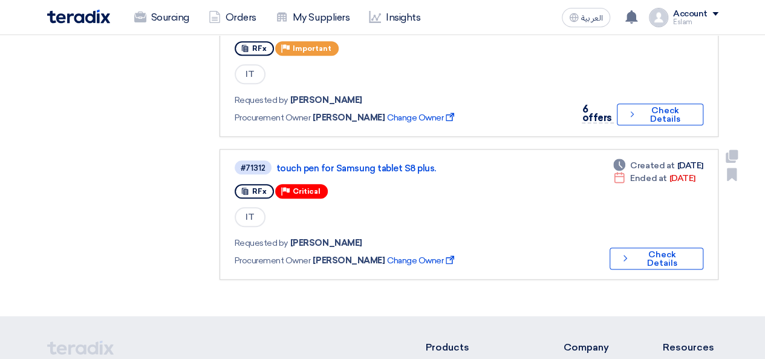
scroll to position [545, 0]
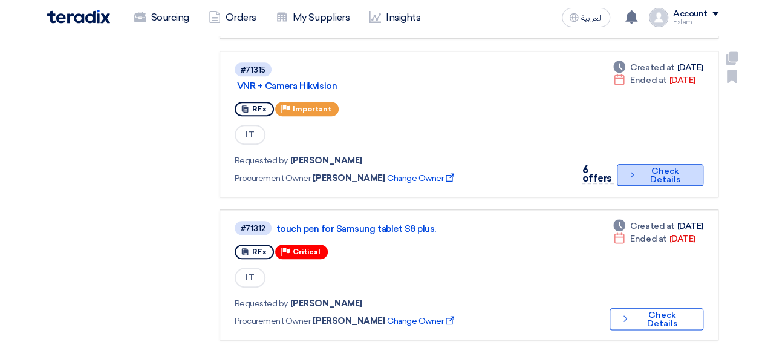
click at [665, 174] on button "Check details Check Details" at bounding box center [660, 175] width 86 height 22
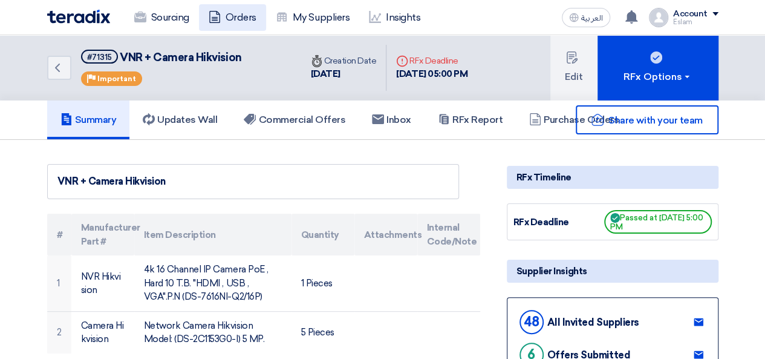
click at [249, 14] on link "Orders" at bounding box center [232, 17] width 67 height 27
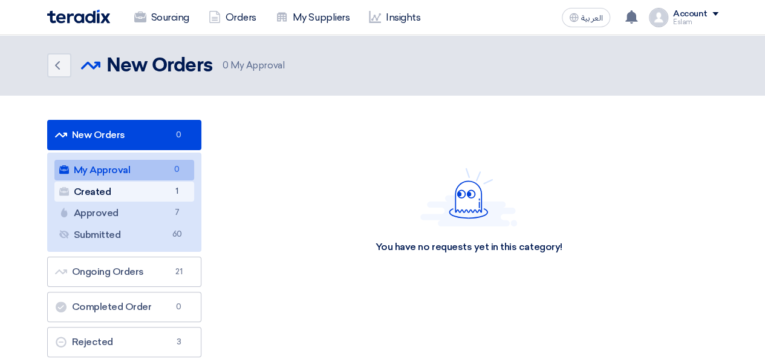
click at [171, 201] on link "Created Created 1" at bounding box center [124, 192] width 140 height 21
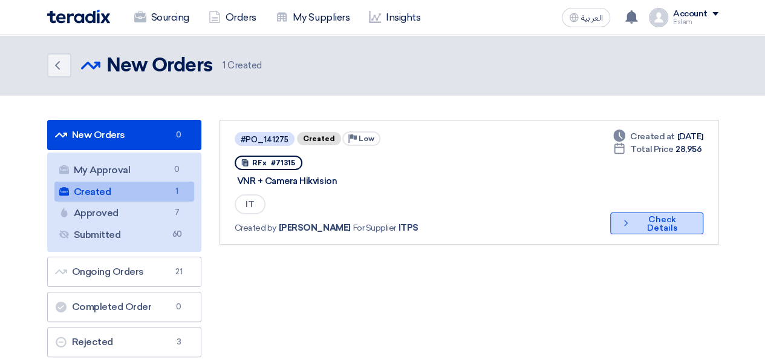
click at [655, 231] on button "Check details Check Details" at bounding box center [657, 223] width 93 height 22
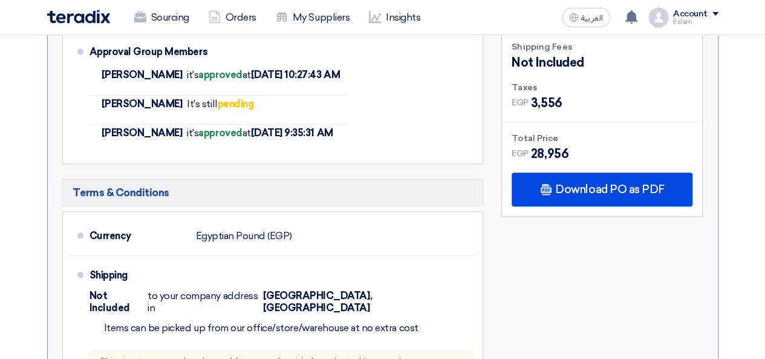
scroll to position [545, 0]
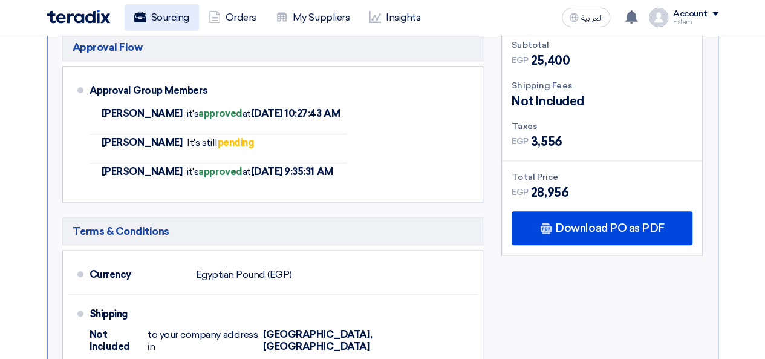
click at [163, 16] on link "Sourcing" at bounding box center [162, 17] width 74 height 27
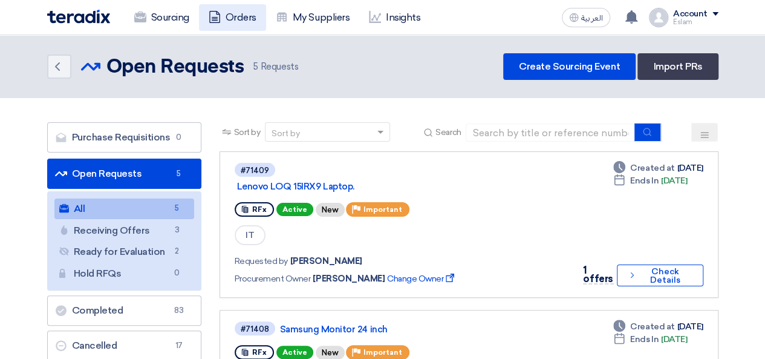
click at [255, 14] on link "Orders" at bounding box center [232, 17] width 67 height 27
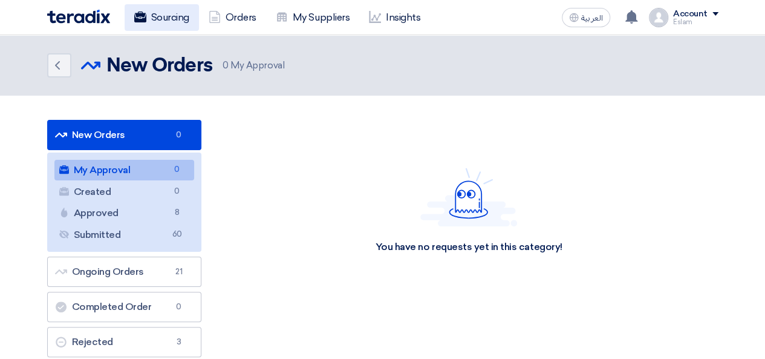
click at [155, 17] on link "Sourcing" at bounding box center [162, 17] width 74 height 27
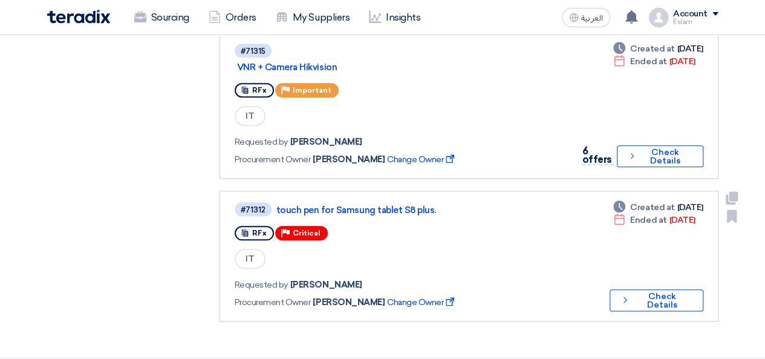
scroll to position [545, 0]
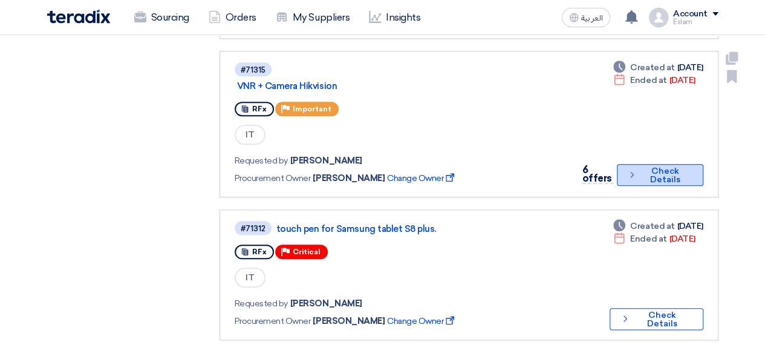
click at [646, 179] on button "Check details Check Details" at bounding box center [660, 175] width 86 height 22
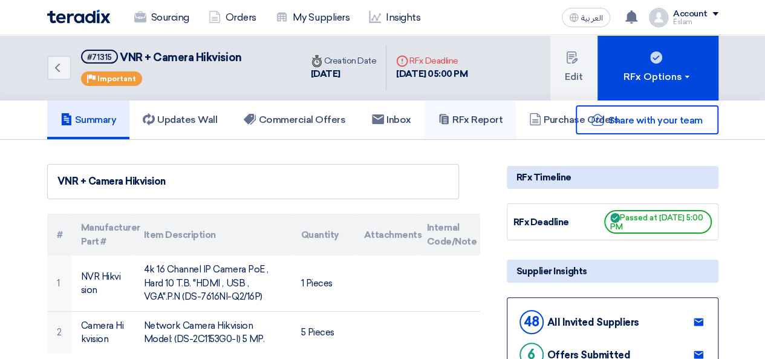
click at [498, 120] on h5 "RFx Report" at bounding box center [470, 120] width 65 height 12
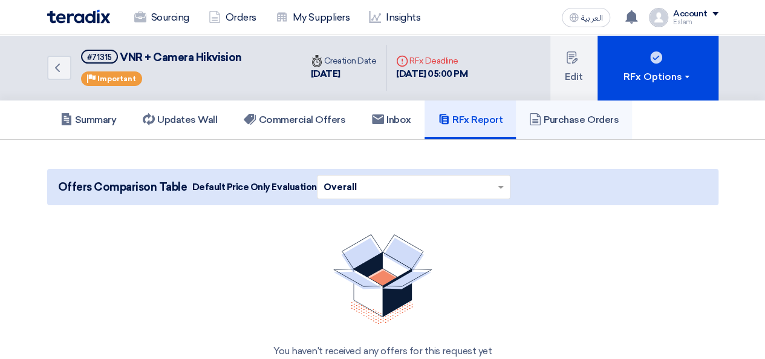
click at [555, 118] on h5 "Purchase Orders" at bounding box center [574, 120] width 90 height 12
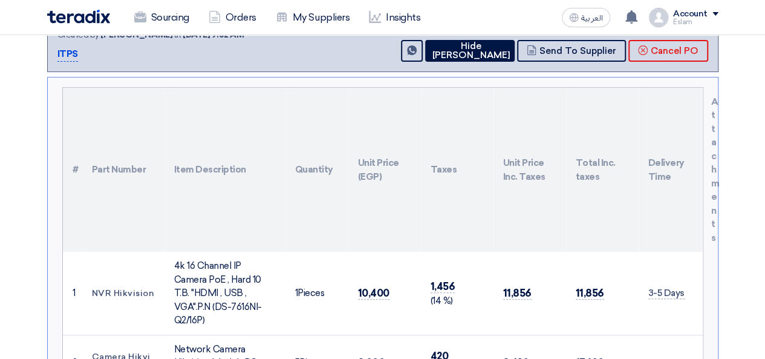
scroll to position [121, 0]
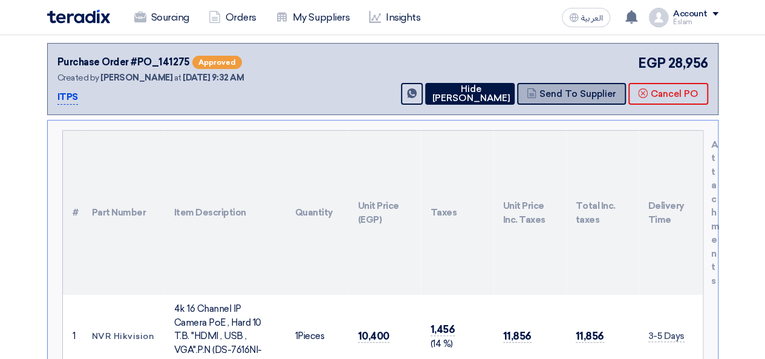
click at [570, 88] on button "Send To Supplier" at bounding box center [571, 94] width 109 height 22
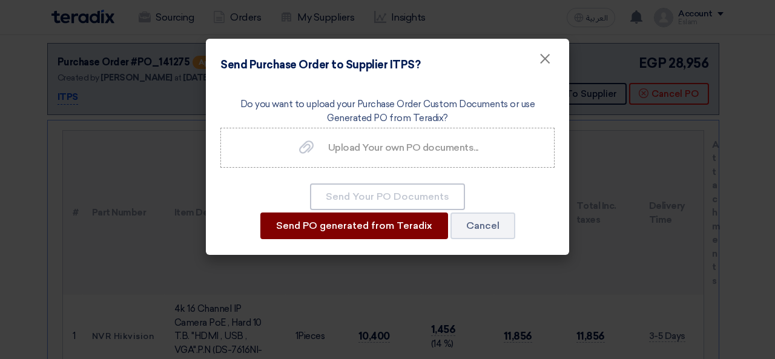
click at [373, 228] on button "Send PO generated from Teradix" at bounding box center [354, 225] width 188 height 27
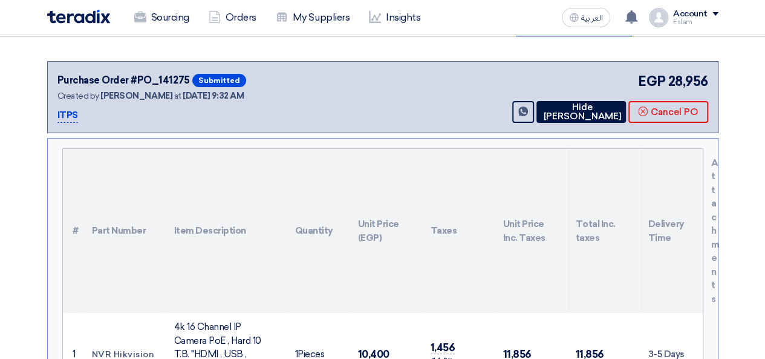
scroll to position [0, 0]
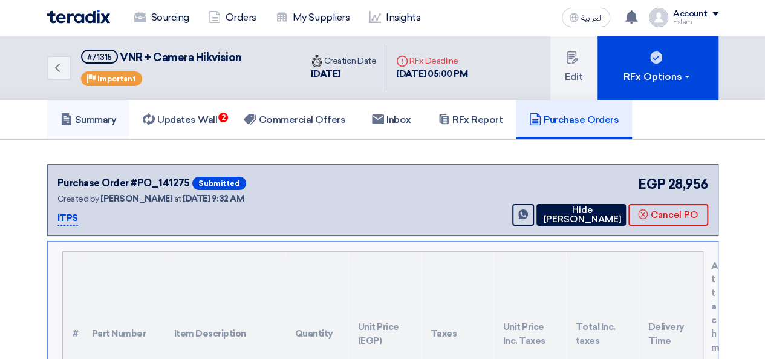
click at [80, 115] on h5 "Summary" at bounding box center [89, 120] width 56 height 12
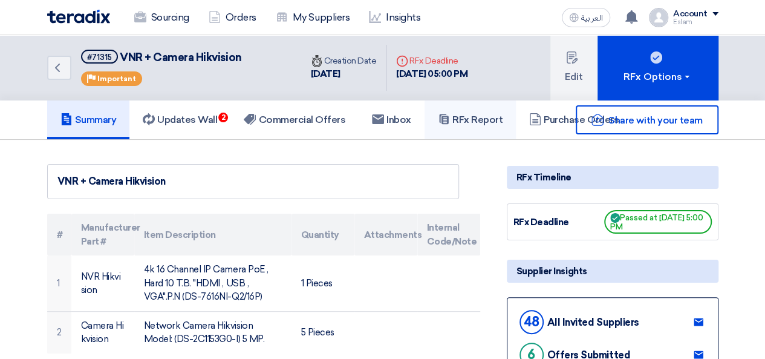
click at [480, 117] on h5 "RFx Report" at bounding box center [470, 120] width 65 height 12
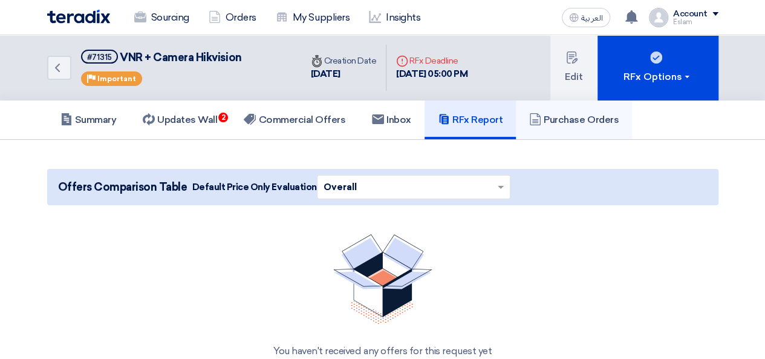
click at [558, 111] on link "Purchase Orders" at bounding box center [574, 119] width 116 height 39
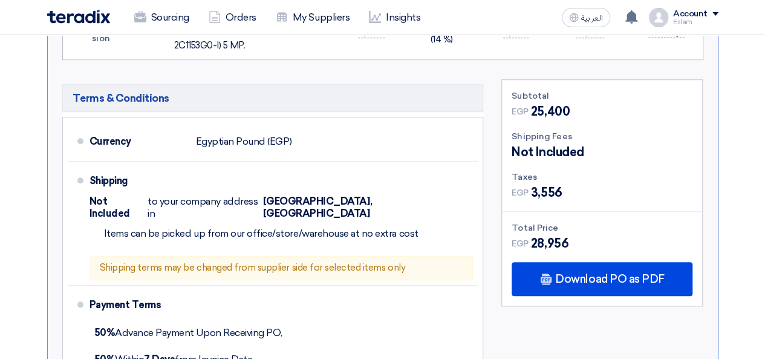
scroll to position [605, 0]
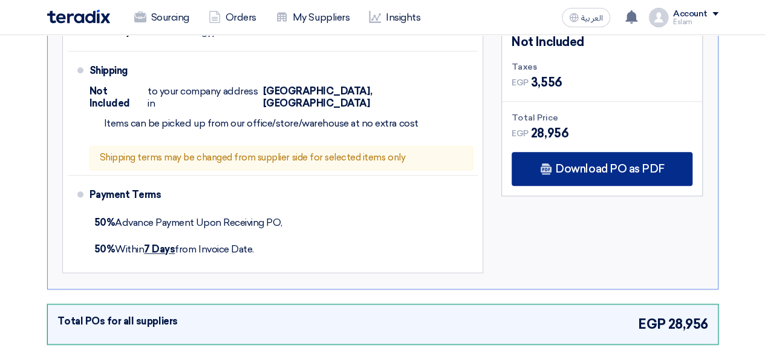
click at [571, 152] on div "Download PO as PDF" at bounding box center [602, 169] width 181 height 34
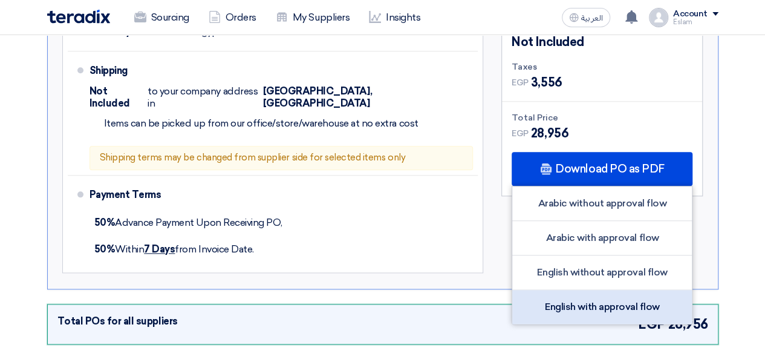
click at [595, 290] on div "English with approval flow" at bounding box center [603, 307] width 180 height 34
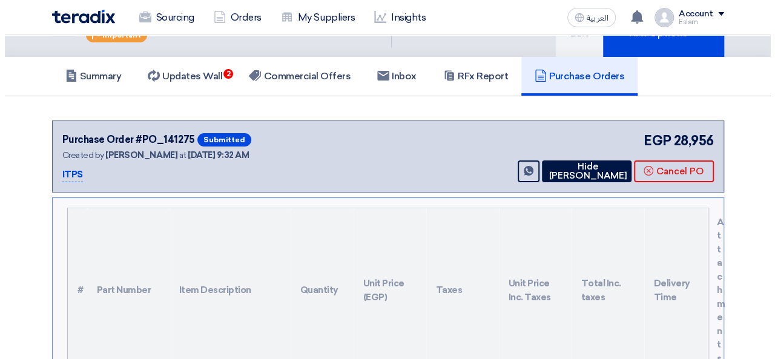
scroll to position [0, 0]
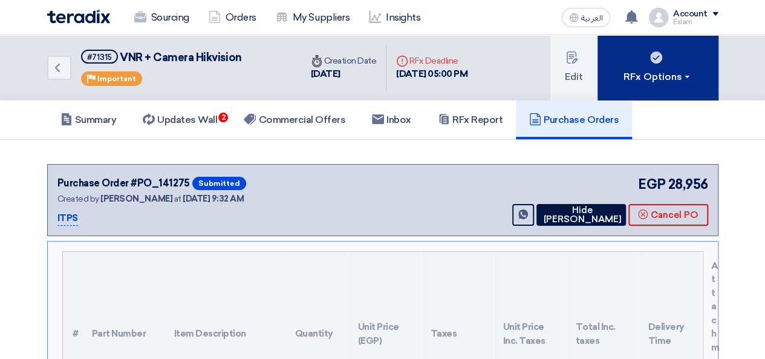
click at [689, 77] on span at bounding box center [687, 77] width 5 height 2
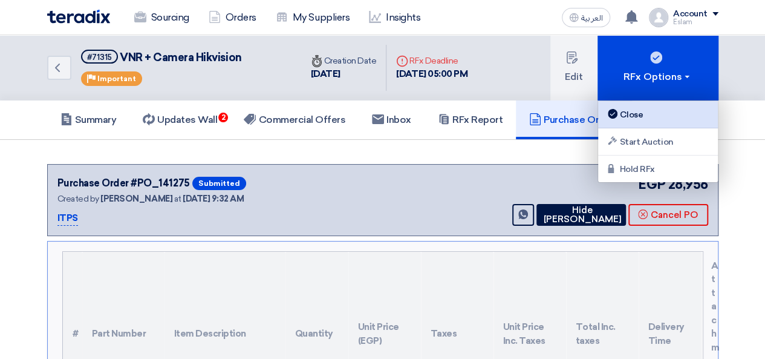
click at [642, 118] on div "Close" at bounding box center [658, 114] width 105 height 15
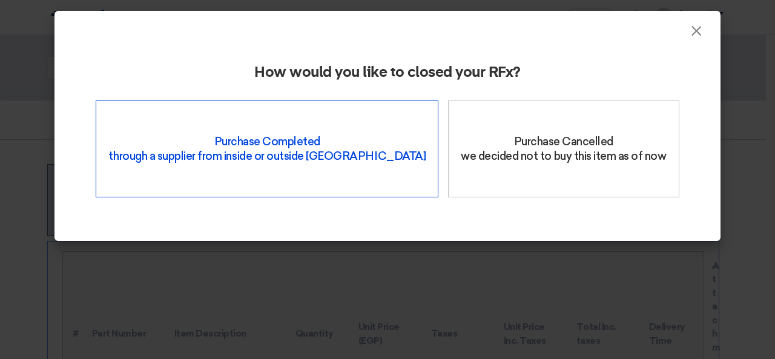
click at [292, 143] on div "Purchase Completed through a supplier from inside or outside Teradix" at bounding box center [267, 148] width 342 height 97
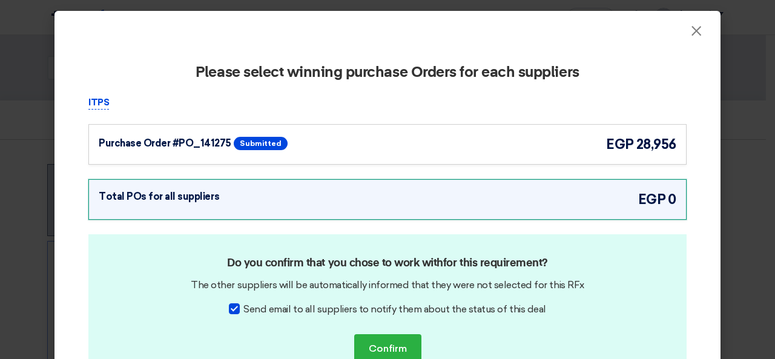
click at [387, 140] on div "Purchase Order #PO_141275 Submitted egp 28,956" at bounding box center [387, 144] width 577 height 20
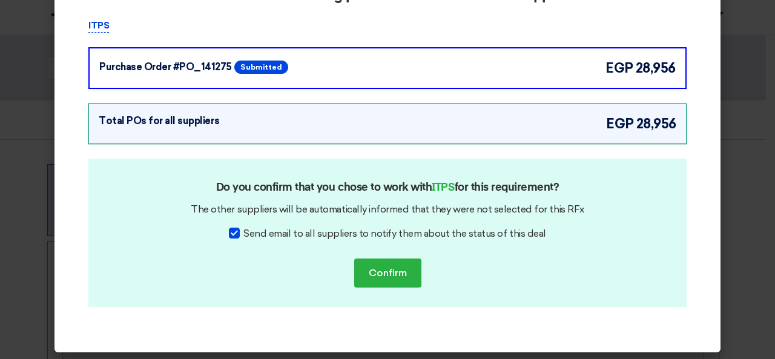
scroll to position [80, 0]
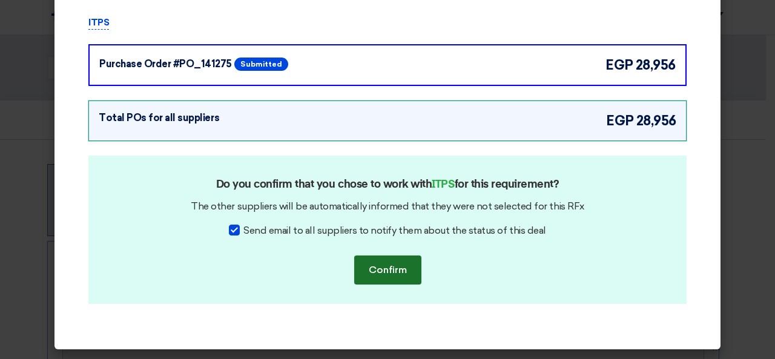
click at [378, 272] on button "Confirm" at bounding box center [387, 269] width 67 height 29
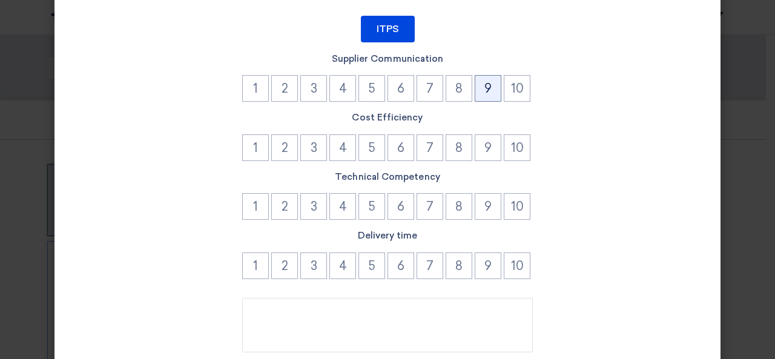
click at [490, 87] on button "9" at bounding box center [487, 88] width 27 height 27
click at [492, 156] on button "9" at bounding box center [487, 147] width 27 height 27
click at [489, 210] on button "9" at bounding box center [487, 206] width 27 height 27
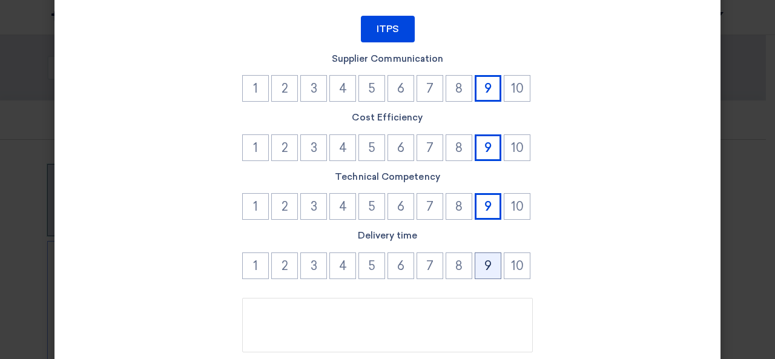
click at [482, 261] on button "9" at bounding box center [487, 265] width 27 height 27
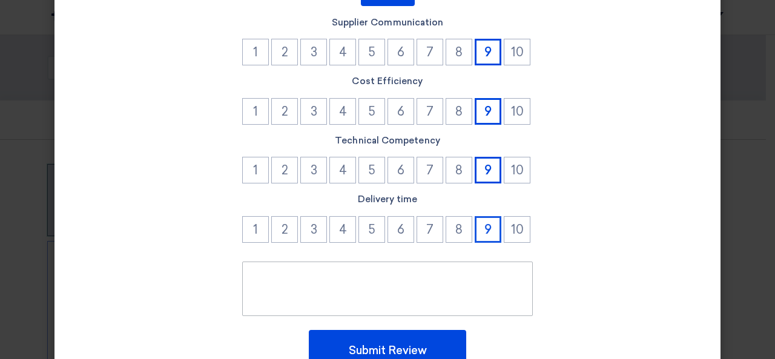
scroll to position [177, 0]
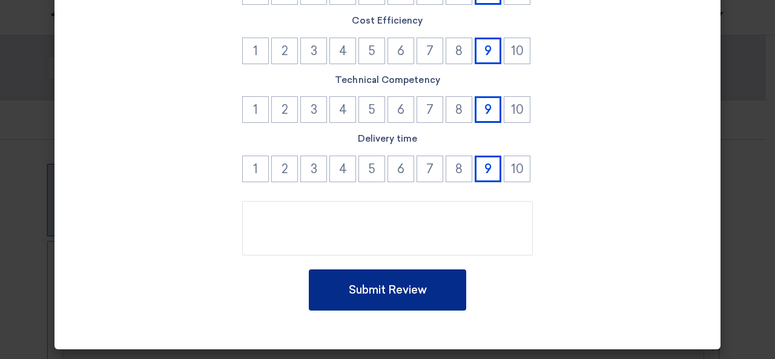
click at [418, 297] on button "Submit Review" at bounding box center [387, 289] width 157 height 41
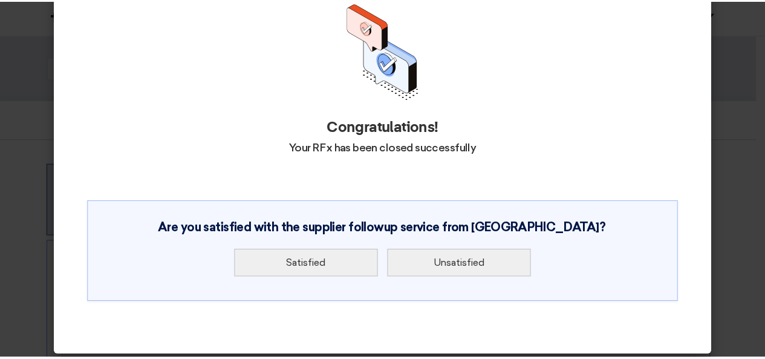
scroll to position [68, 0]
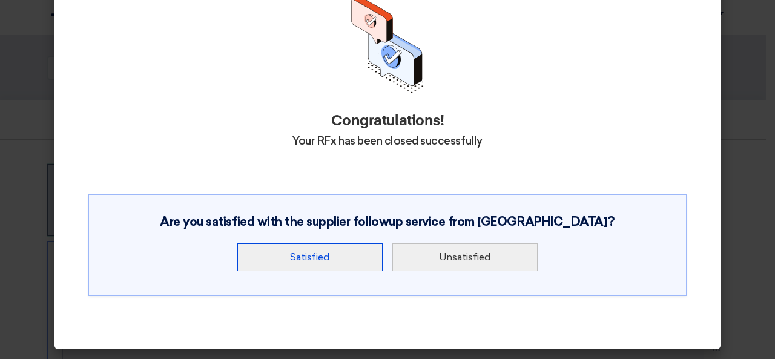
click at [315, 252] on button "Satisfied" at bounding box center [309, 257] width 145 height 28
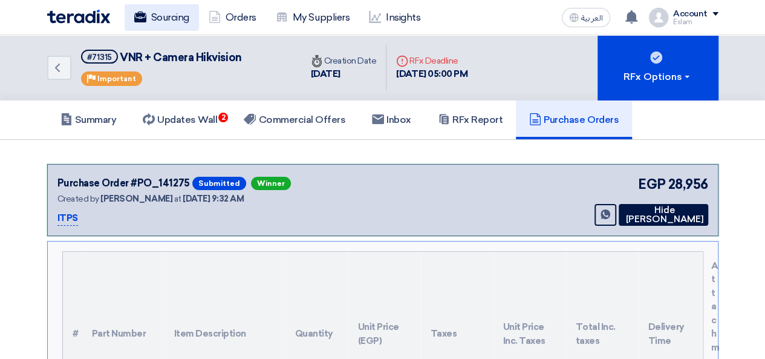
click at [171, 19] on link "Sourcing" at bounding box center [162, 17] width 74 height 27
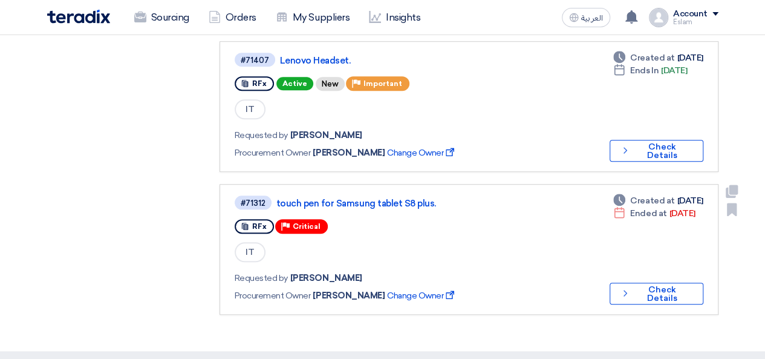
scroll to position [545, 0]
